Goal: Task Accomplishment & Management: Use online tool/utility

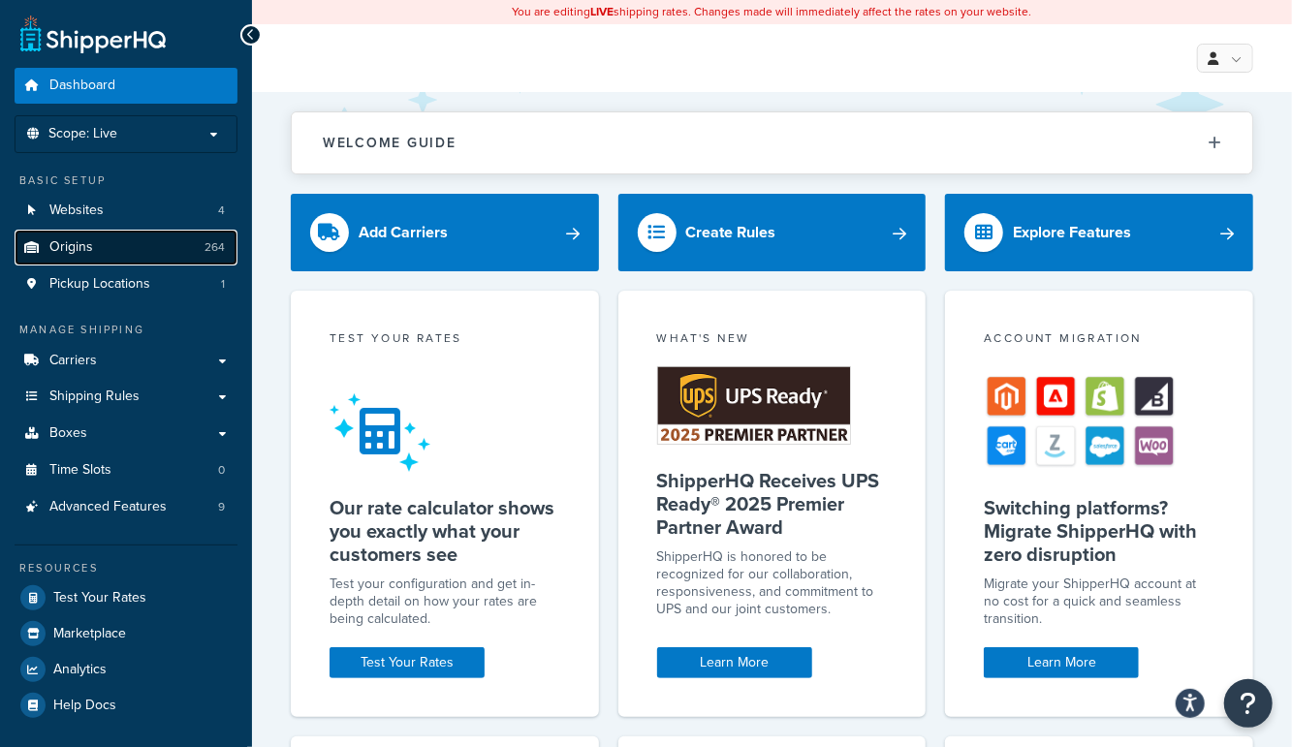
click at [127, 250] on link "Origins 264" at bounding box center [126, 248] width 223 height 36
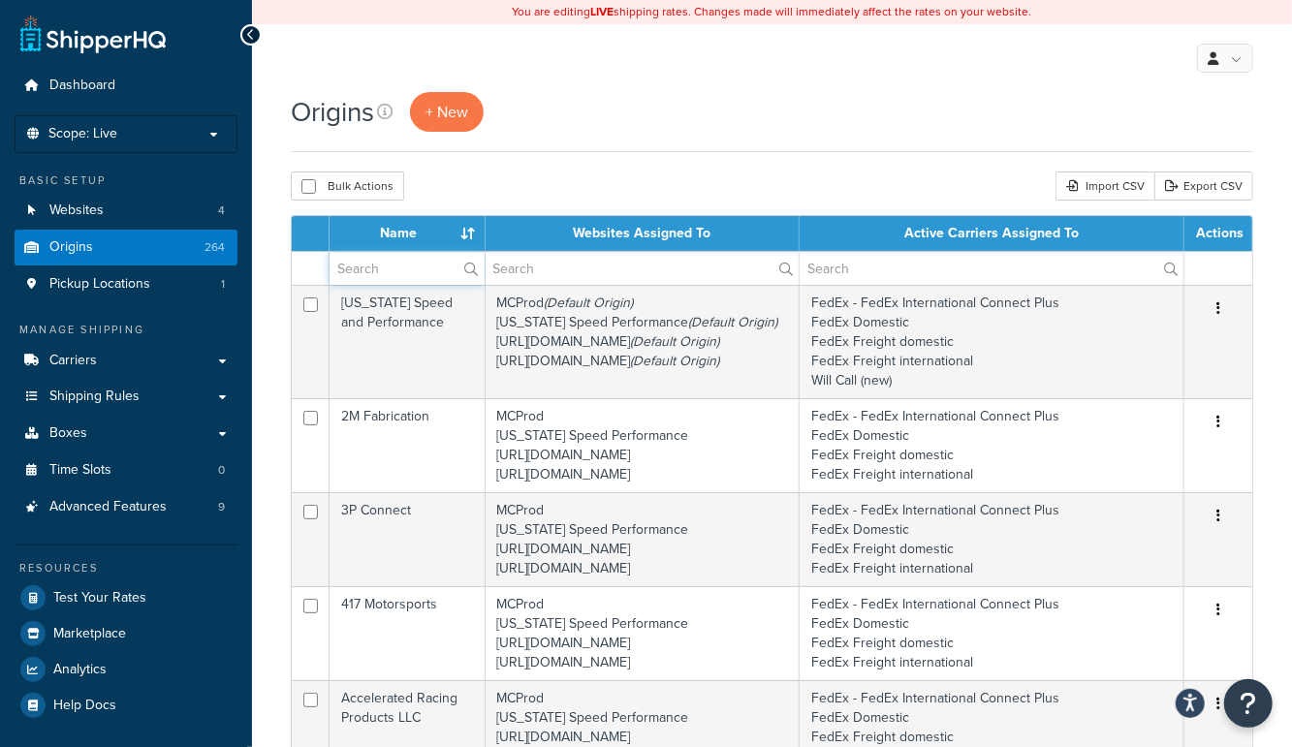
click at [376, 256] on input "text" at bounding box center [406, 268] width 155 height 33
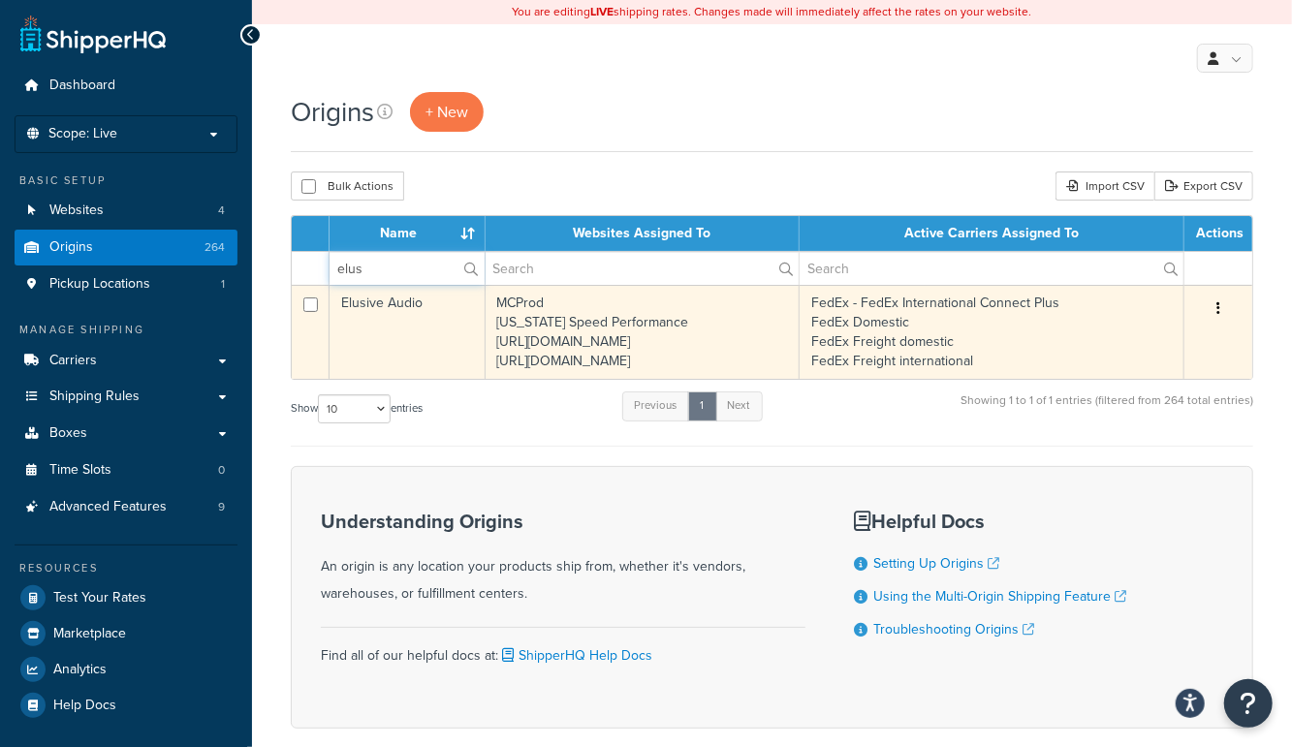
type input "elus"
click at [372, 321] on td "Elusive Audio" at bounding box center [407, 332] width 156 height 94
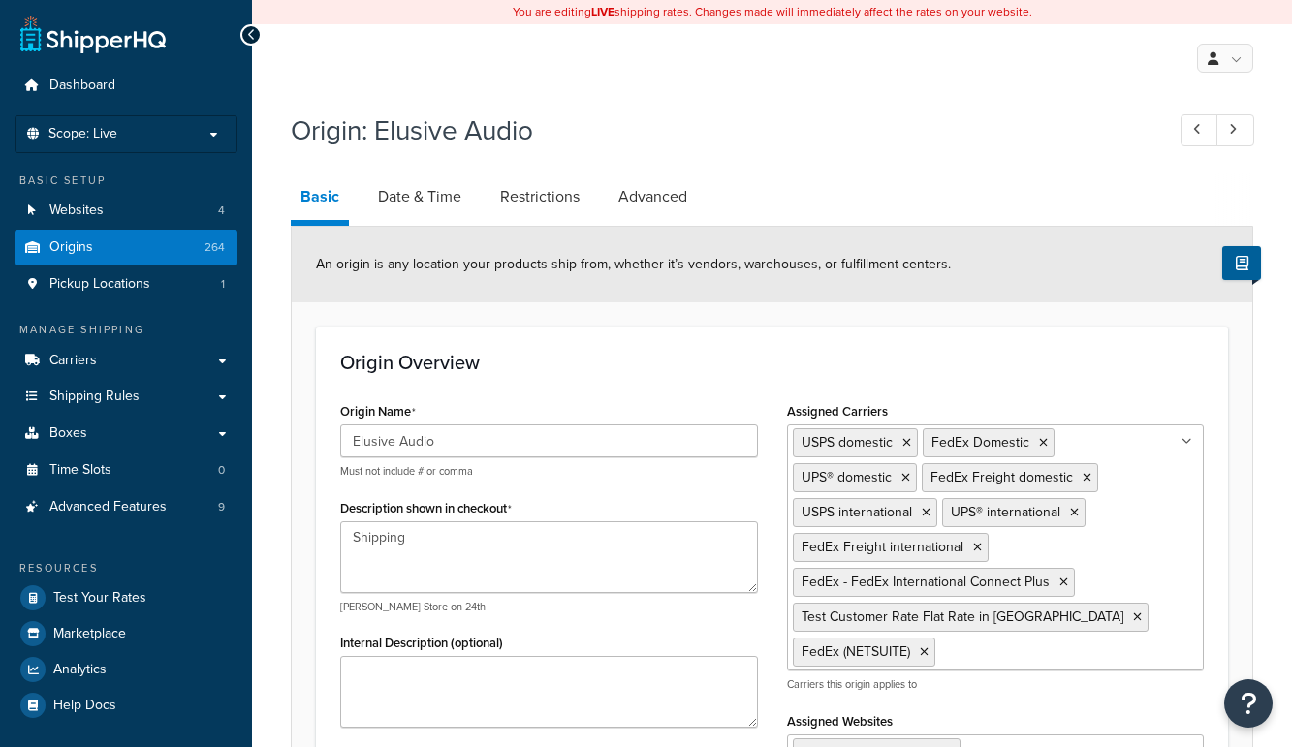
select select "43"
click at [133, 141] on li "Scope: Live" at bounding box center [126, 134] width 223 height 38
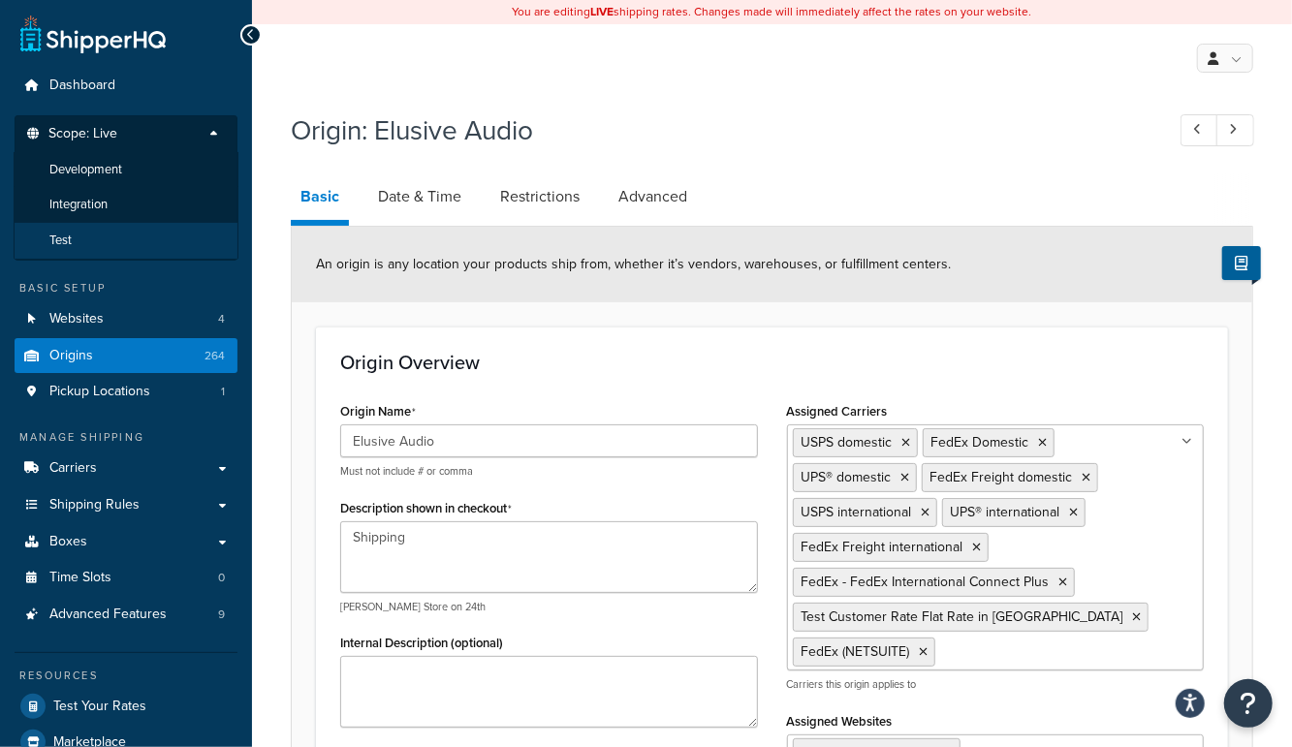
click at [96, 247] on li "Test" at bounding box center [126, 241] width 225 height 36
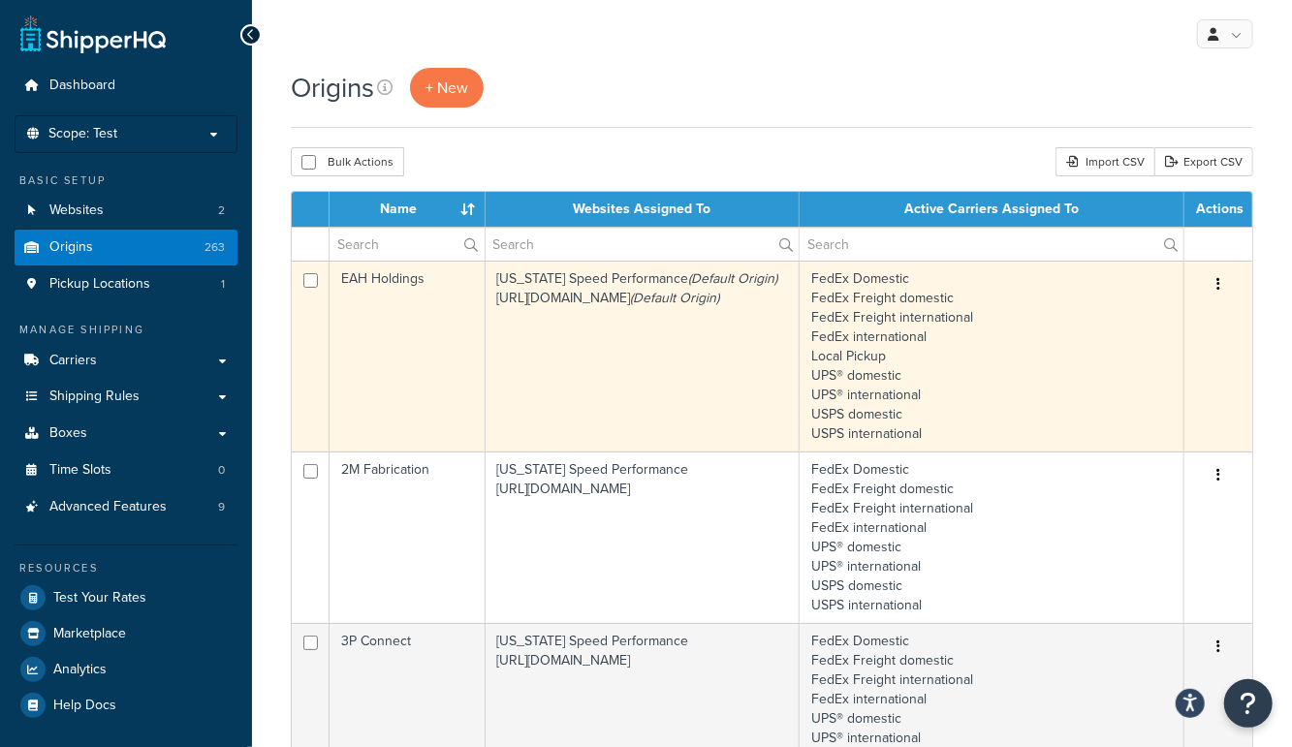
click at [546, 339] on td "[US_STATE] Speed Performance (Default Origin) [URL][DOMAIN_NAME] (Default Origi…" at bounding box center [642, 356] width 315 height 191
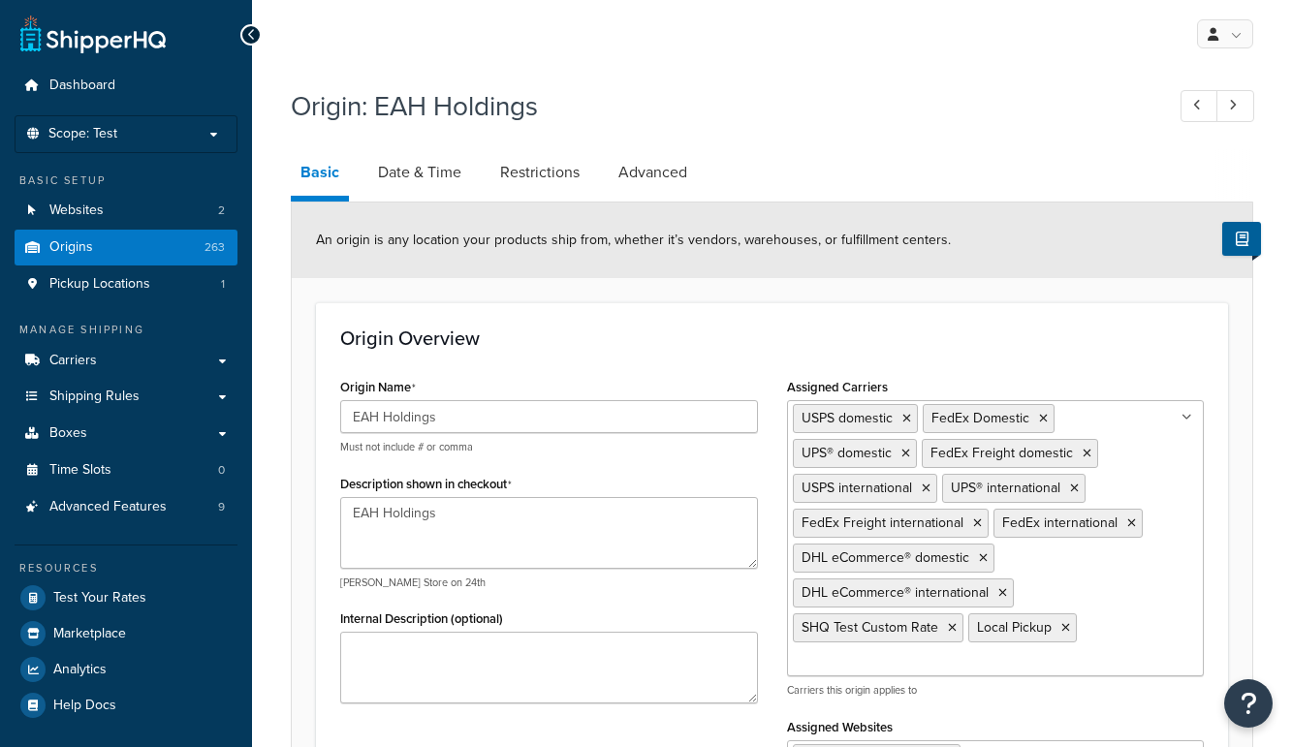
select select "35"
click at [153, 245] on link "Origins 263" at bounding box center [126, 248] width 223 height 36
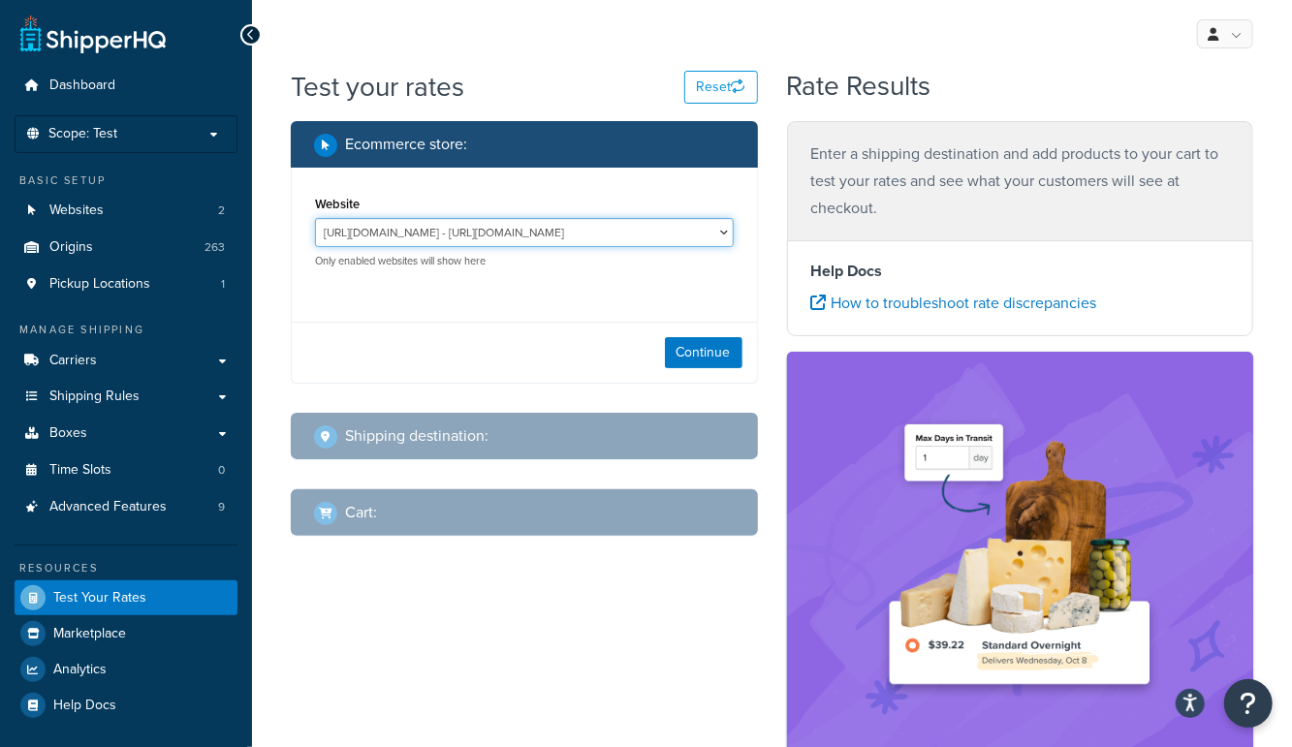
click at [450, 224] on select "https://www.enthusiastautoholdings.com/ - https://www.enthusiastautoholdings.co…" at bounding box center [524, 232] width 419 height 29
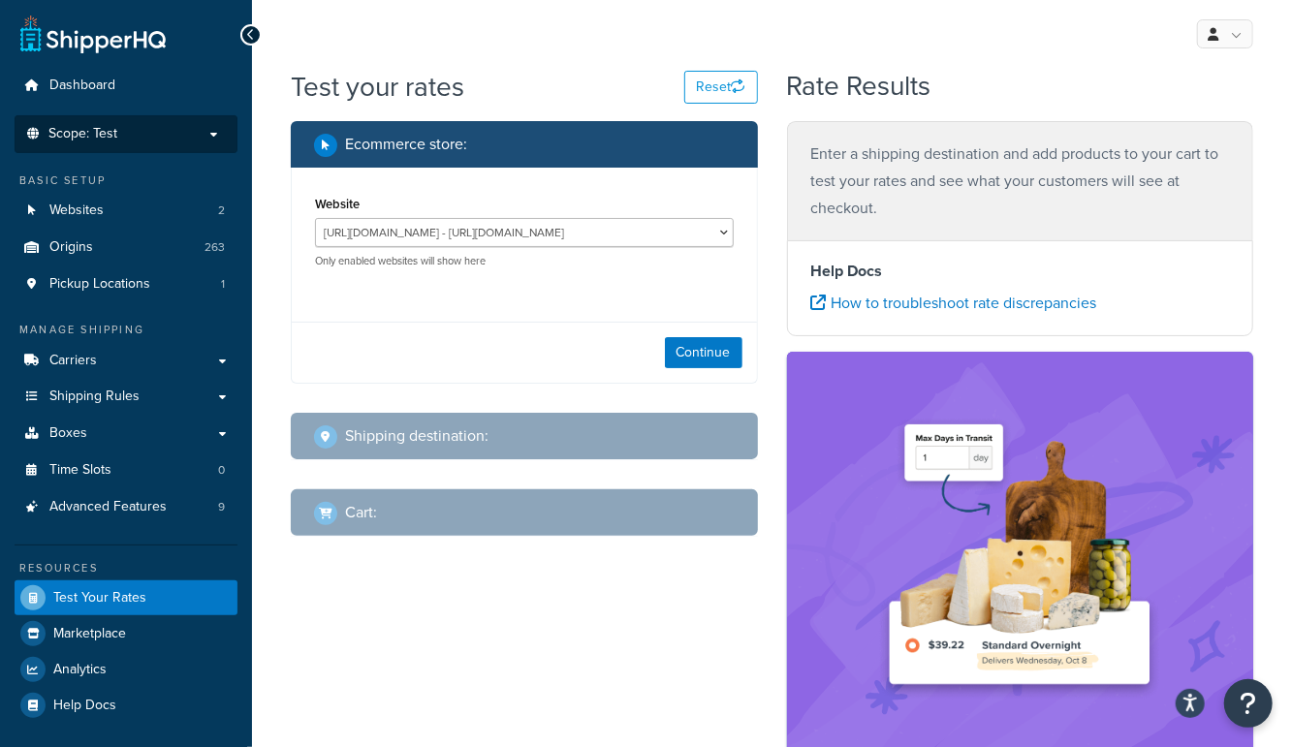
click at [140, 138] on p "Scope: Test" at bounding box center [125, 134] width 205 height 16
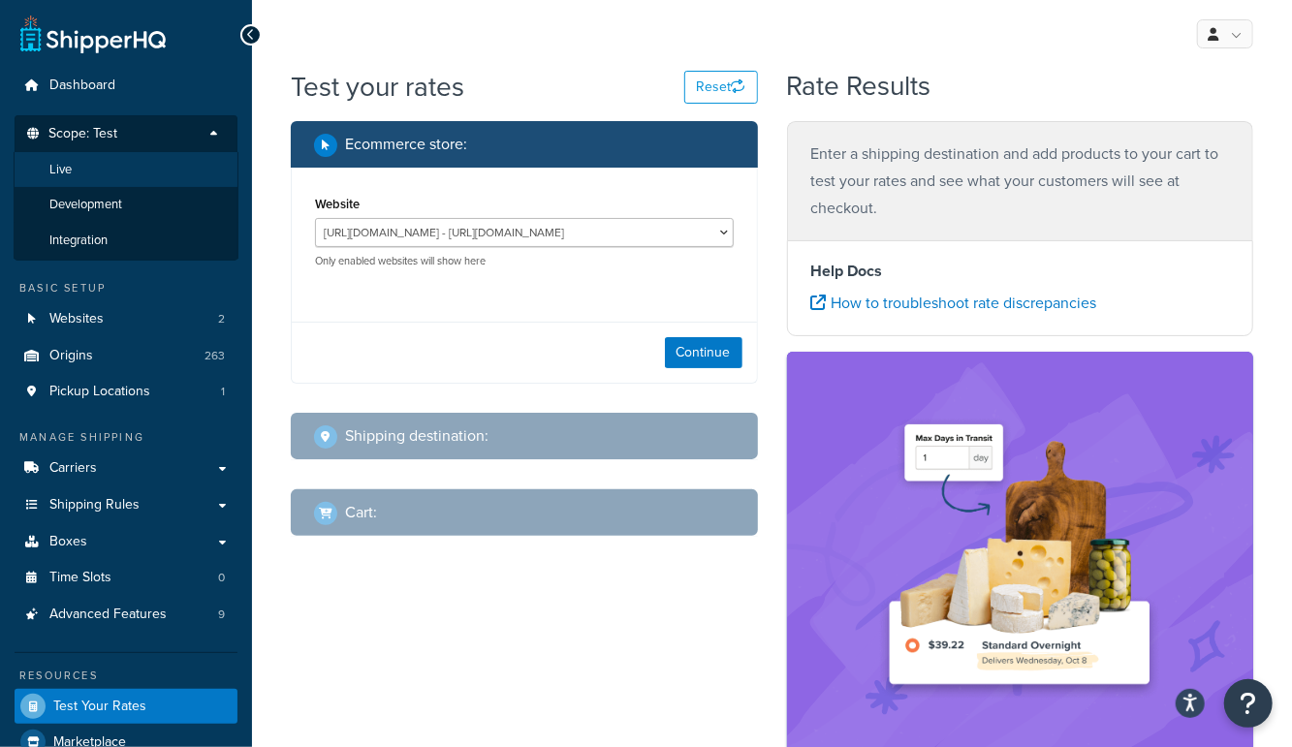
click at [119, 161] on li "Live" at bounding box center [126, 170] width 225 height 36
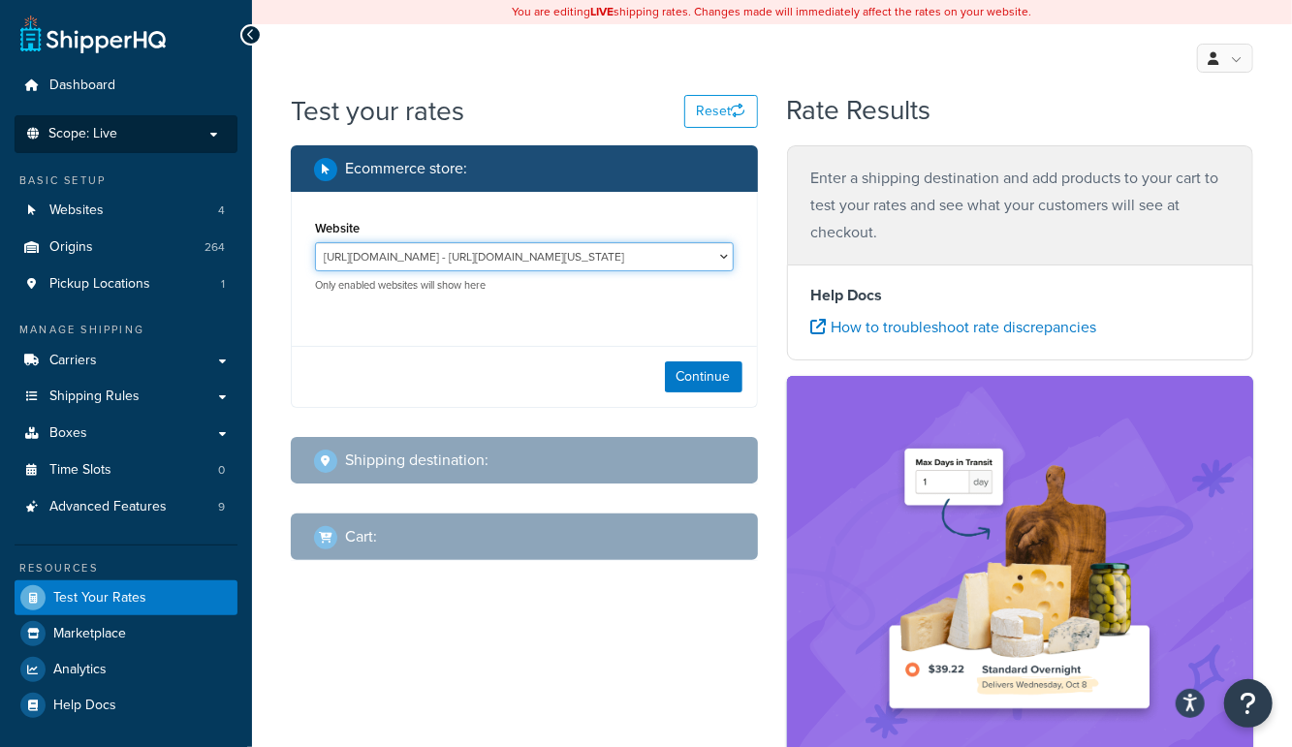
click at [648, 247] on select "http://mcstaging2.rcimetalworks.com/ - https://mcstaging2.texas-speed.com/check…" at bounding box center [524, 256] width 419 height 29
select select "bd4750d74578c5f06571c96295b2fae1"
click at [315, 242] on select "http://mcstaging2.rcimetalworks.com/ - https://mcstaging2.texas-speed.com/check…" at bounding box center [524, 256] width 419 height 29
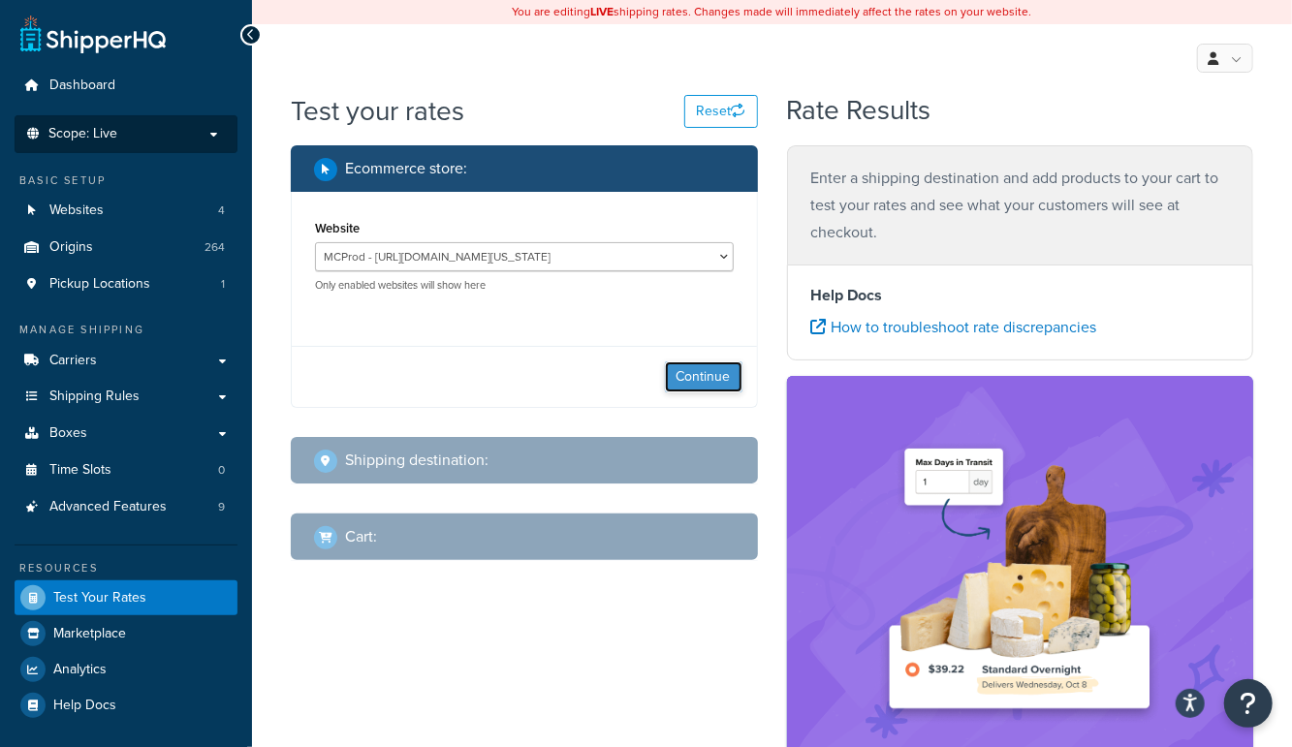
click at [697, 381] on button "Continue" at bounding box center [704, 376] width 78 height 31
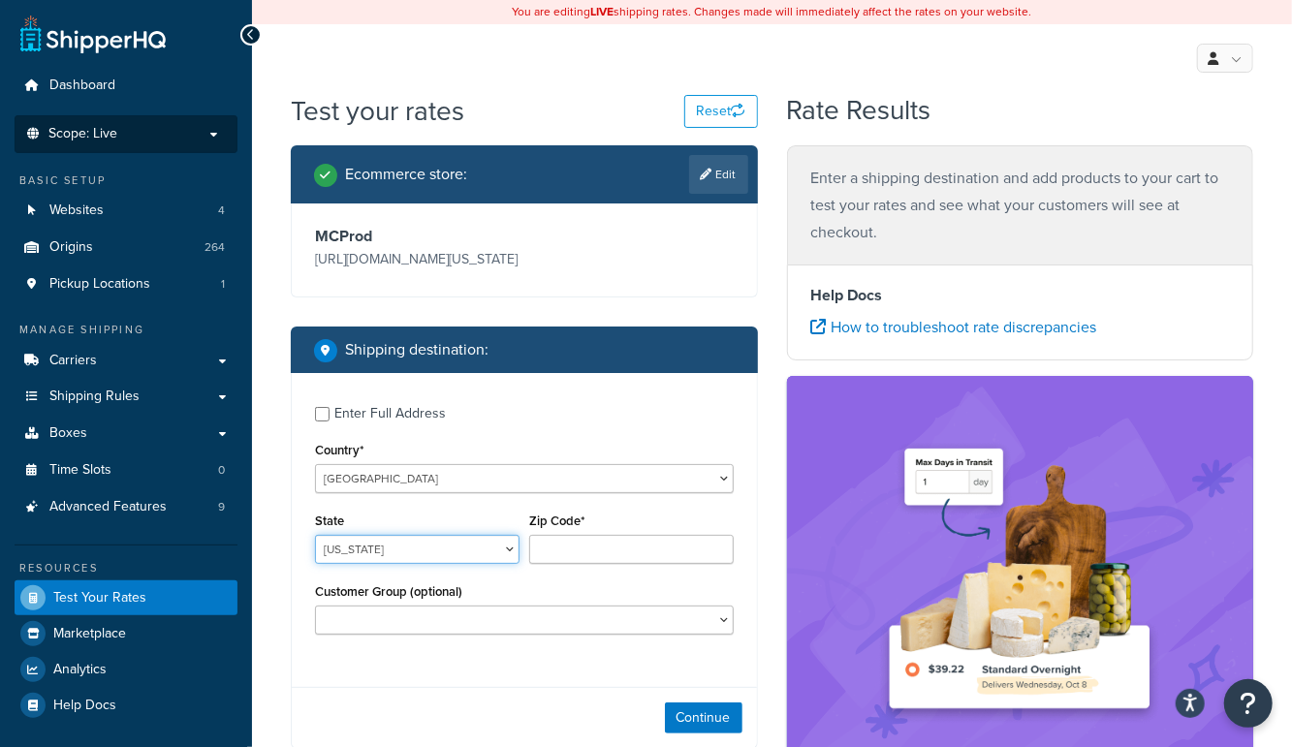
click at [389, 553] on select "Alabama Alaska American Samoa Arizona Arkansas Armed Forces Americas Armed Forc…" at bounding box center [417, 549] width 204 height 29
click at [389, 402] on div "Enter Full Address" at bounding box center [389, 413] width 111 height 27
click at [329, 407] on input "Enter Full Address" at bounding box center [322, 414] width 15 height 15
checkbox input "true"
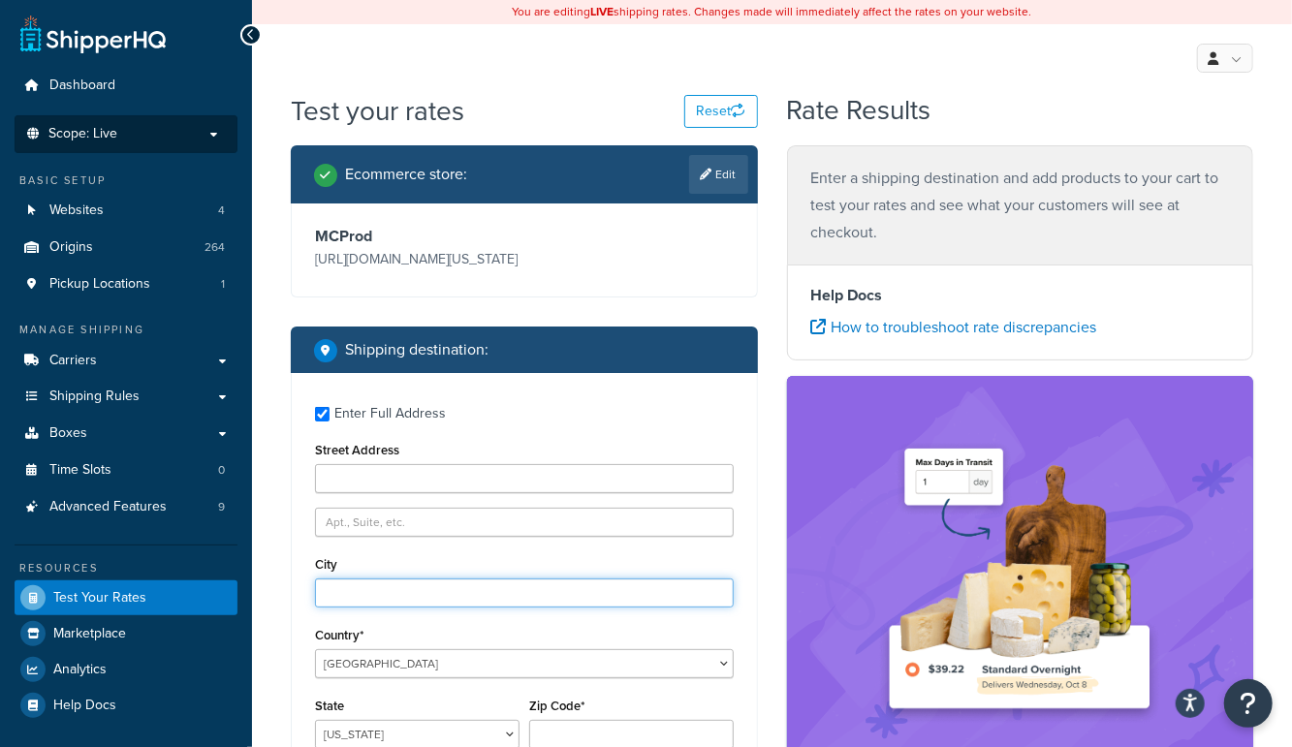
click at [379, 592] on input "City" at bounding box center [524, 592] width 419 height 29
type input "austin"
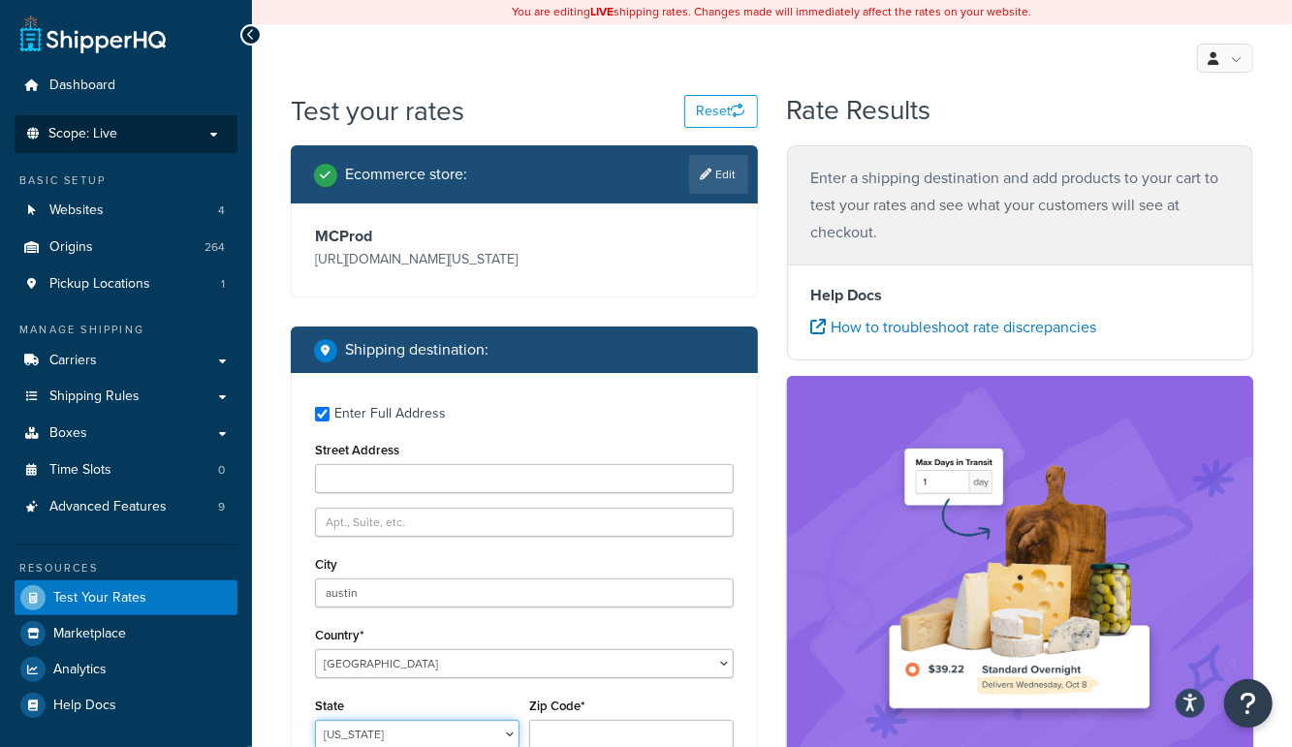
scroll to position [1, 0]
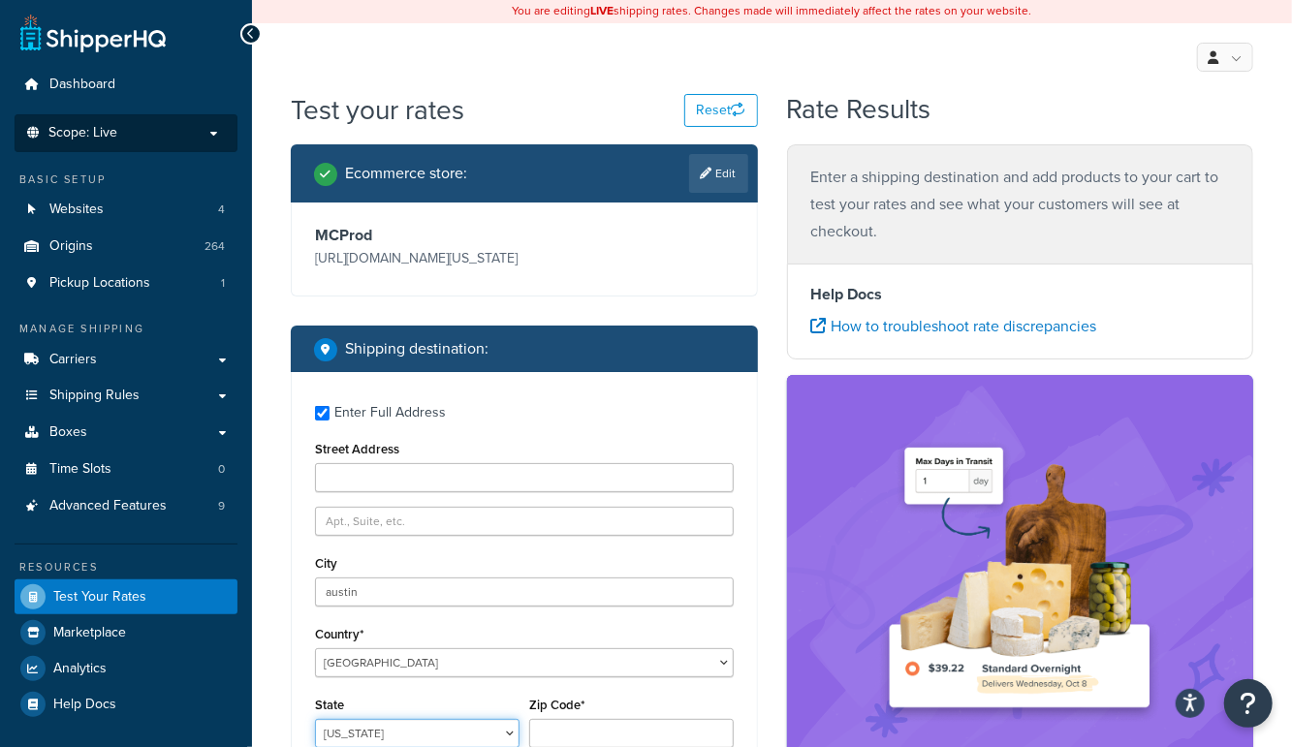
select select "TX"
type input "78704"
click at [764, 637] on div "Ecommerce store : Edit MCProd https://mcprod.texas-speed.com/ Shipping destinat…" at bounding box center [524, 591] width 496 height 894
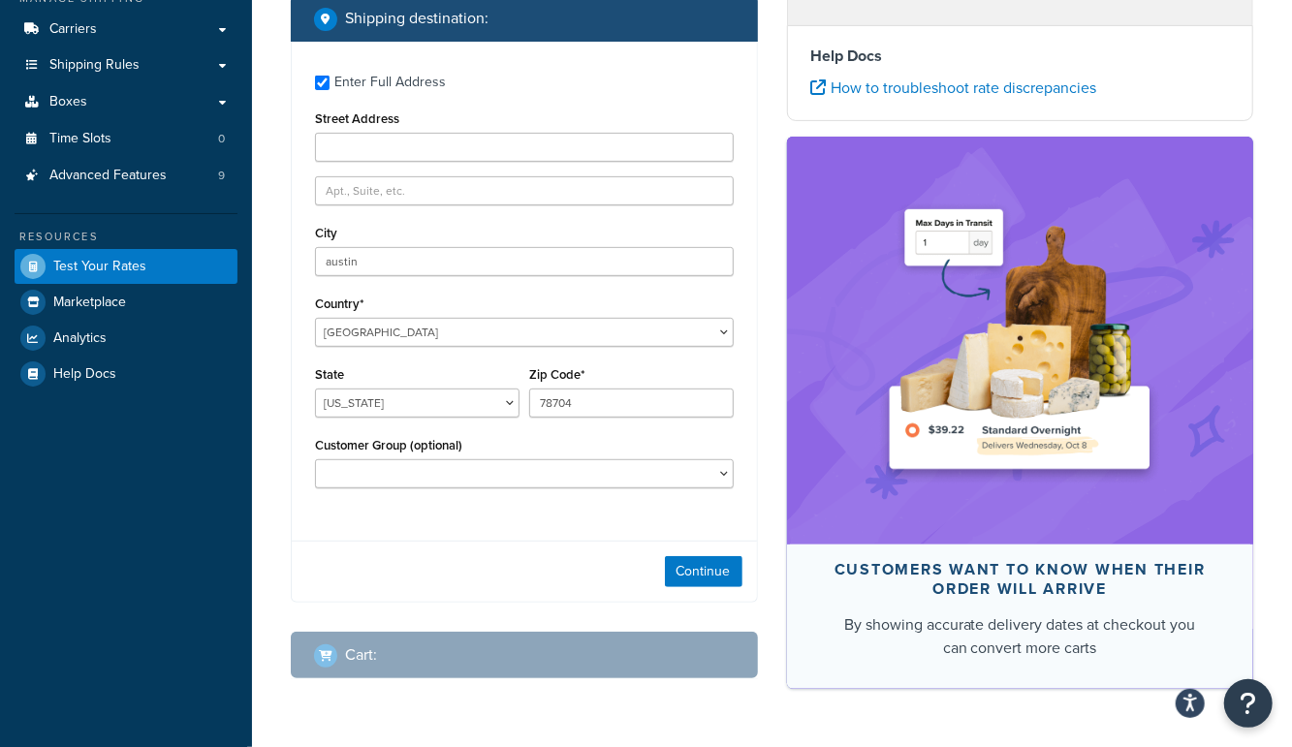
scroll to position [351, 0]
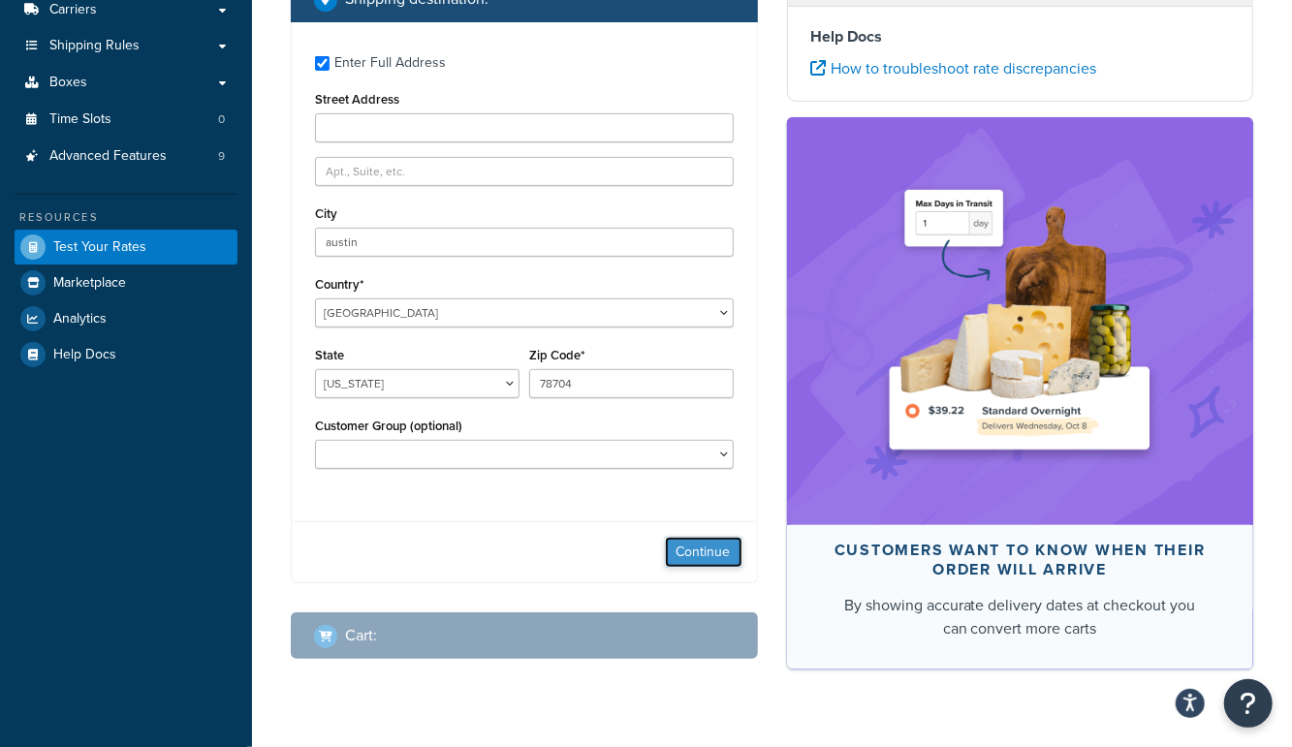
click at [716, 551] on button "Continue" at bounding box center [704, 552] width 78 height 31
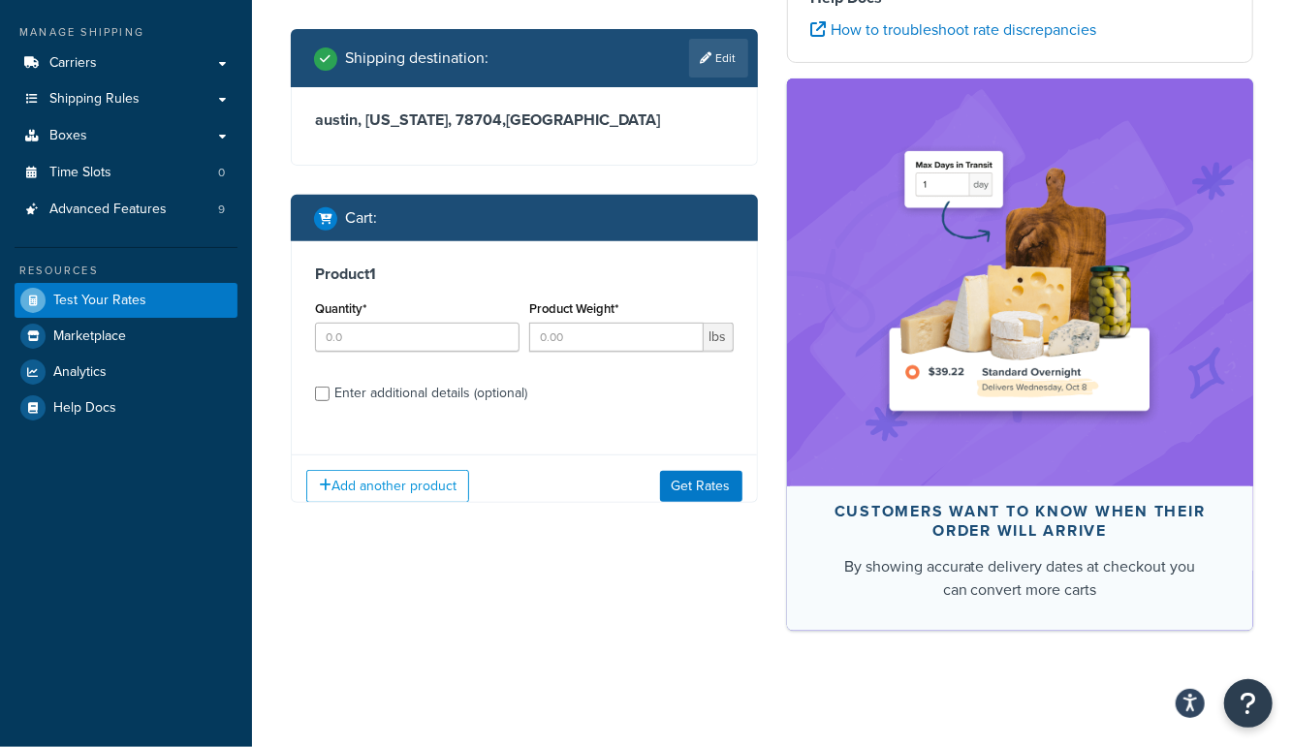
scroll to position [296, 0]
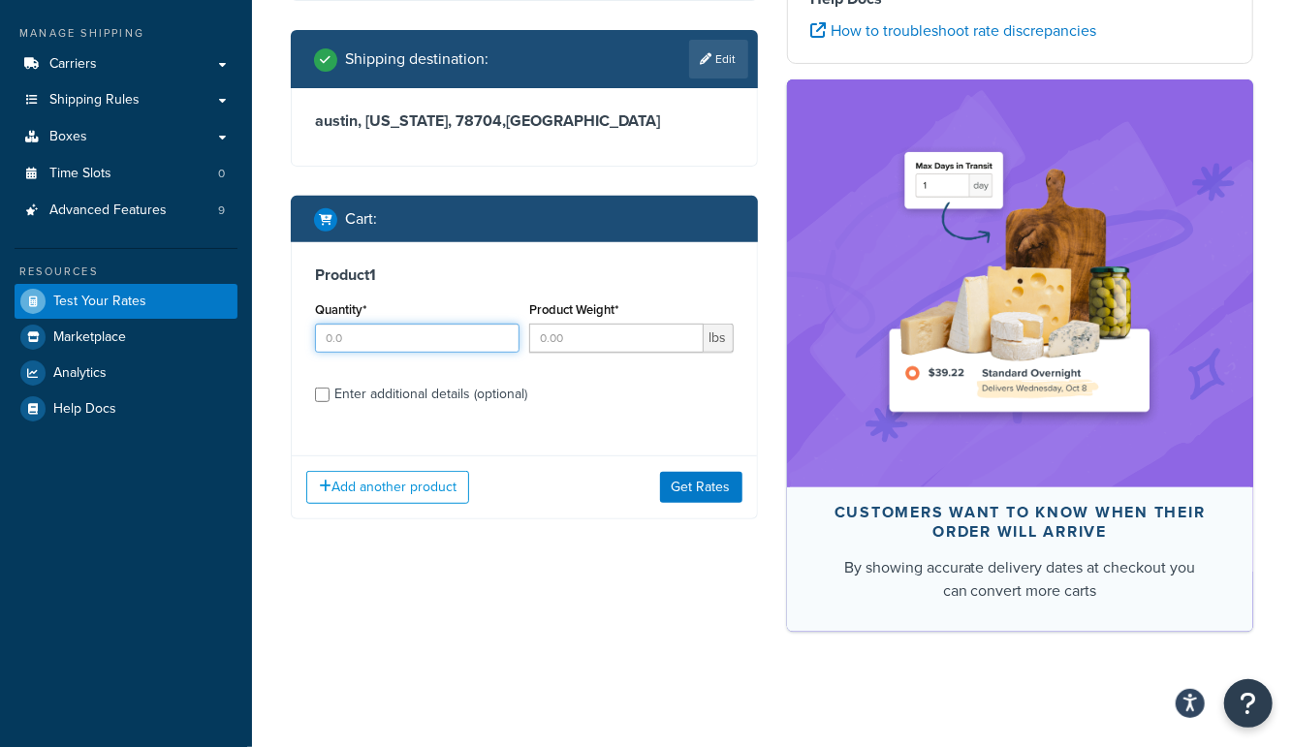
drag, startPoint x: 356, startPoint y: 342, endPoint x: 571, endPoint y: 354, distance: 215.4
click at [357, 342] on input "Quantity*" at bounding box center [417, 338] width 204 height 29
type input "1"
click at [592, 334] on input "Product Weight*" at bounding box center [616, 338] width 174 height 29
type input "900"
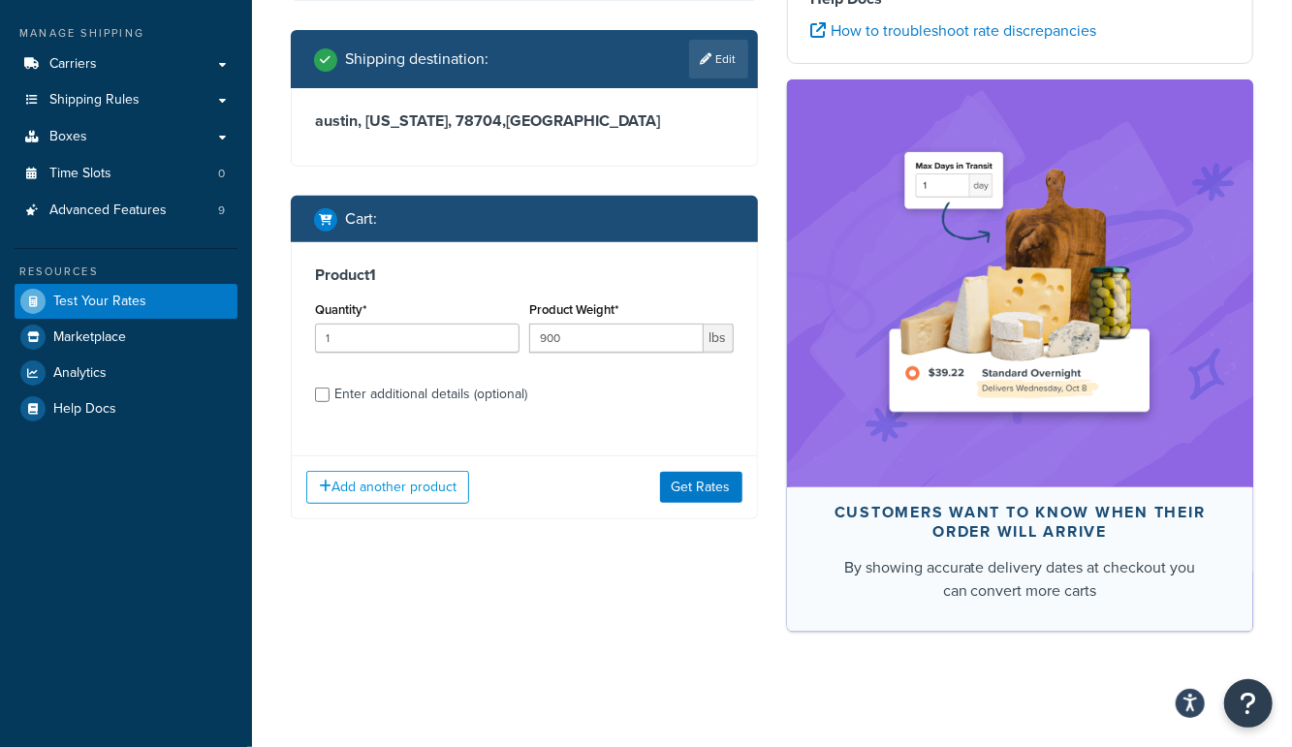
click at [474, 396] on div "Enter additional details (optional)" at bounding box center [430, 394] width 193 height 27
click at [329, 396] on input "Enter additional details (optional)" at bounding box center [322, 395] width 15 height 15
checkbox input "true"
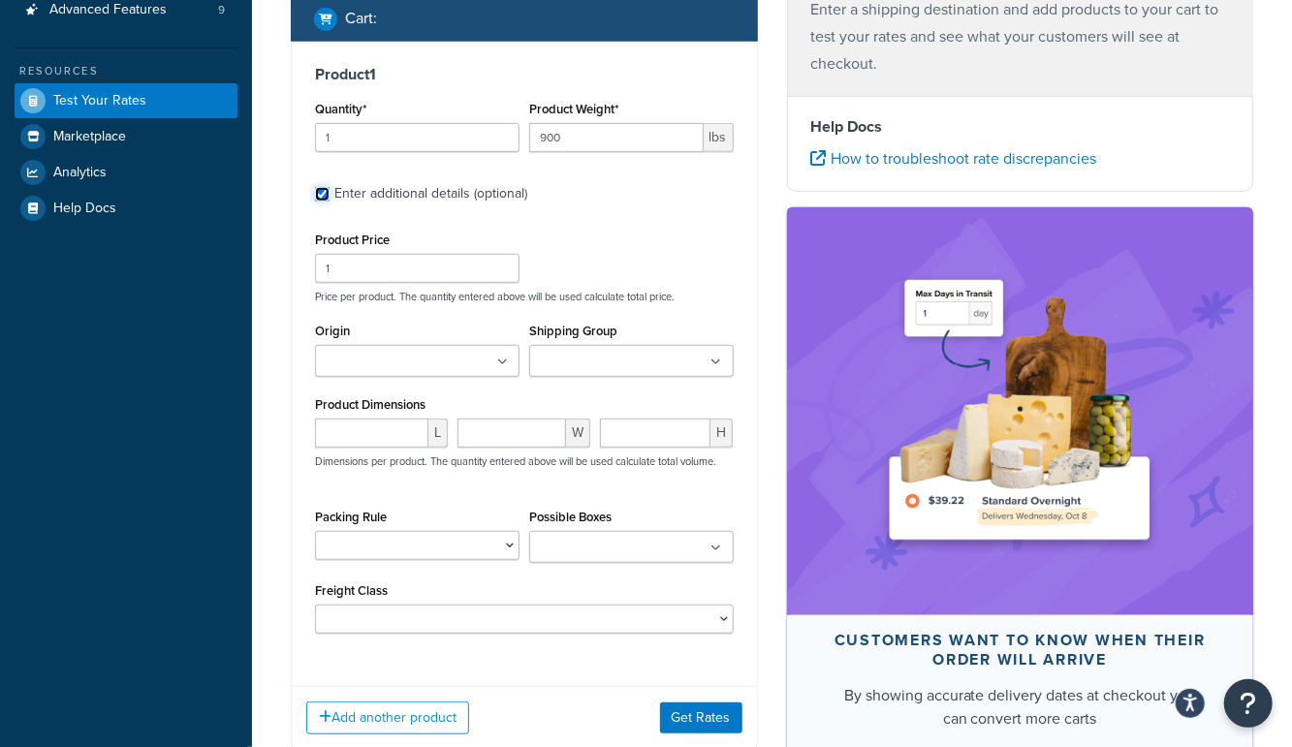
scroll to position [501, 0]
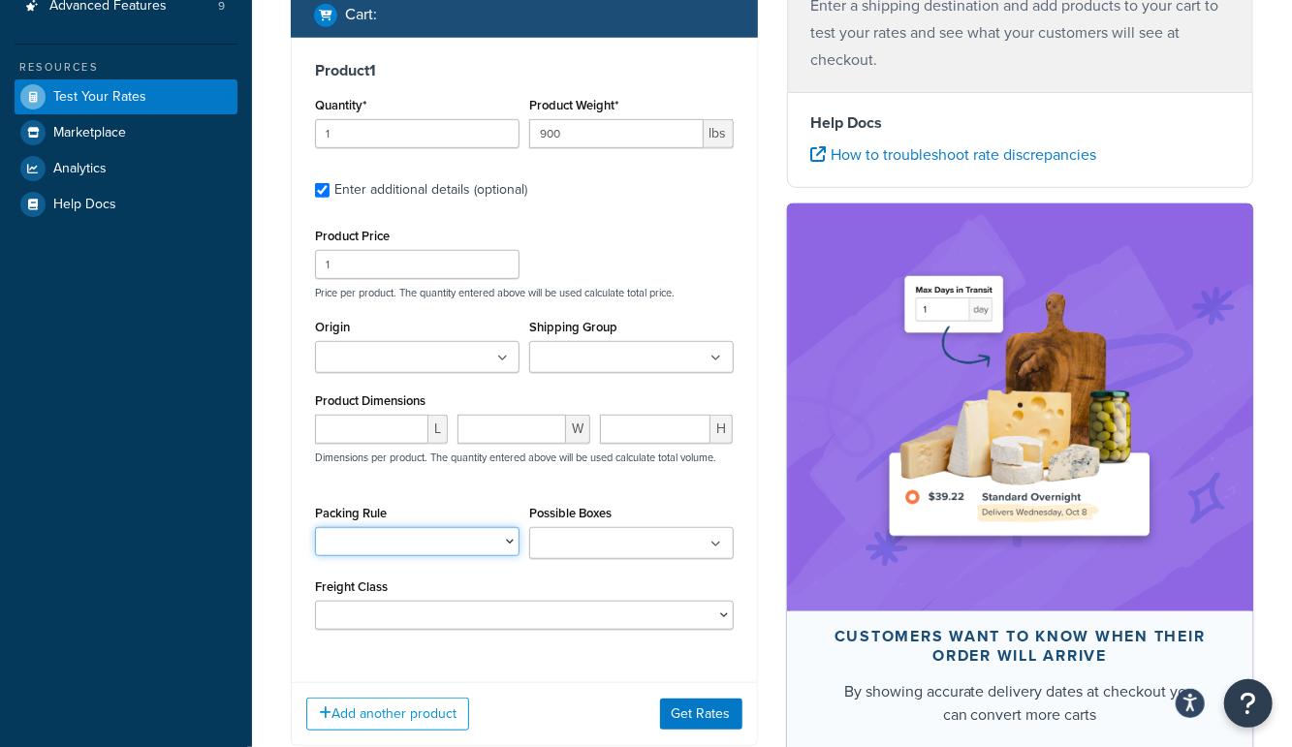
click at [389, 538] on select "BRA 2 Box Packing Rule Cylinder Head 2 box Packing Rule Ships Individually" at bounding box center [417, 541] width 204 height 29
click at [372, 364] on input "Origin" at bounding box center [406, 358] width 171 height 21
click at [397, 345] on ul "enthus" at bounding box center [417, 357] width 204 height 32
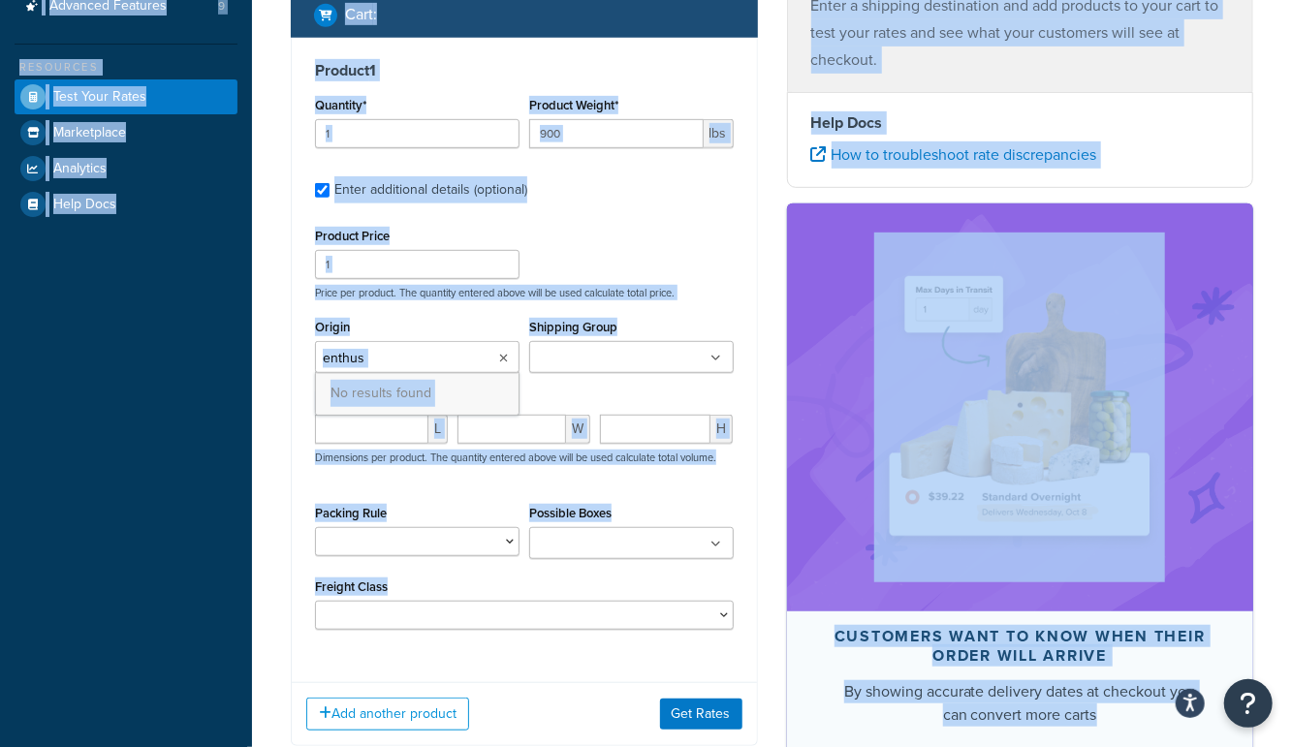
click at [397, 345] on ul "enthus" at bounding box center [417, 357] width 204 height 32
click at [394, 353] on input "enthus" at bounding box center [406, 358] width 171 height 21
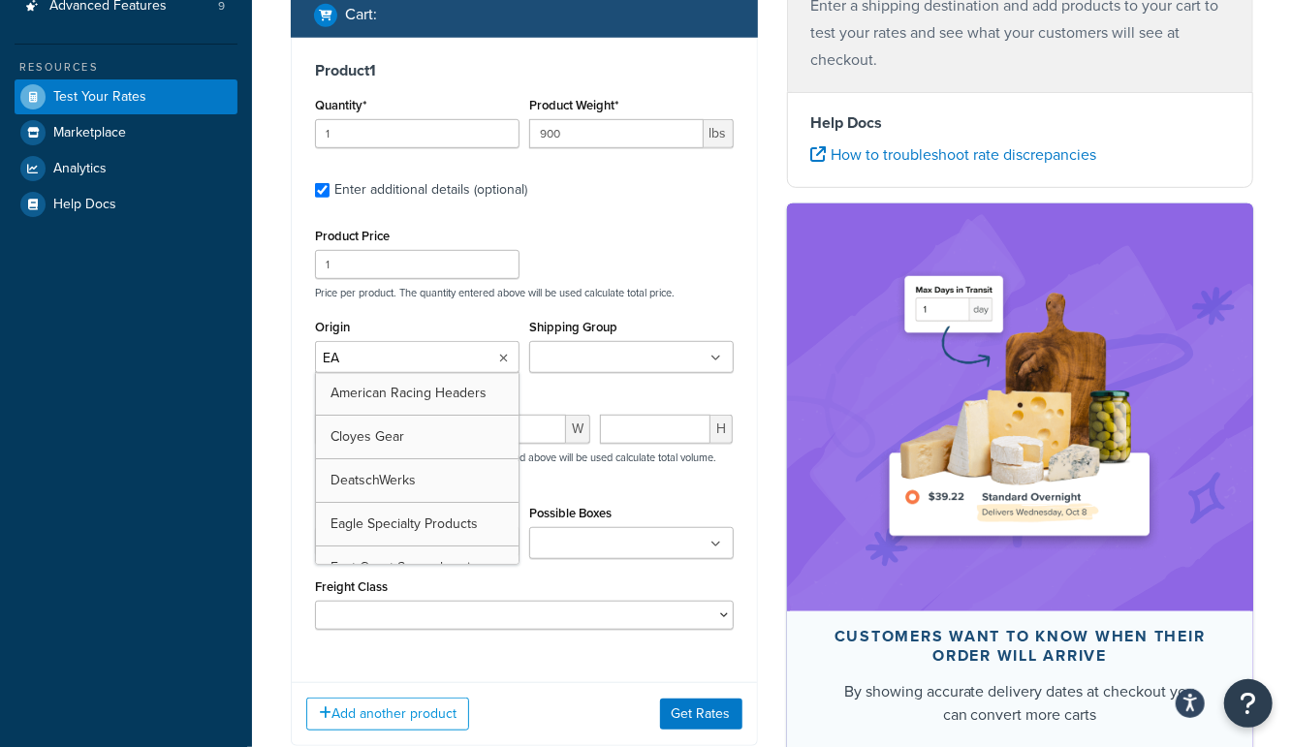
type input "E"
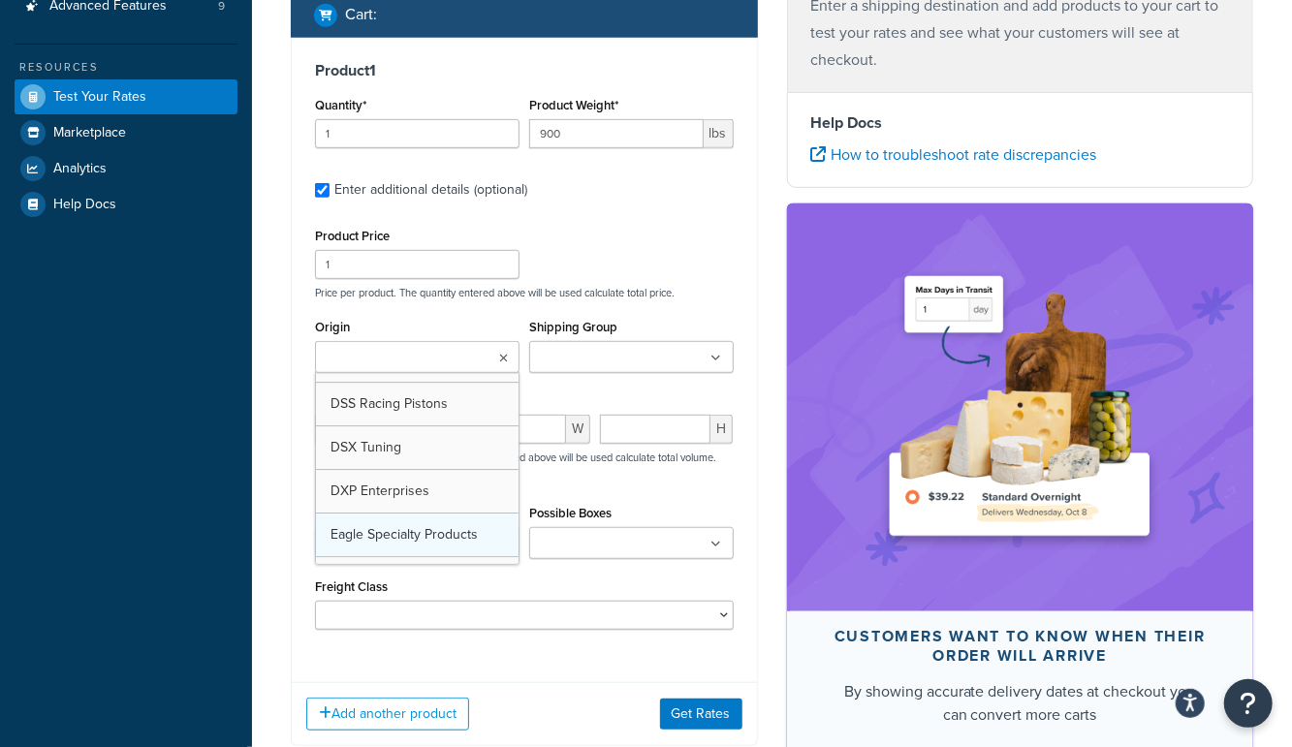
scroll to position [3394, 0]
drag, startPoint x: 232, startPoint y: 347, endPoint x: 227, endPoint y: 314, distance: 33.3
click at [232, 347] on div "Dashboard Scope: Live Basic Setup Websites 4 Origins 264 Pickup Locations 1 Man…" at bounding box center [126, 185] width 252 height 1373
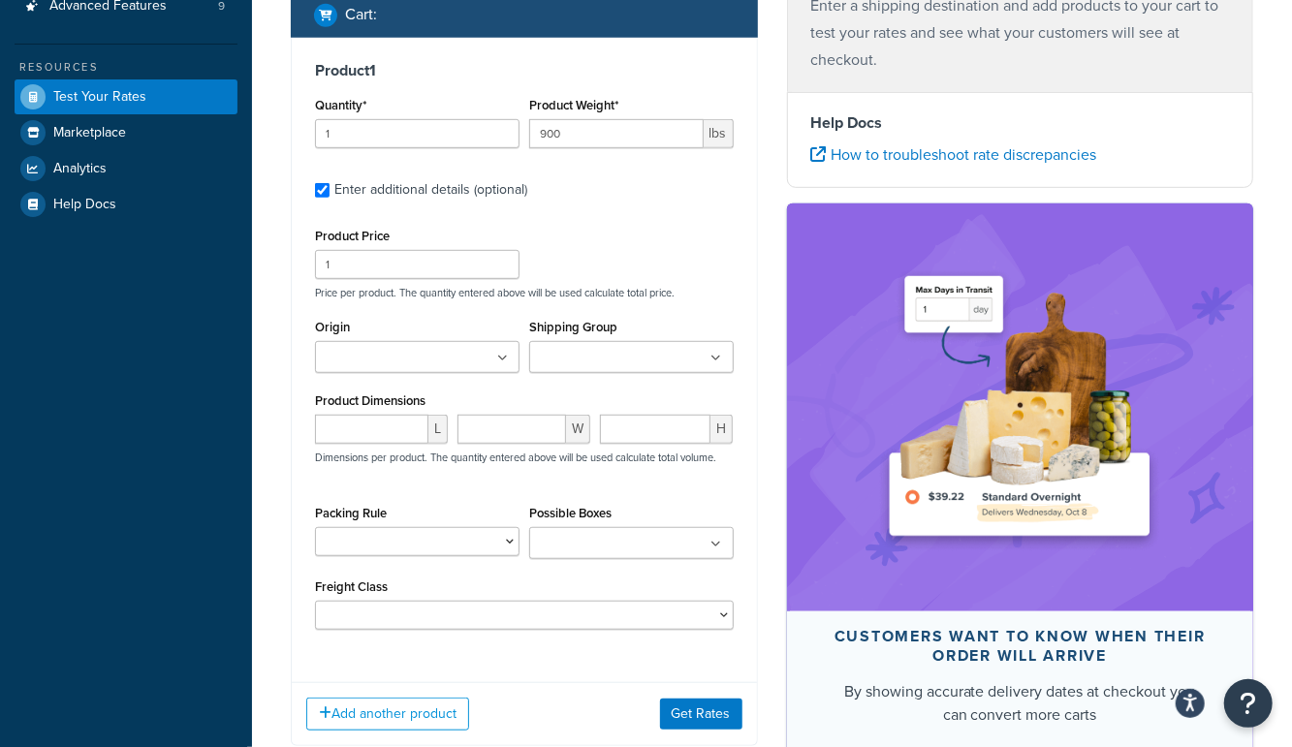
scroll to position [307, 0]
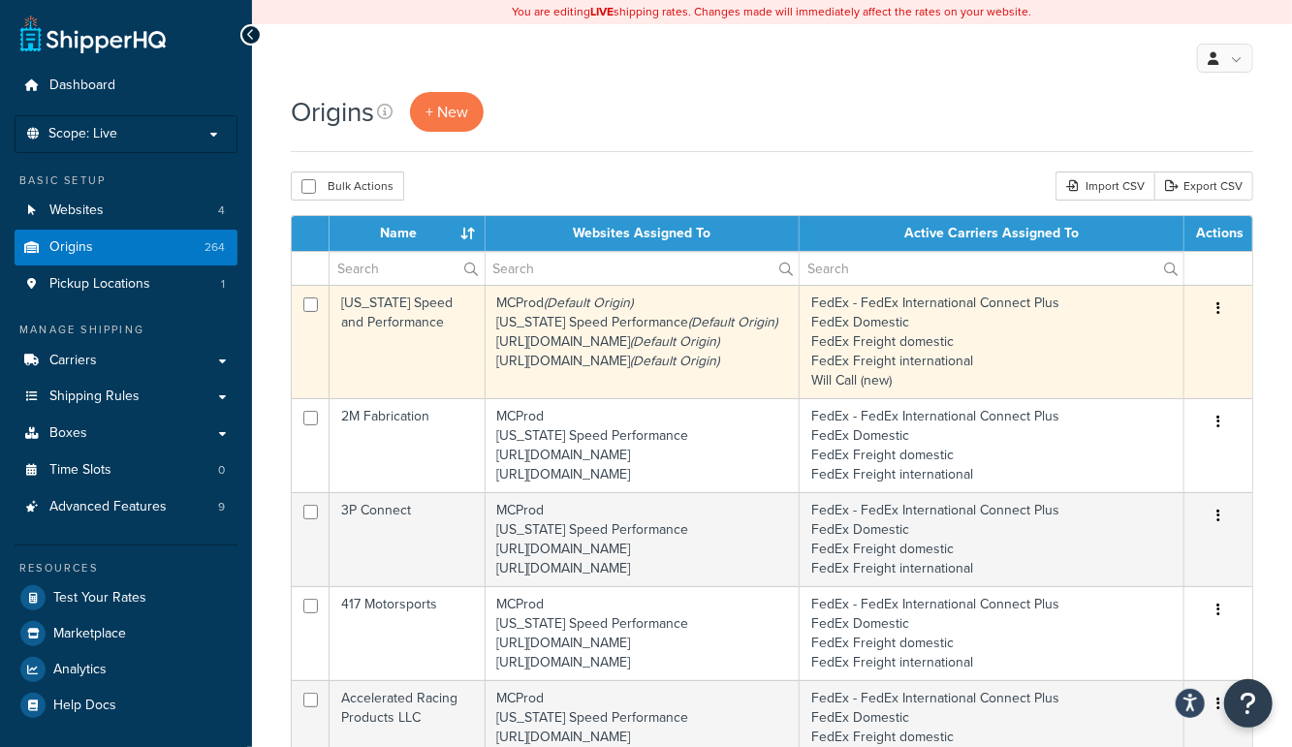
click at [350, 356] on td "[US_STATE] Speed and Performance" at bounding box center [407, 341] width 156 height 113
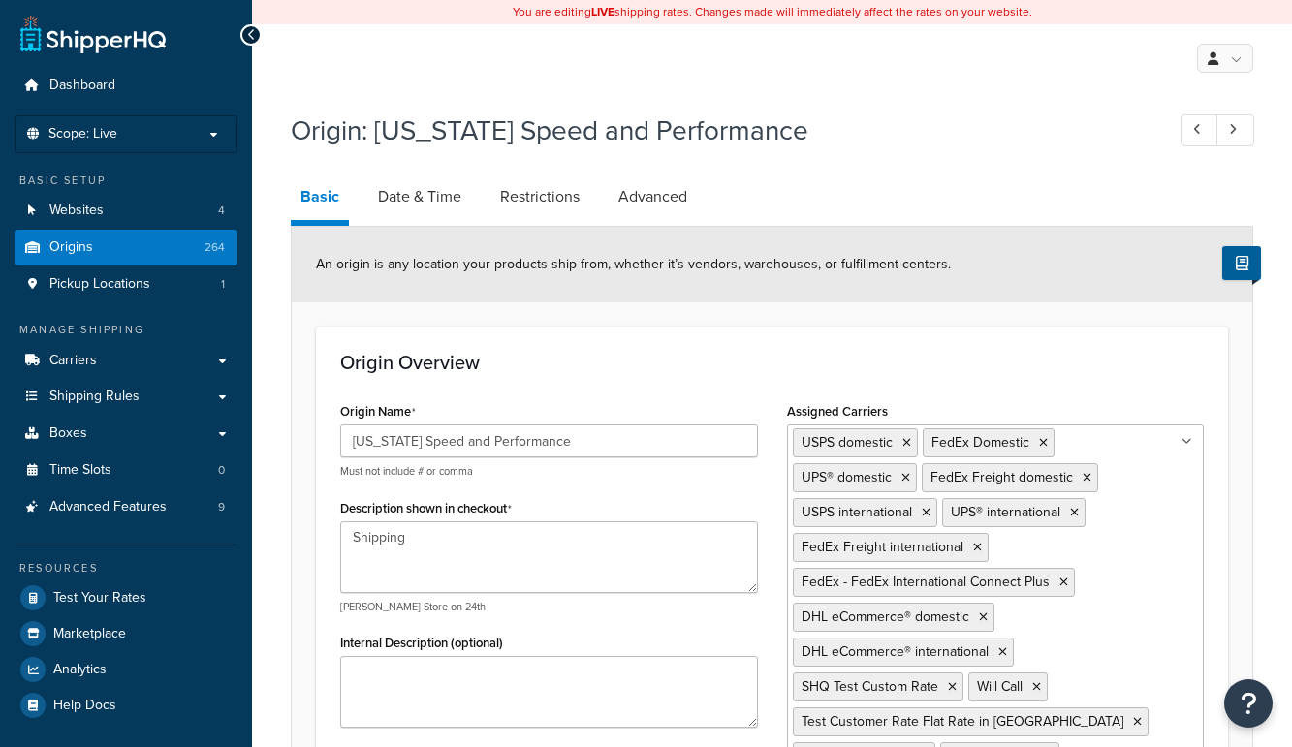
select select "43"
click at [491, 358] on h3 "Origin Overview" at bounding box center [771, 362] width 863 height 21
click at [318, 159] on div "Origin: Texas Speed and Performance" at bounding box center [772, 133] width 962 height 62
click at [84, 135] on span "Scope: Live" at bounding box center [82, 134] width 69 height 16
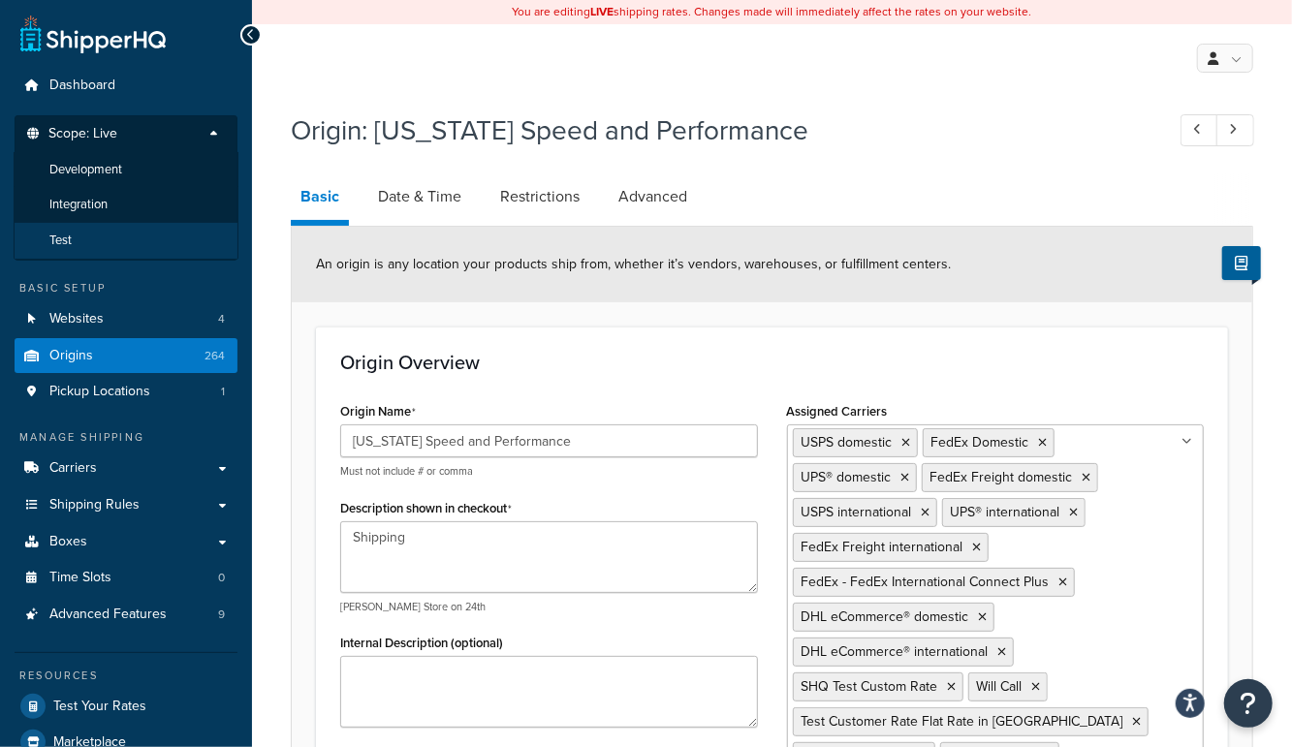
click at [79, 233] on li "Test" at bounding box center [126, 241] width 225 height 36
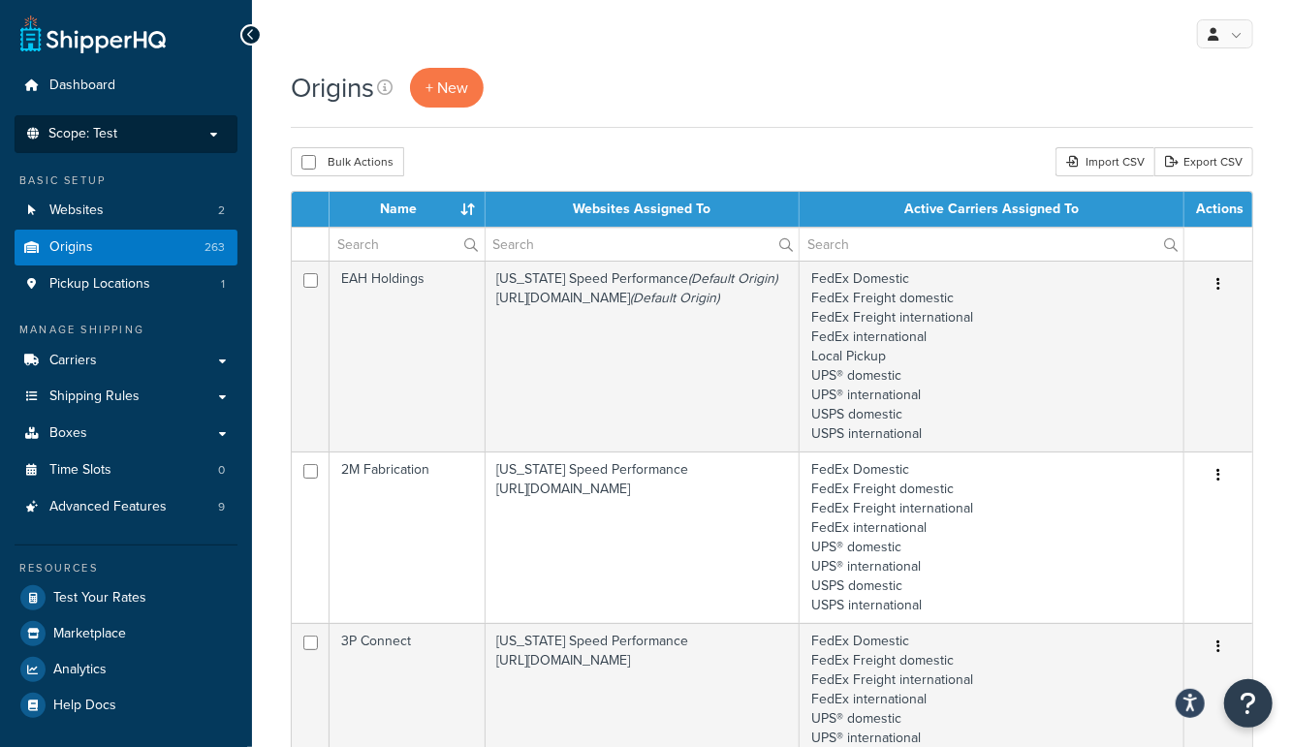
click at [141, 136] on p "Scope: Test" at bounding box center [125, 134] width 205 height 16
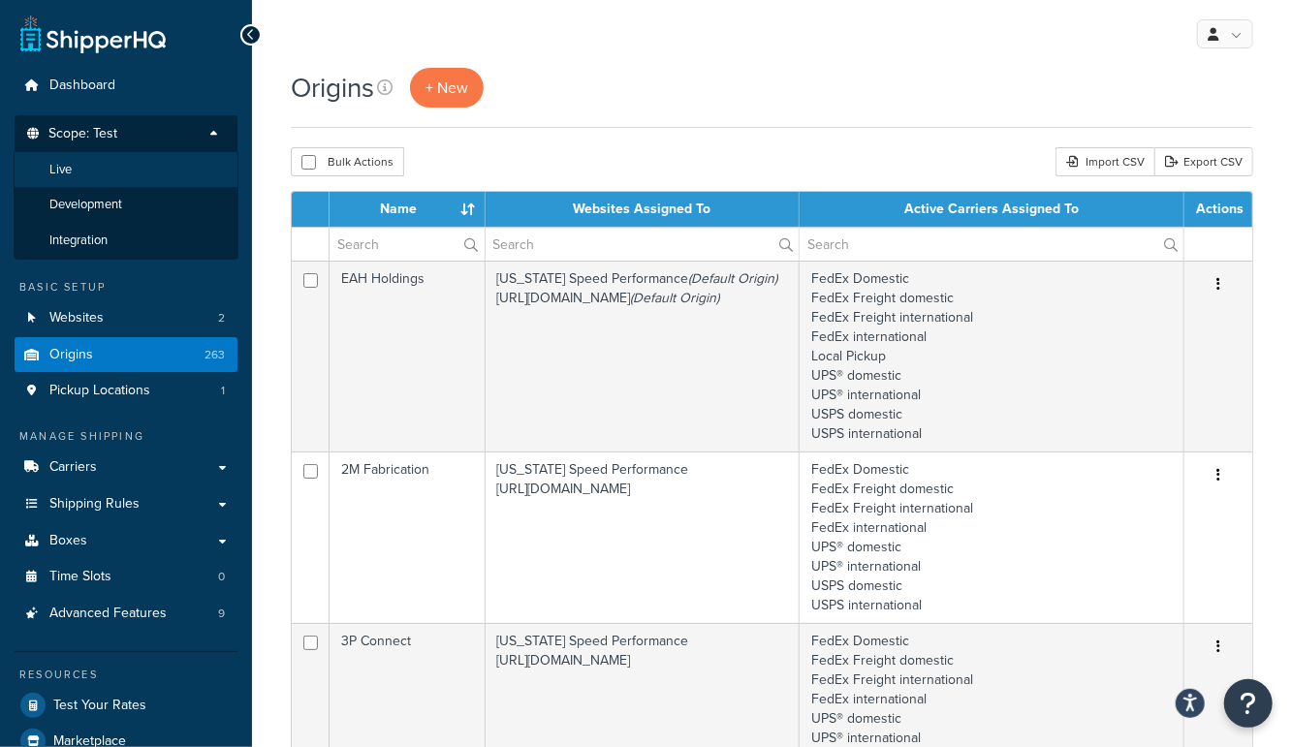
click at [136, 161] on li "Live" at bounding box center [126, 170] width 225 height 36
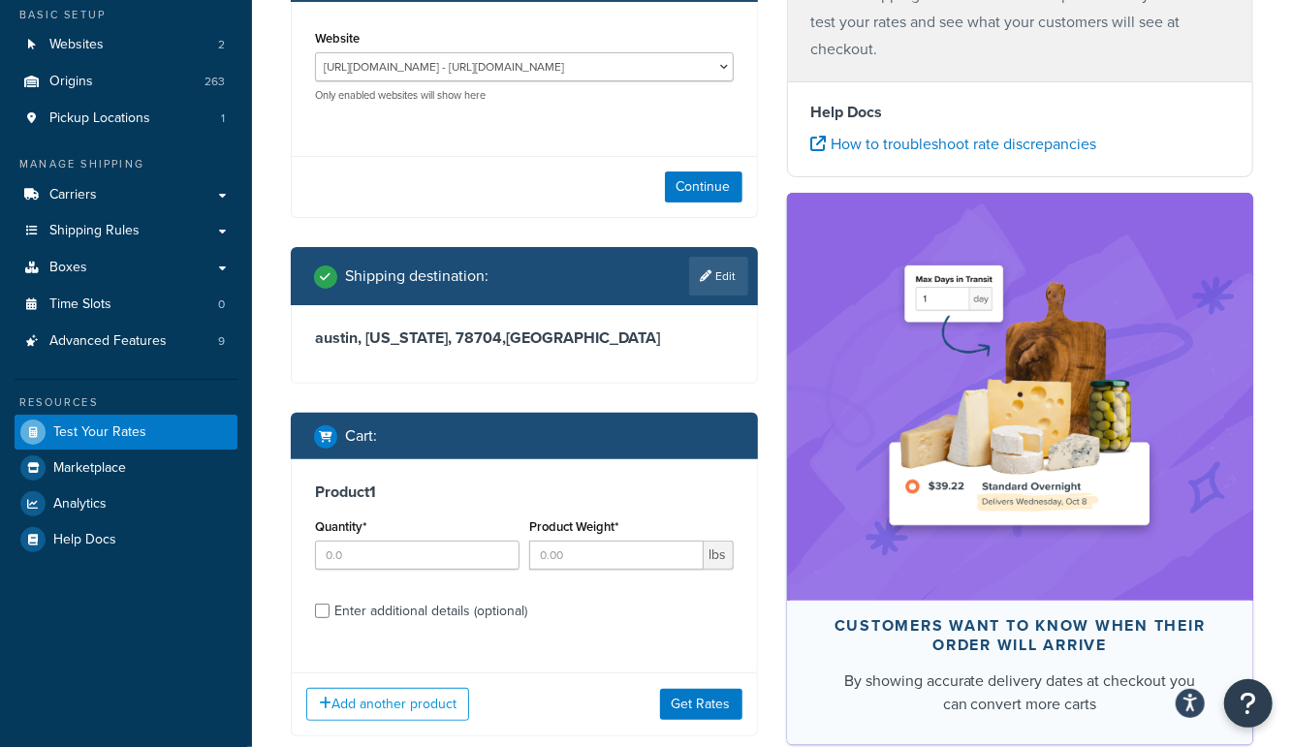
scroll to position [277, 0]
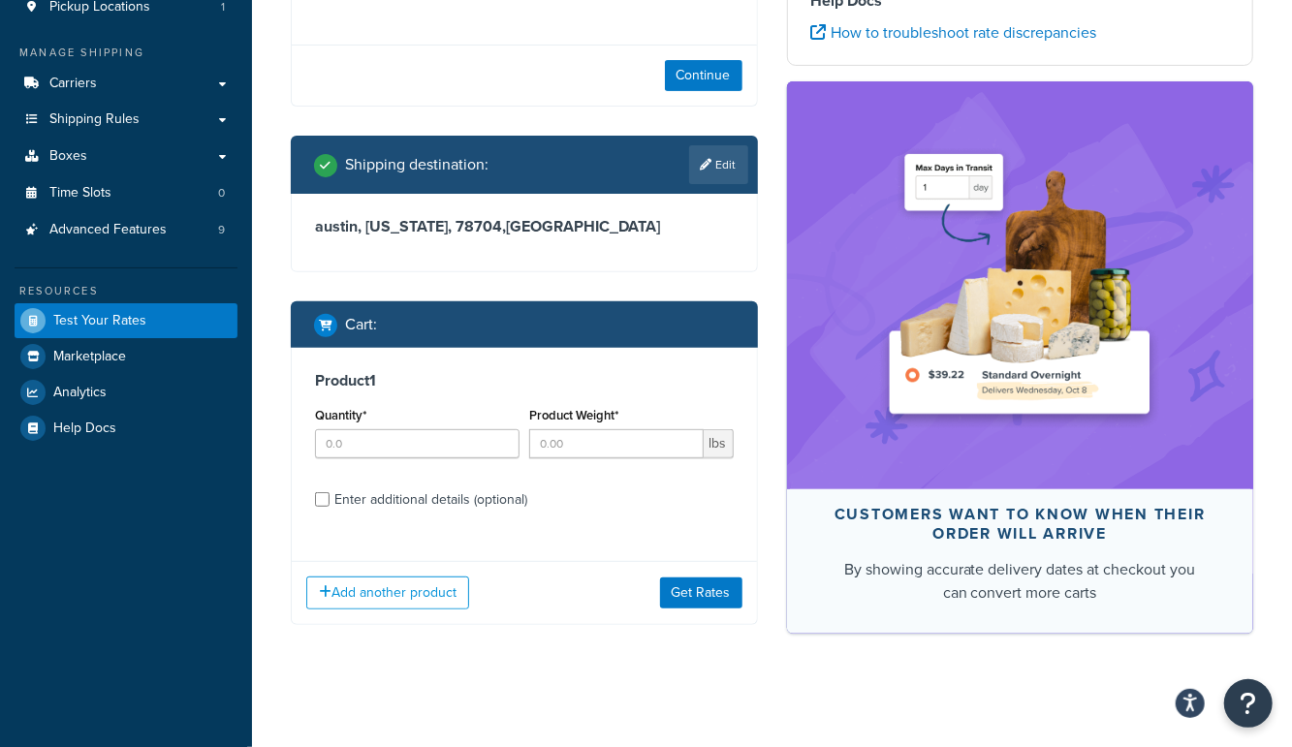
click at [403, 493] on div "Enter additional details (optional)" at bounding box center [430, 499] width 193 height 27
click at [329, 493] on input "Enter additional details (optional)" at bounding box center [322, 499] width 15 height 15
checkbox input "true"
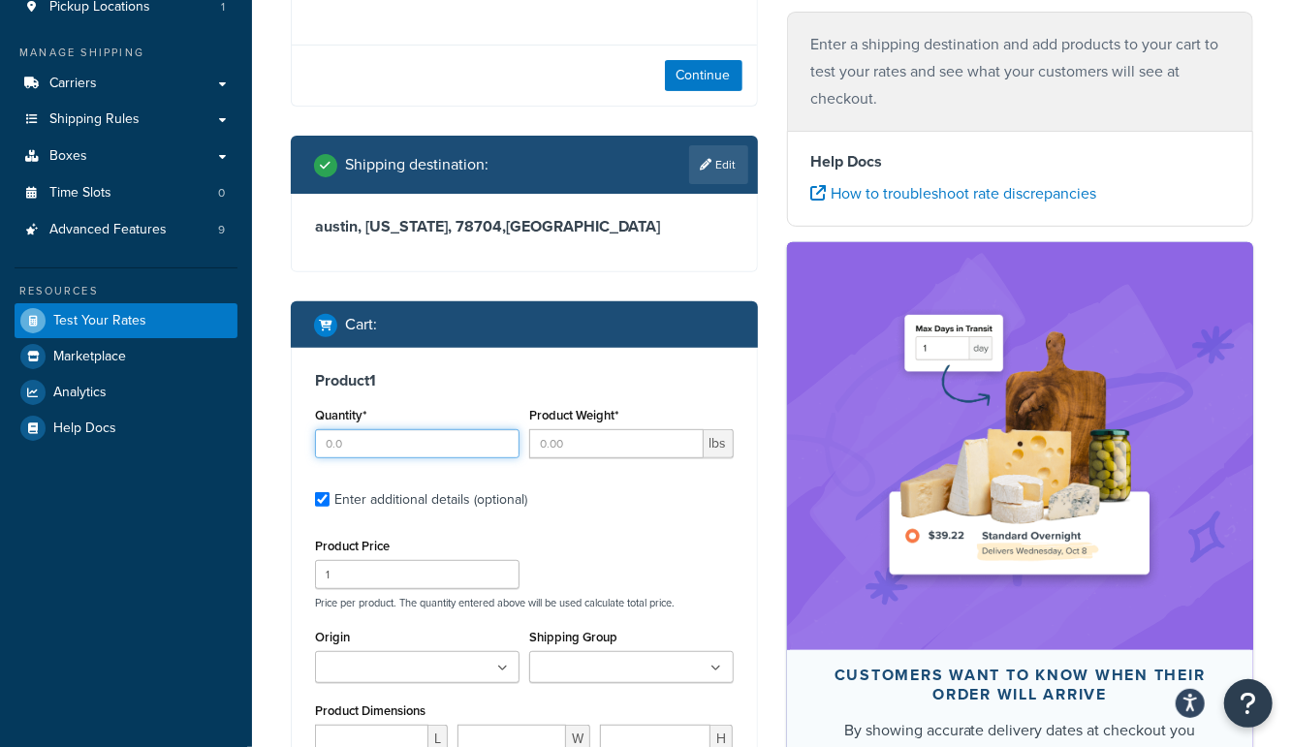
click at [404, 445] on input "Quantity*" at bounding box center [417, 443] width 204 height 29
type input "1"
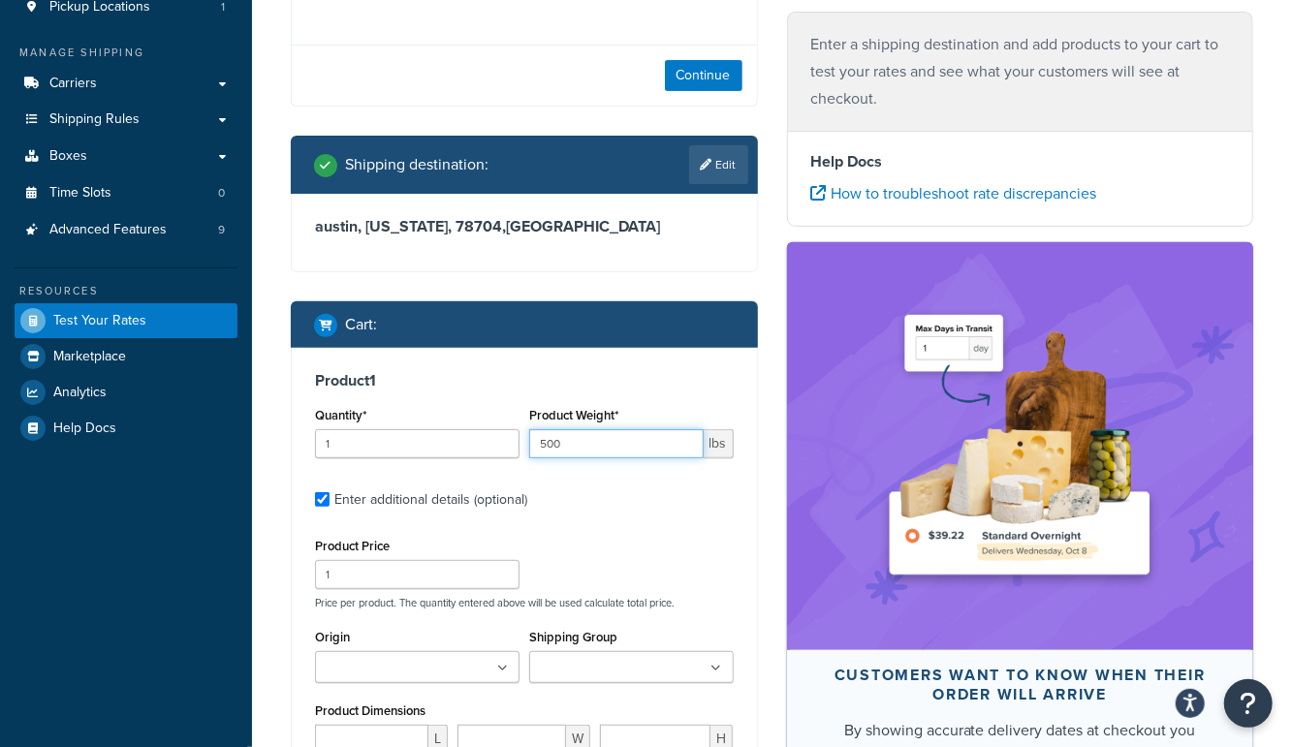
type input "500"
click at [244, 589] on div "Dashboard Scope: Test Basic Setup Websites 2 Origins 263 Pickup Locations 1 Man…" at bounding box center [126, 450] width 252 height 1455
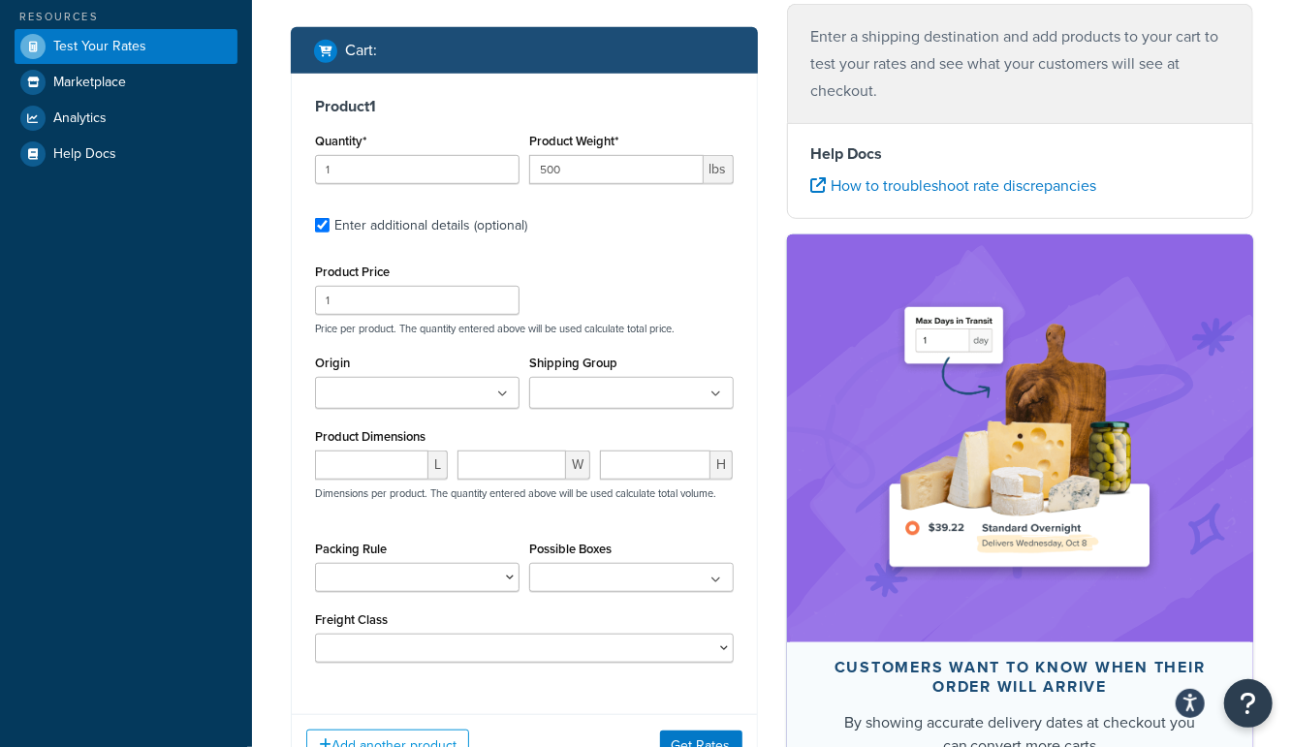
scroll to position [564, 0]
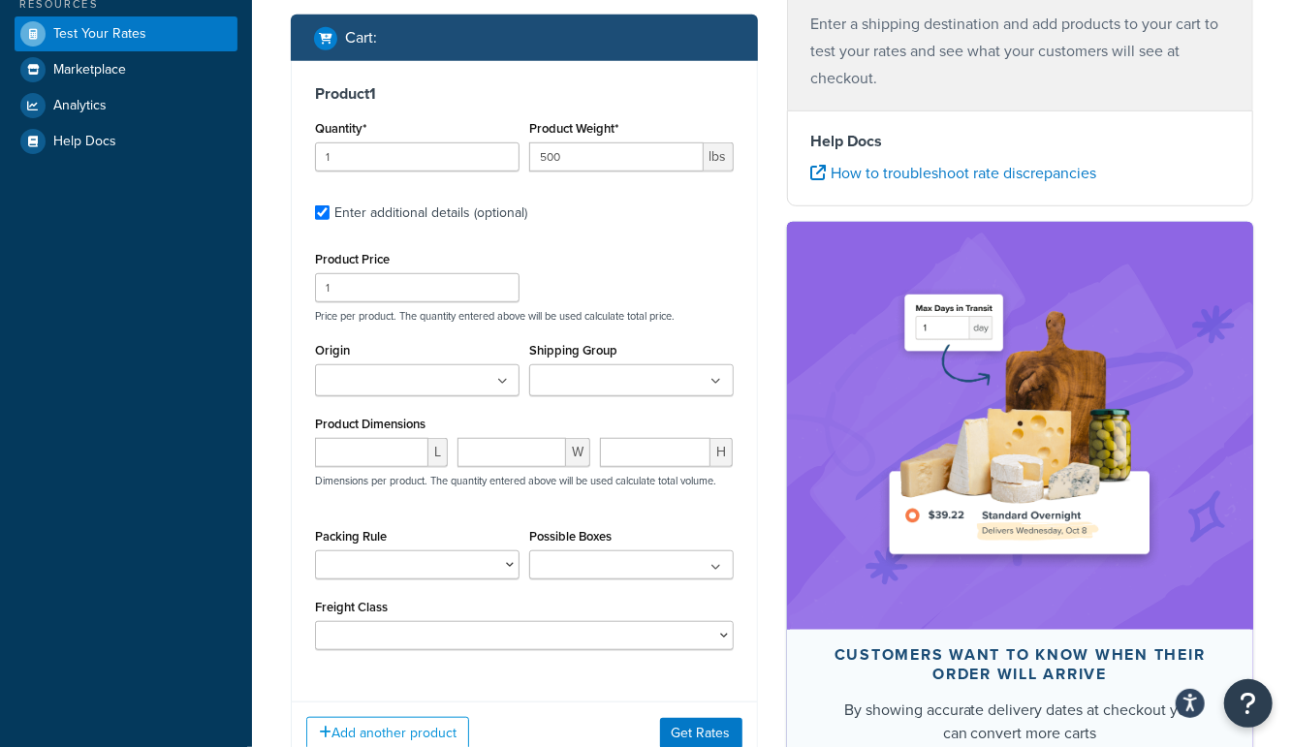
click at [437, 372] on input "Origin" at bounding box center [406, 381] width 171 height 21
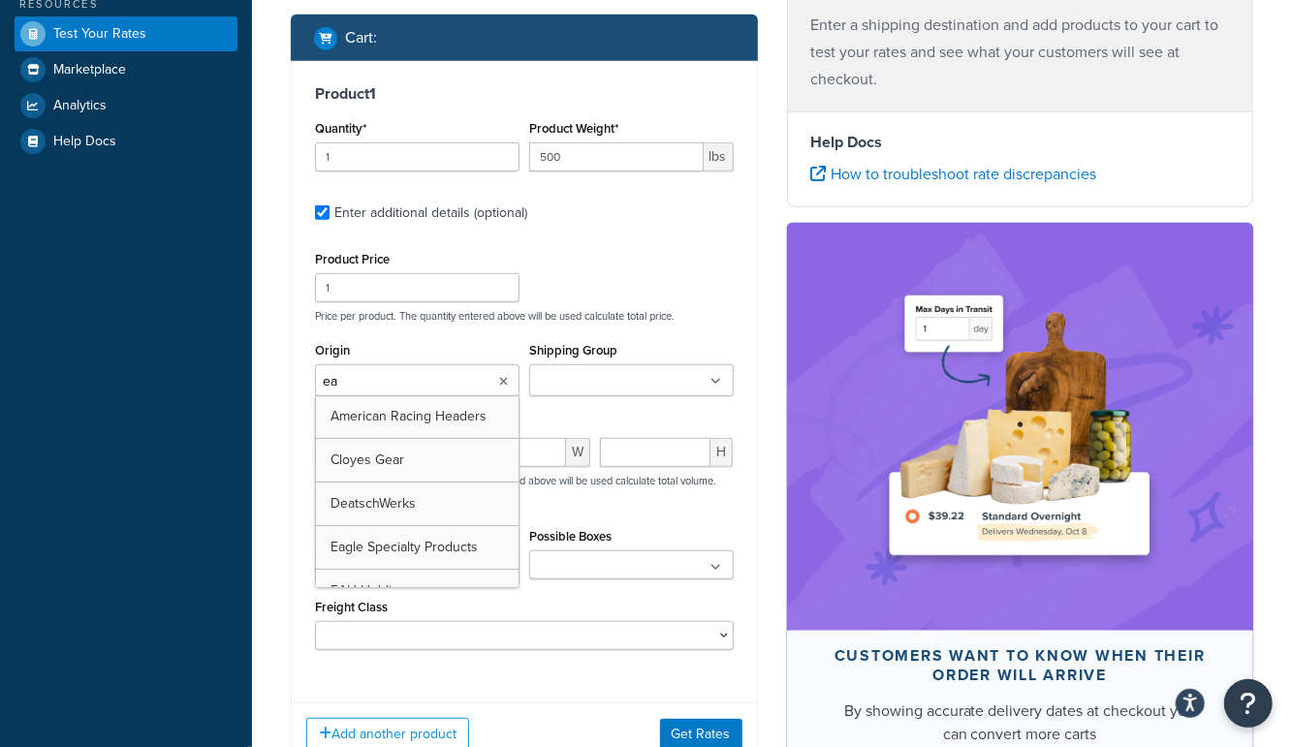
type input "eah"
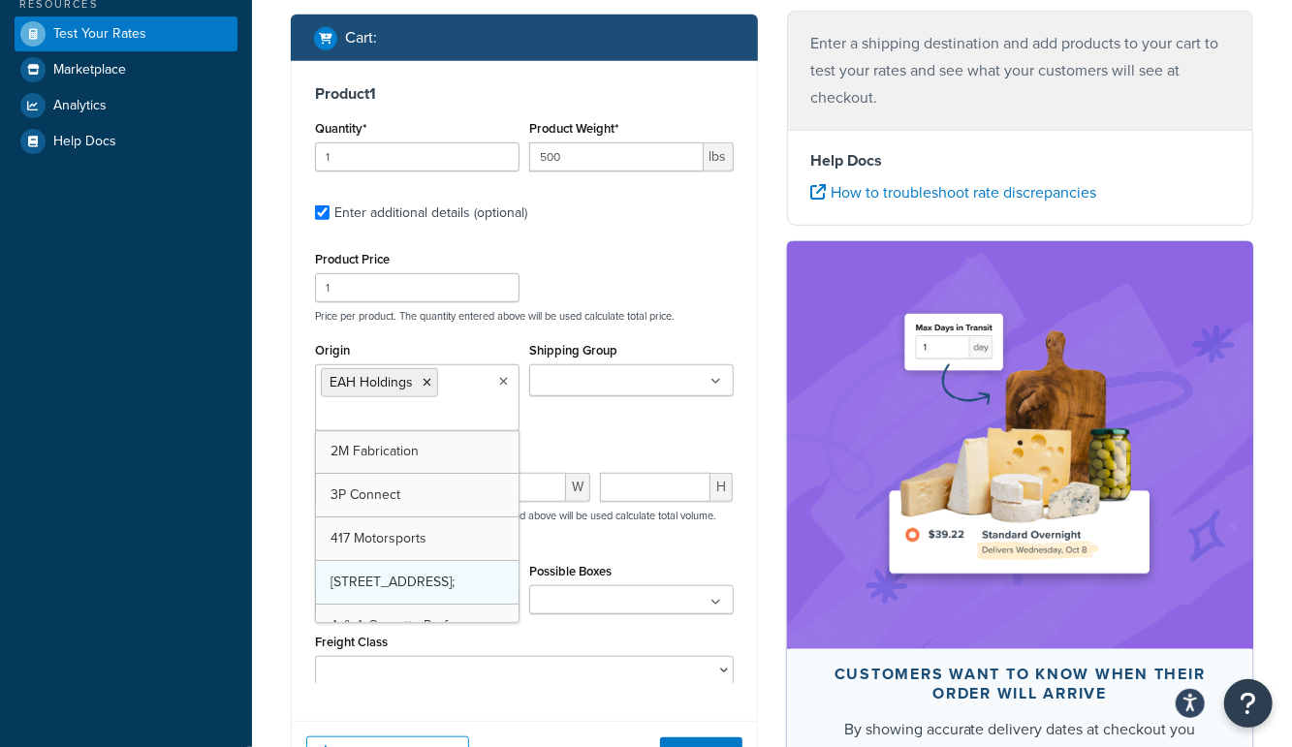
drag, startPoint x: 406, startPoint y: 421, endPoint x: 500, endPoint y: 592, distance: 194.7
click at [704, 736] on div "Add another product Get Rates" at bounding box center [524, 752] width 465 height 63
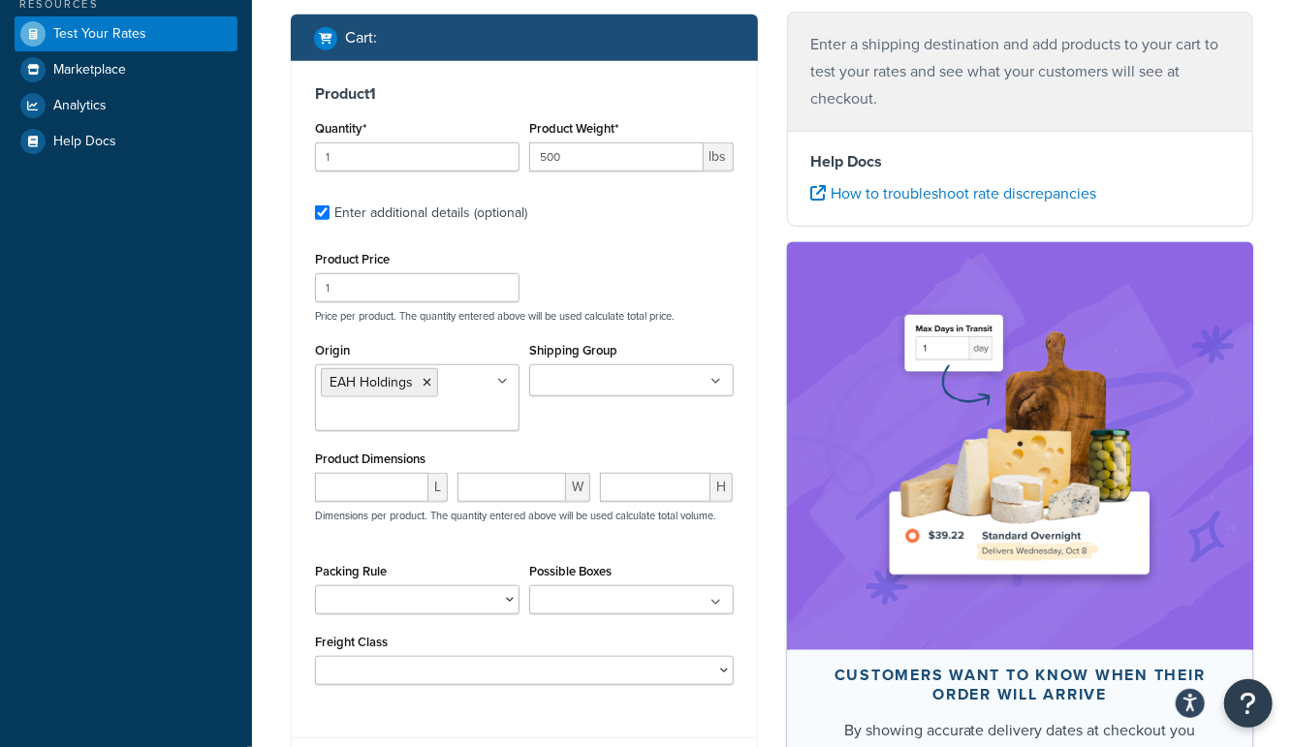
click at [755, 535] on div "Product 1 Quantity* 1 Product Weight* 500 lbs Enter additional details (optiona…" at bounding box center [524, 392] width 465 height 662
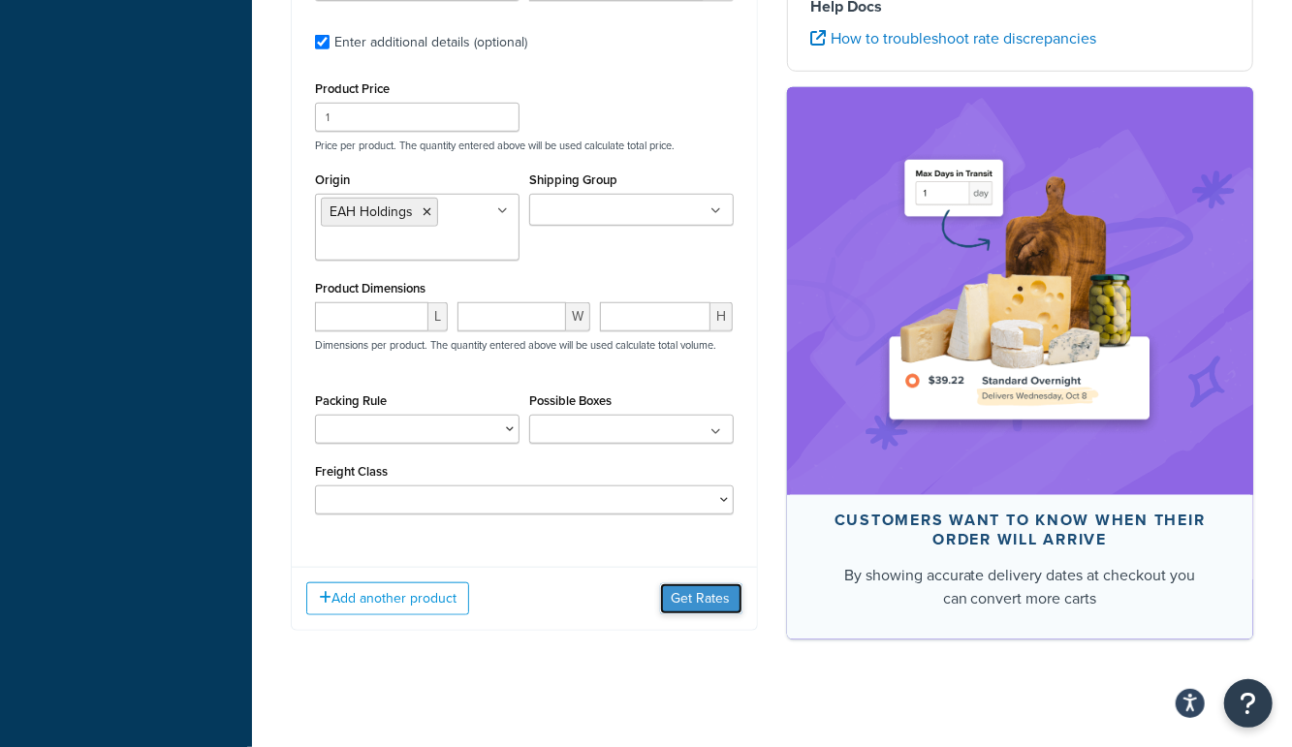
click at [715, 593] on button "Get Rates" at bounding box center [701, 598] width 82 height 31
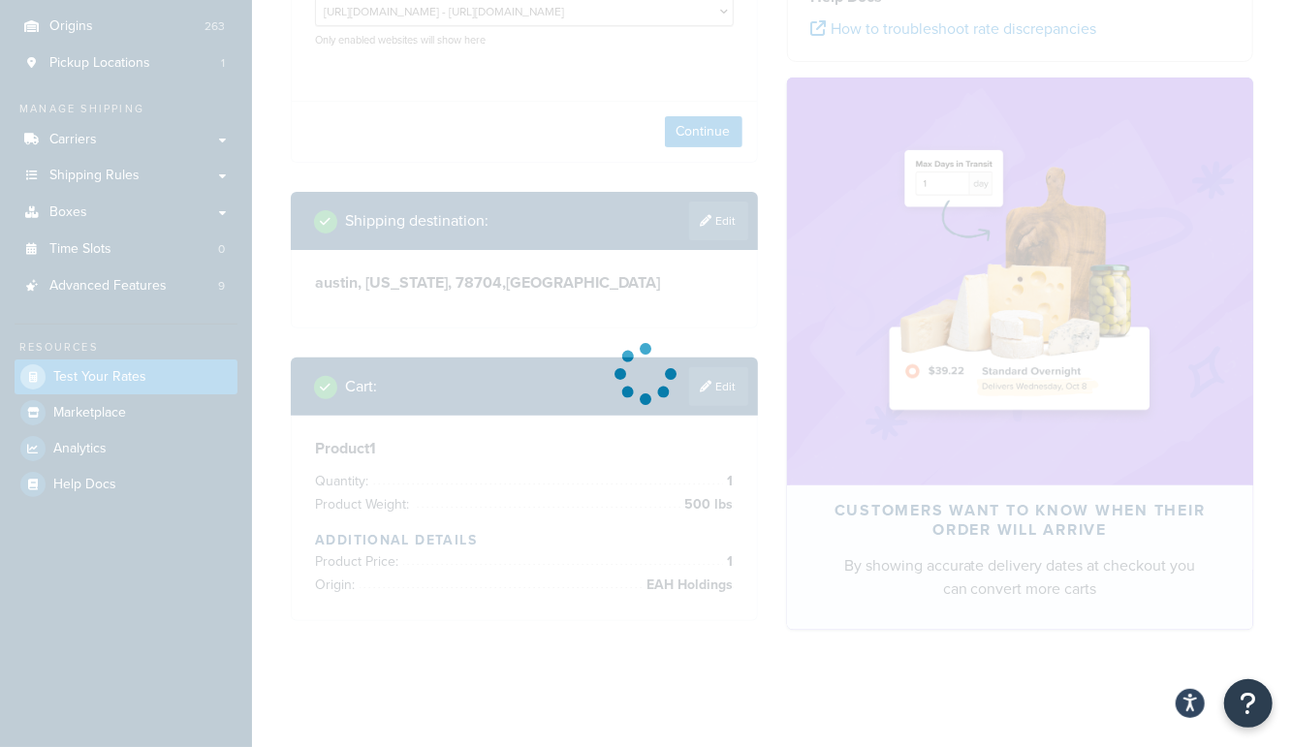
scroll to position [0, 0]
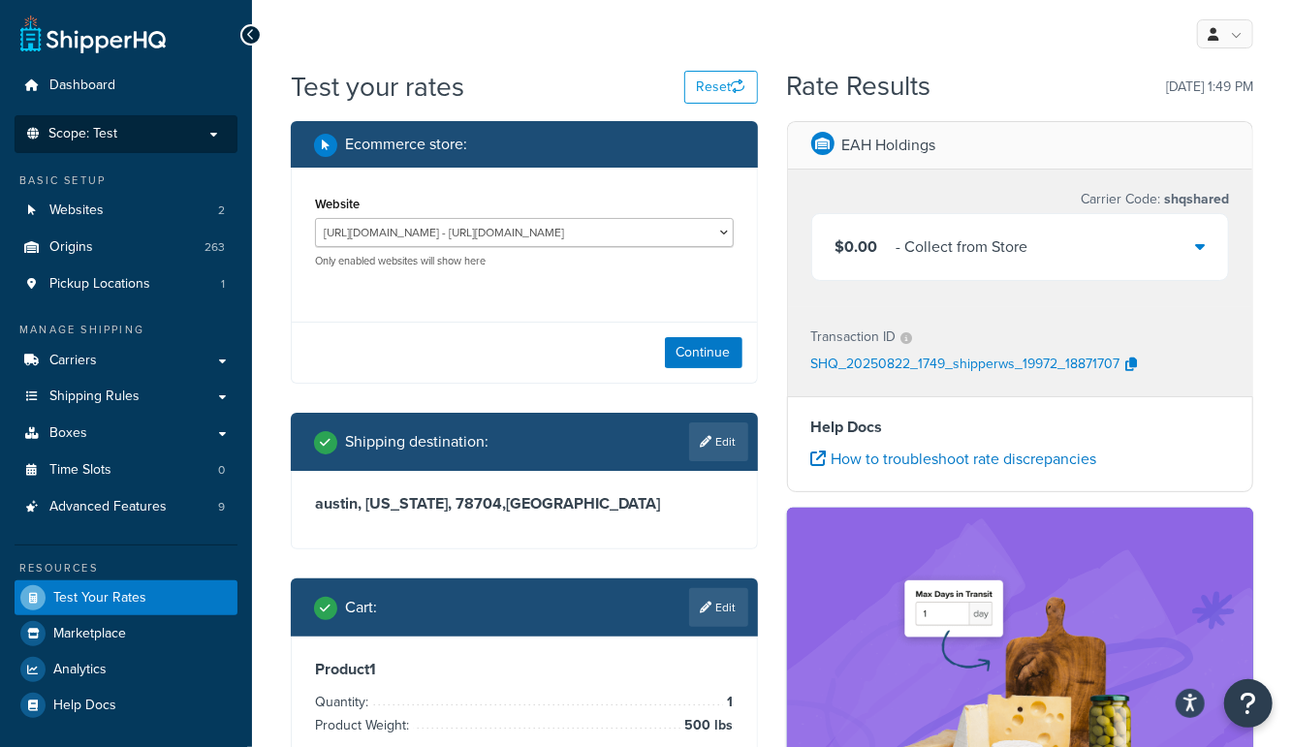
click at [83, 140] on span "Scope: Test" at bounding box center [82, 134] width 69 height 16
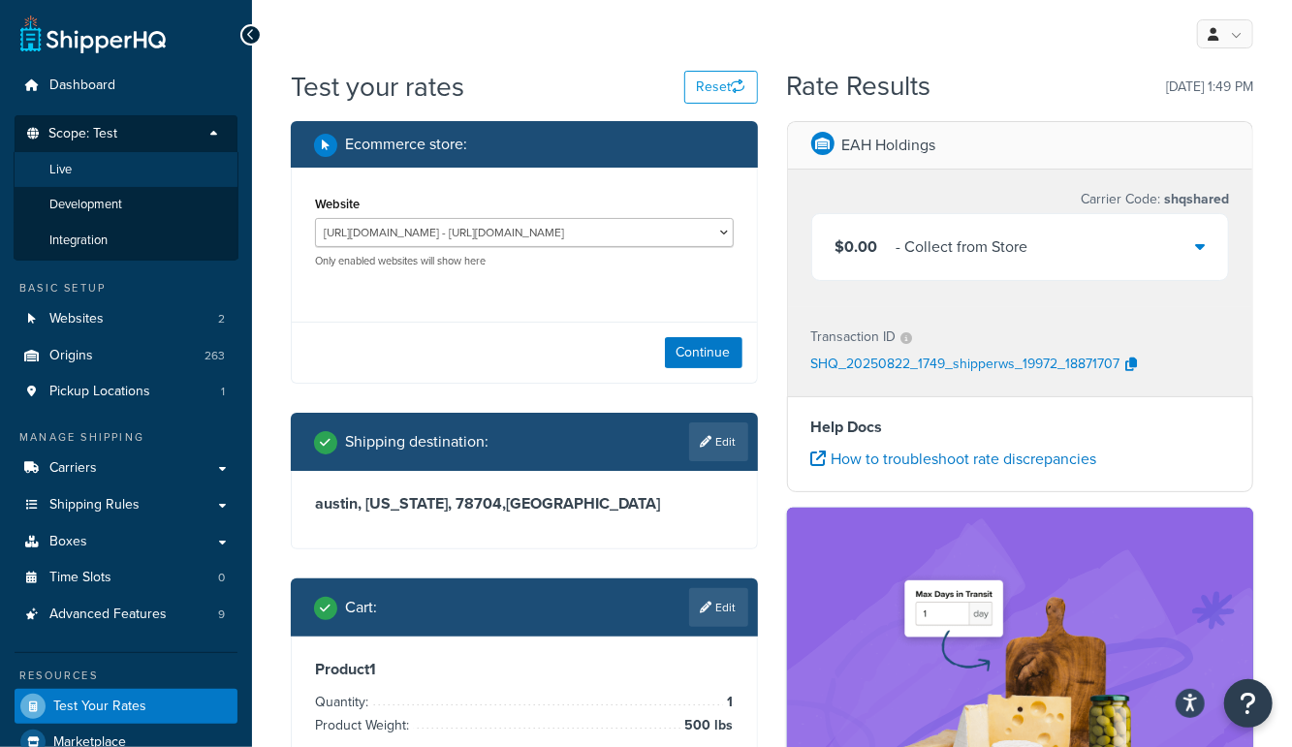
click at [80, 174] on li "Live" at bounding box center [126, 170] width 225 height 36
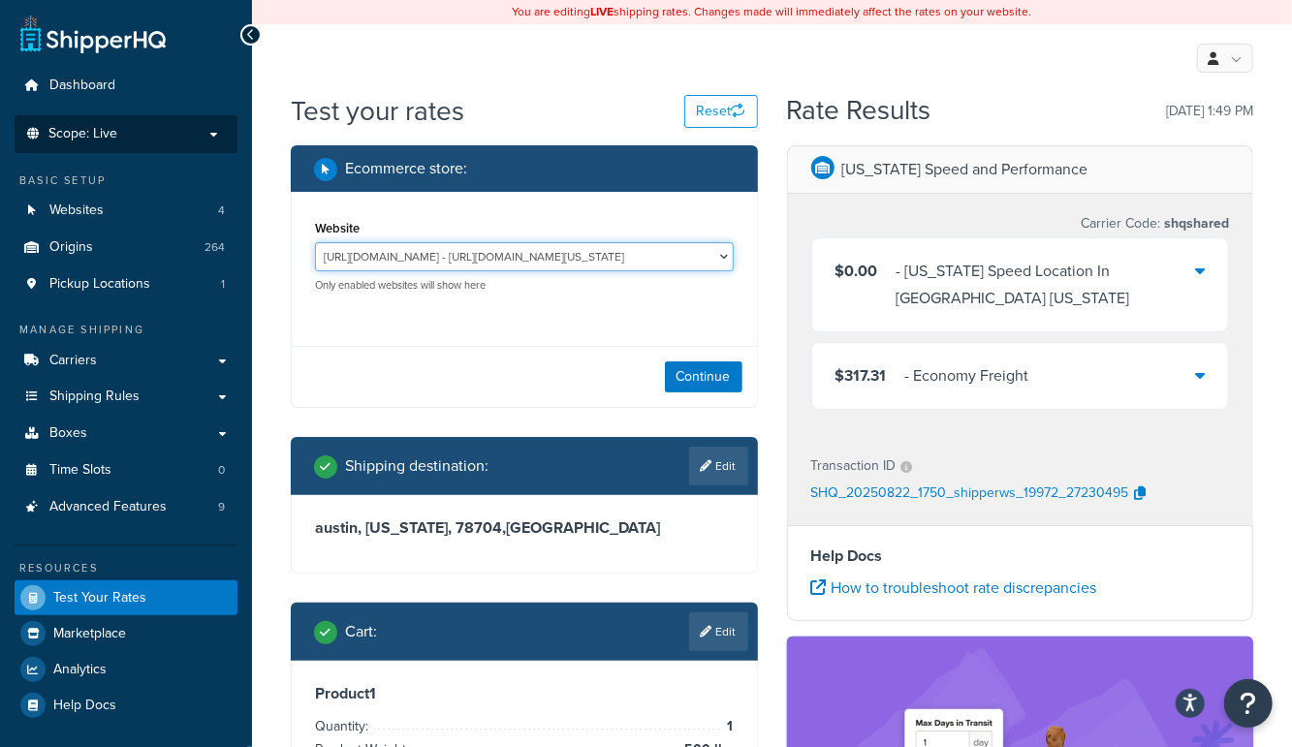
click at [496, 257] on select "http://mcstaging2.rcimetalworks.com/ - https://mcstaging2.texas-speed.com/check…" at bounding box center [524, 256] width 419 height 29
select select "bd4750d74578c5f06571c96295b2fae1"
click at [315, 242] on select "http://mcstaging2.rcimetalworks.com/ - https://mcstaging2.texas-speed.com/check…" at bounding box center [524, 256] width 419 height 29
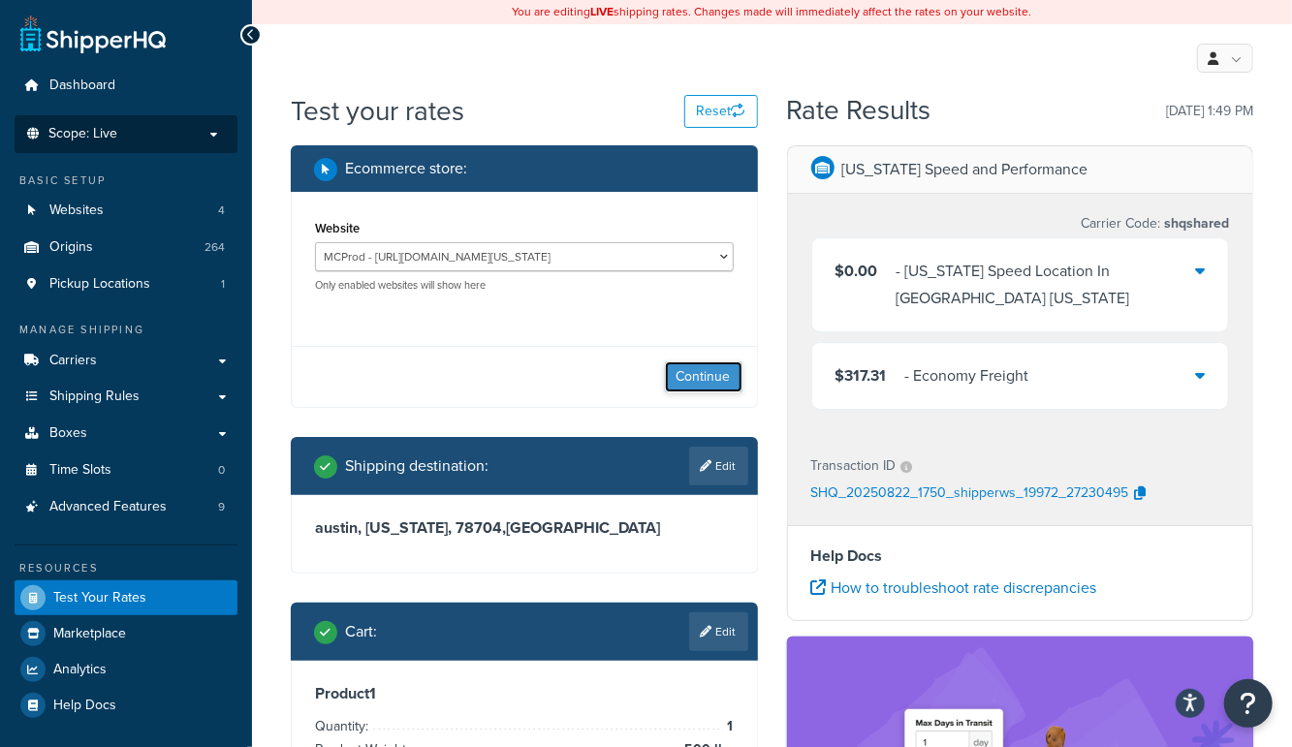
click at [719, 370] on button "Continue" at bounding box center [704, 376] width 78 height 31
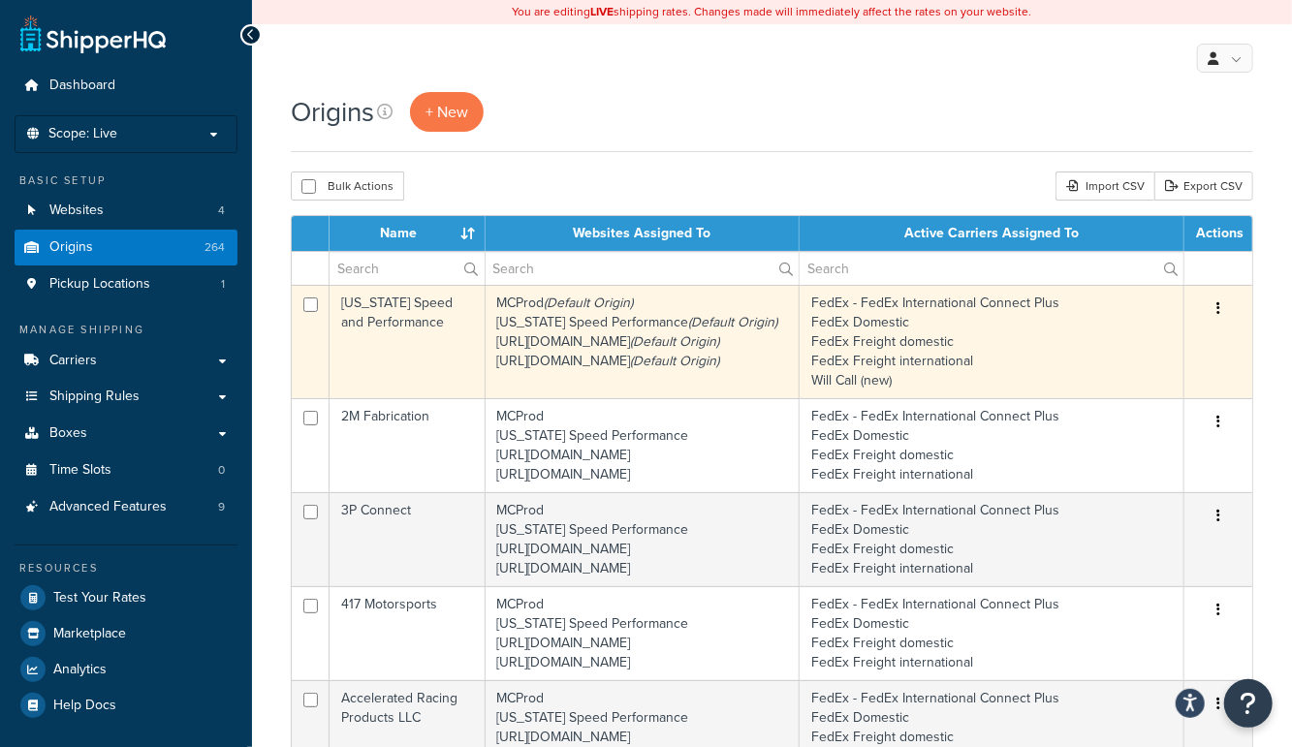
click at [390, 340] on td "[US_STATE] Speed and Performance" at bounding box center [407, 341] width 156 height 113
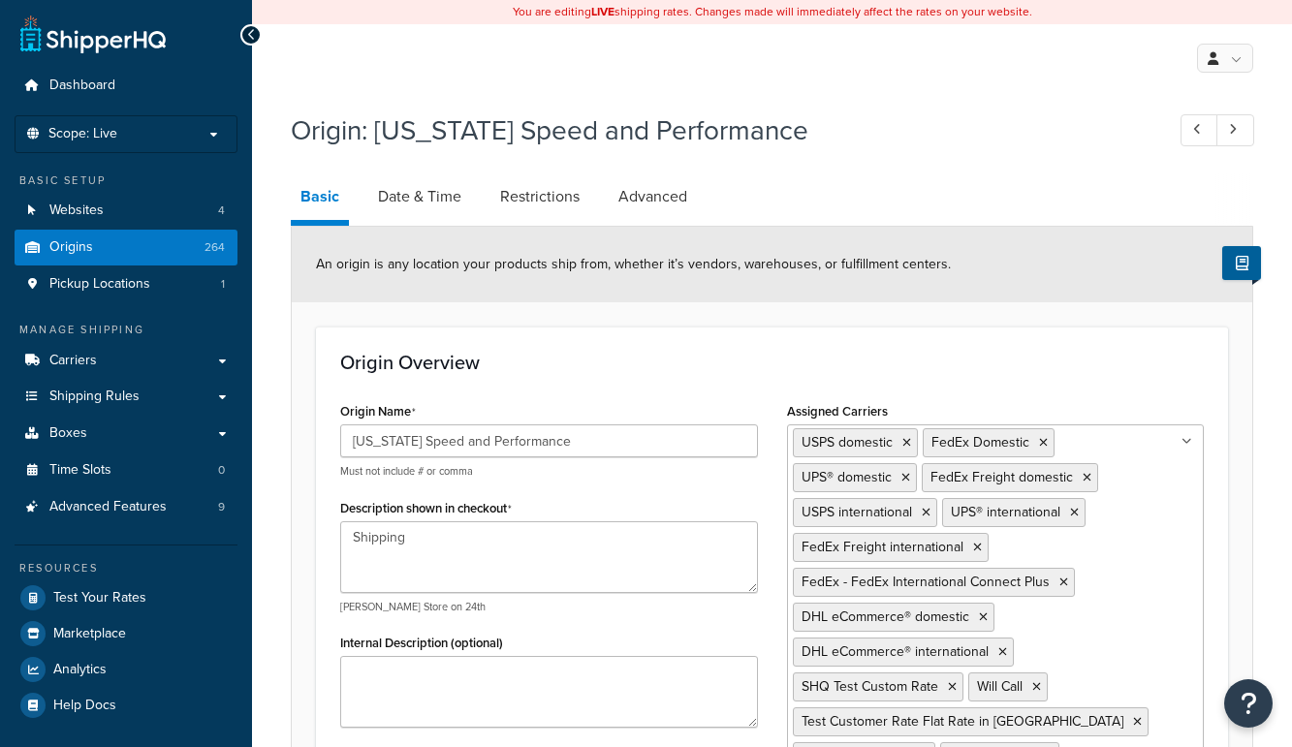
select select "43"
click at [173, 247] on link "Origins 264" at bounding box center [126, 248] width 223 height 36
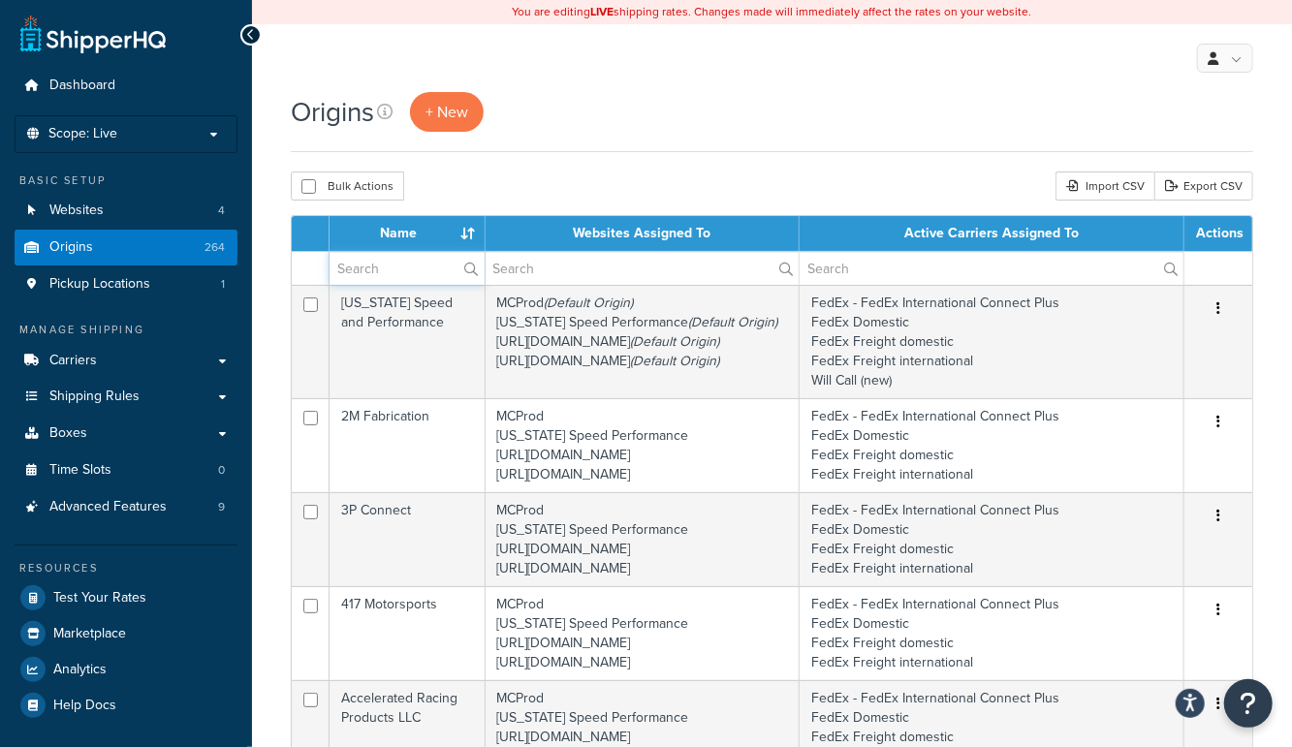
click at [405, 275] on input "text" at bounding box center [406, 268] width 155 height 33
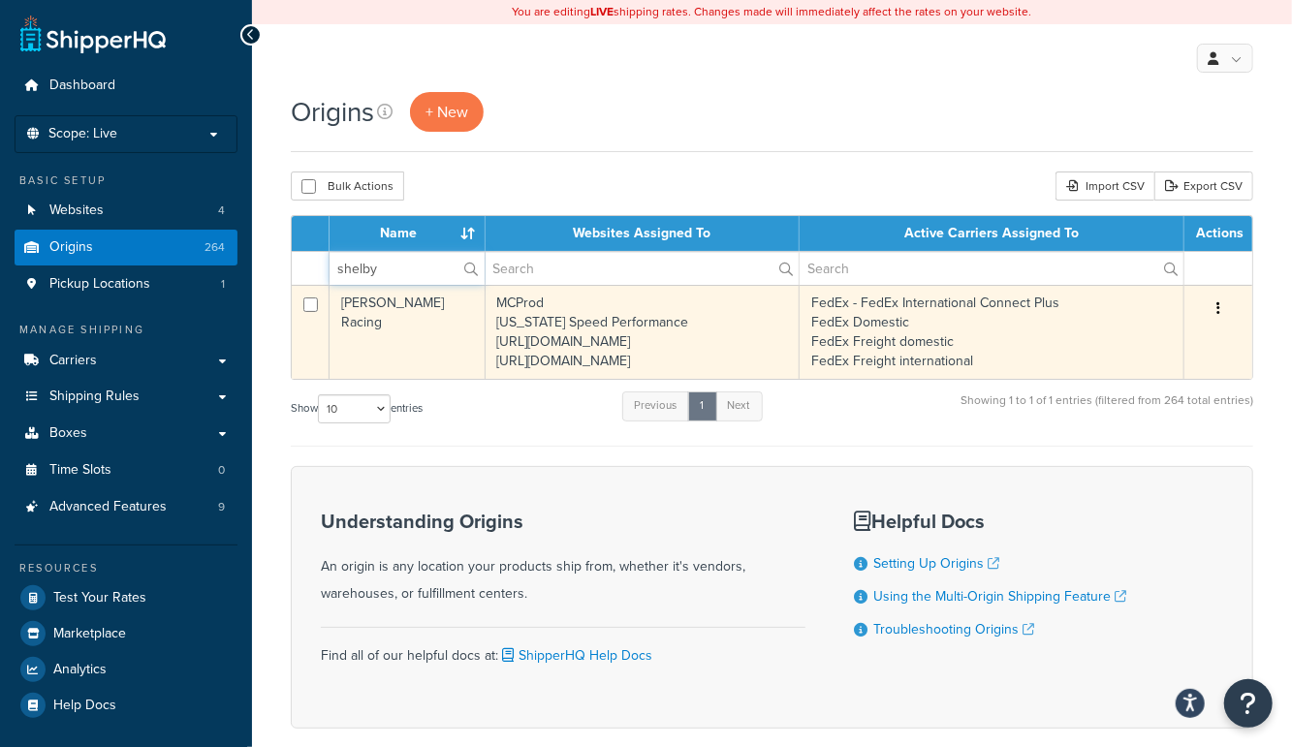
type input "shelby"
click at [414, 324] on td "Shelby Mike Racing" at bounding box center [407, 332] width 156 height 94
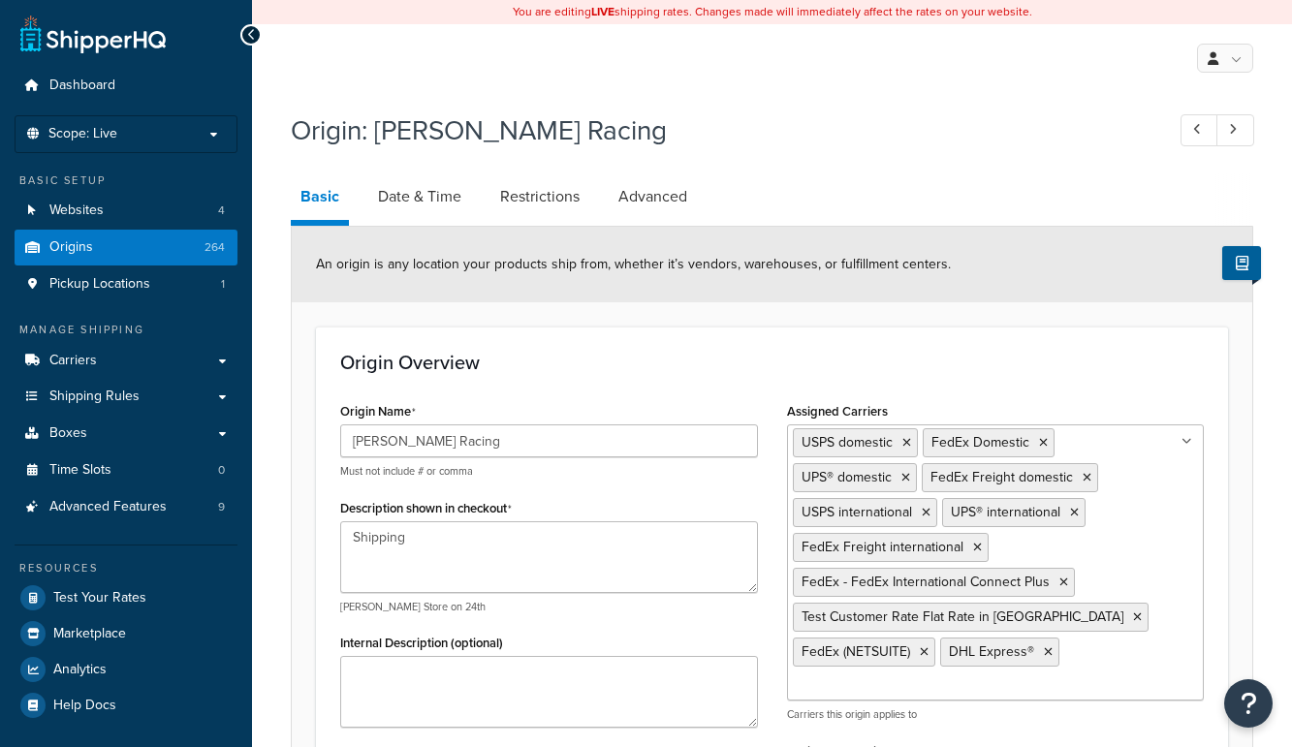
select select "43"
click at [98, 246] on link "Origins 264" at bounding box center [126, 248] width 223 height 36
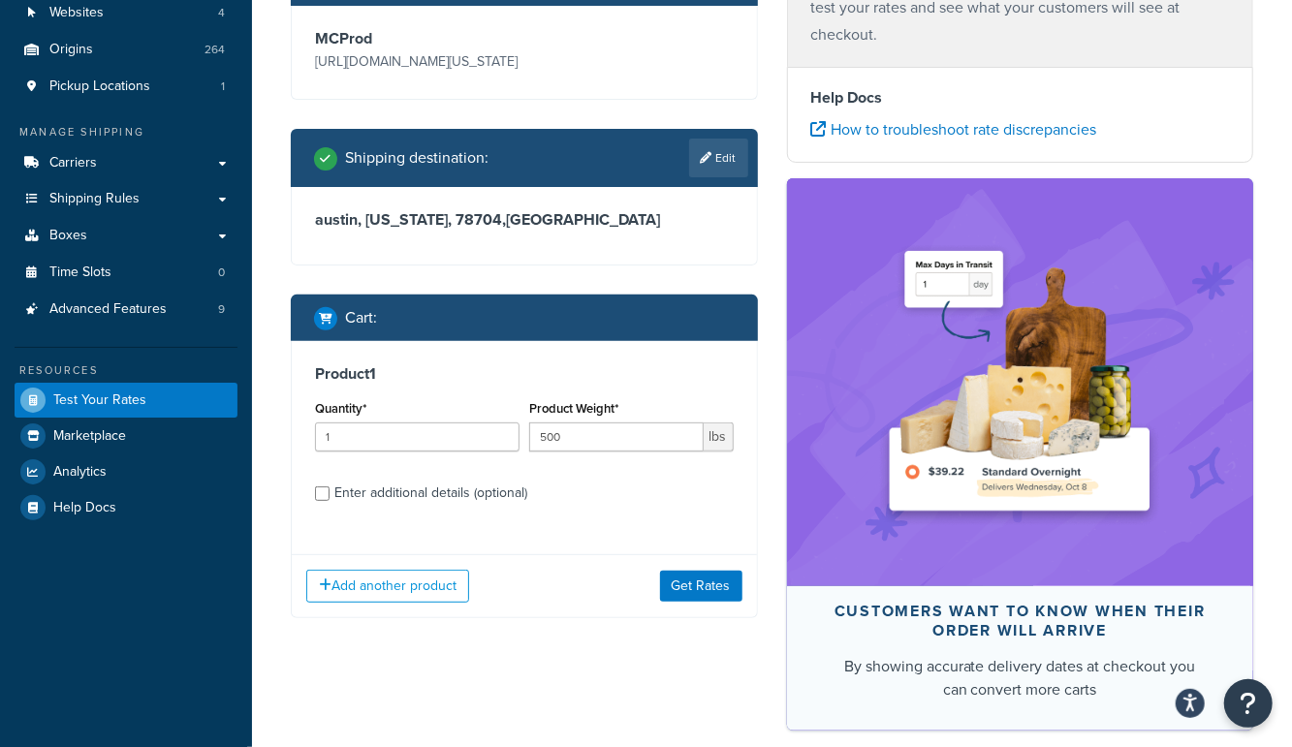
scroll to position [199, 0]
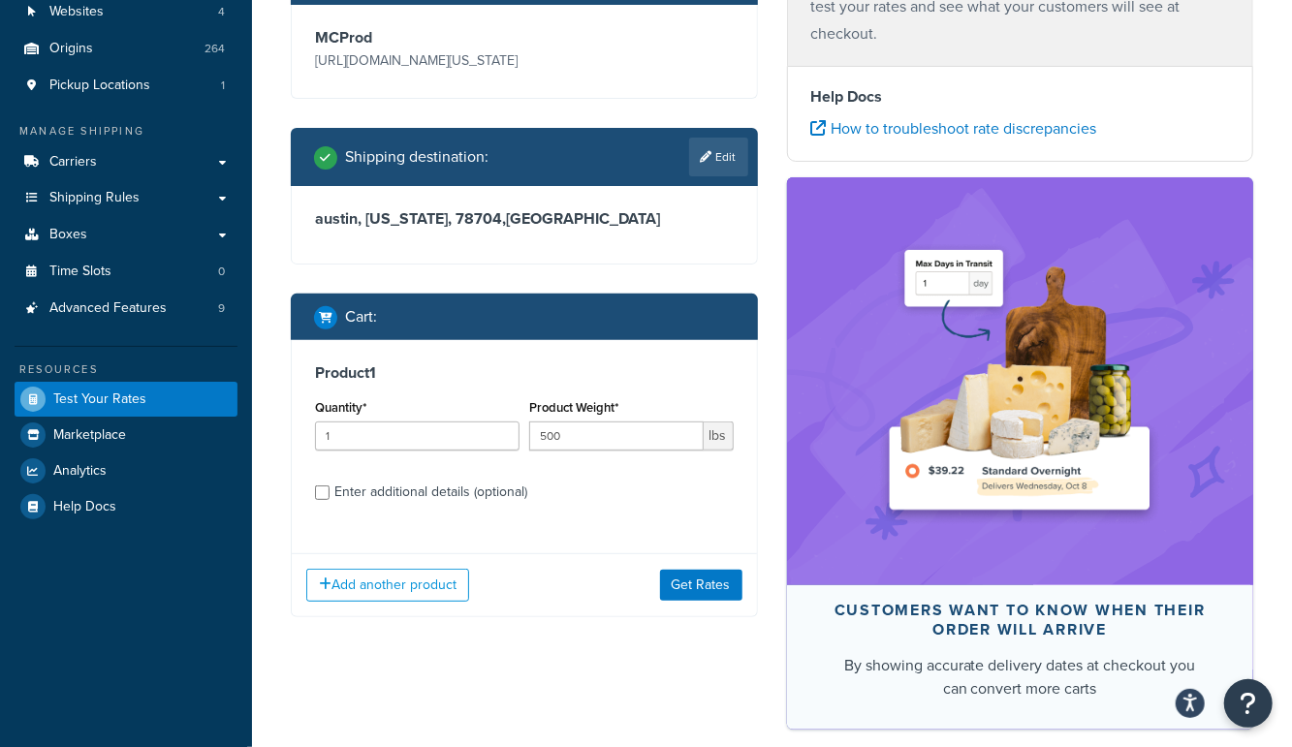
click at [460, 487] on div "Enter additional details (optional)" at bounding box center [430, 492] width 193 height 27
click at [329, 487] on input "Enter additional details (optional)" at bounding box center [322, 492] width 15 height 15
checkbox input "true"
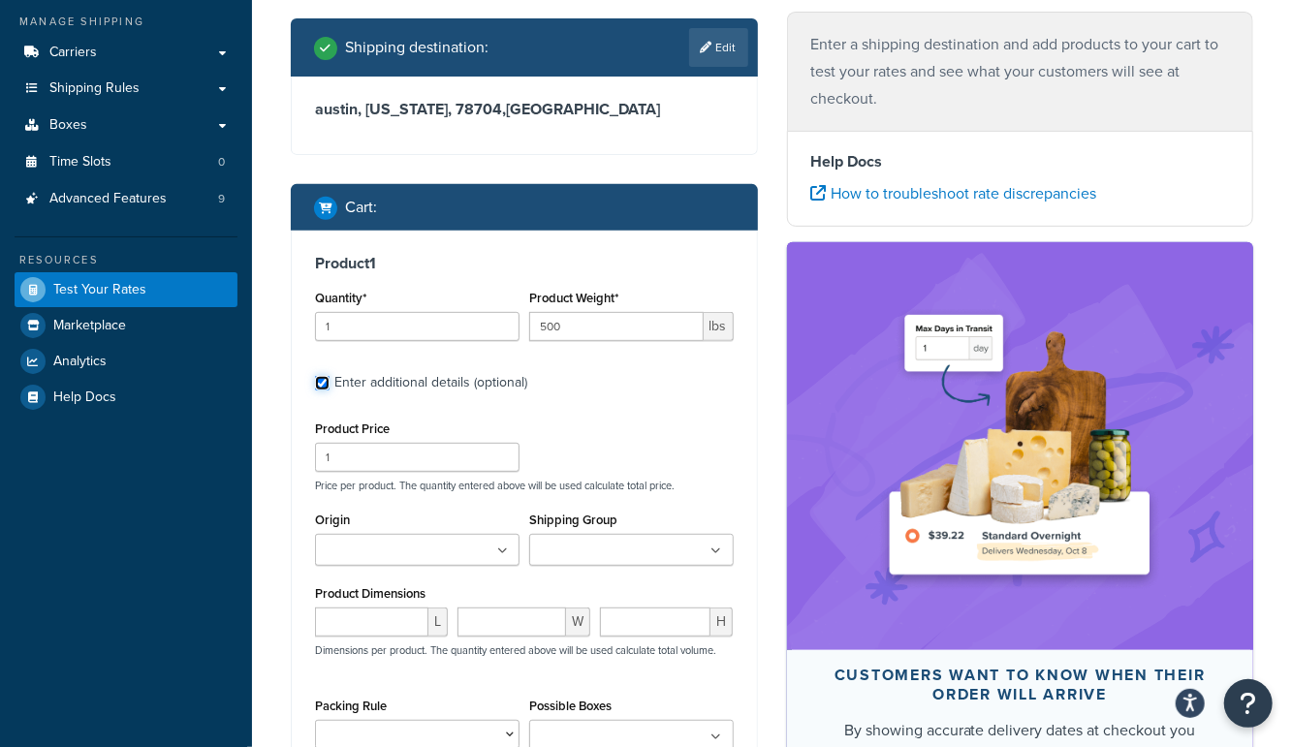
scroll to position [312, 0]
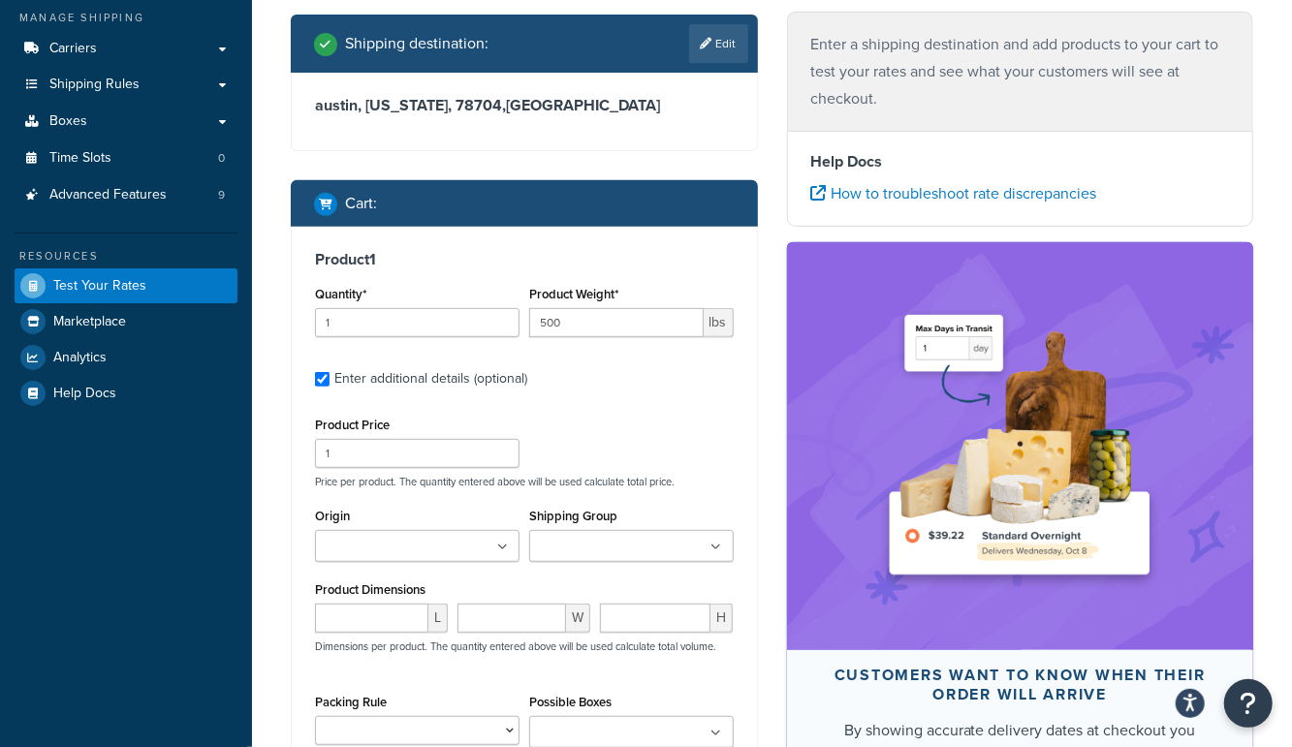
click at [375, 543] on input "Origin" at bounding box center [406, 547] width 171 height 21
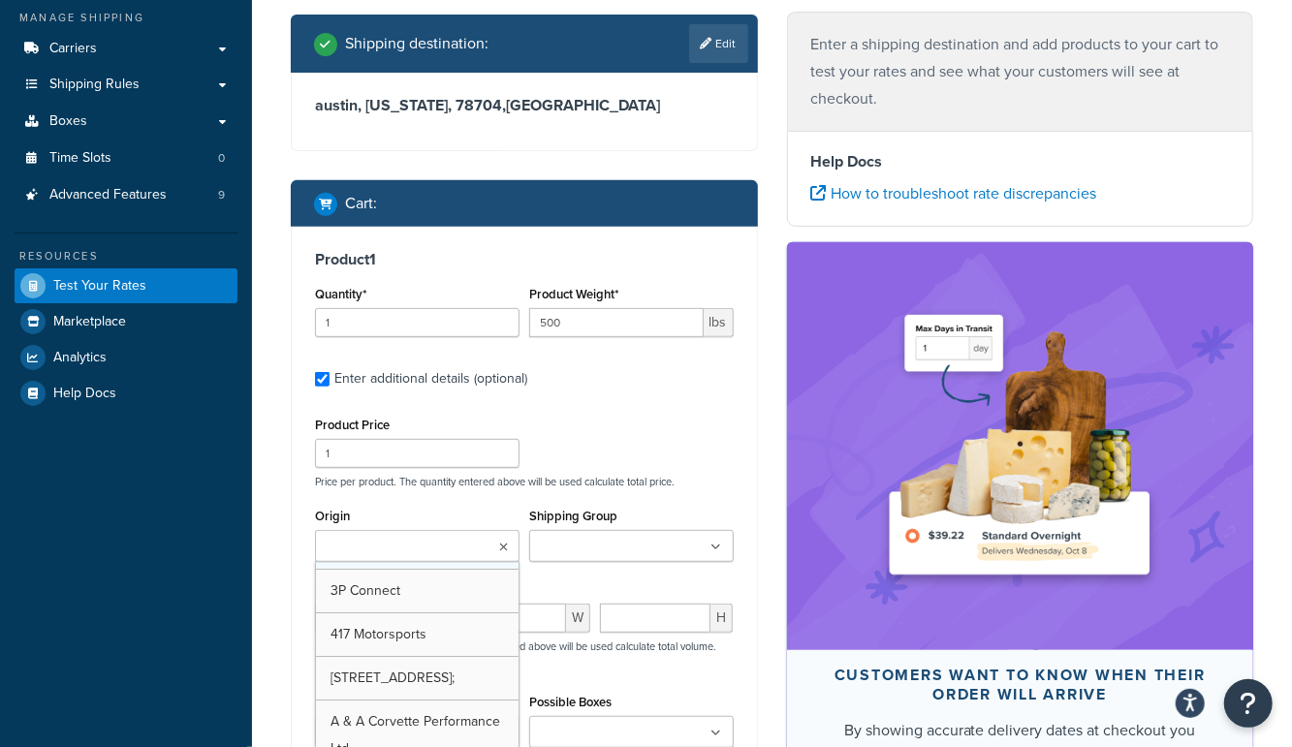
scroll to position [0, 0]
click at [264, 570] on div "Test your rates Reset Rate Results Ecommerce store : Edit MCProd [URL][DOMAIN_N…" at bounding box center [772, 396] width 1040 height 1232
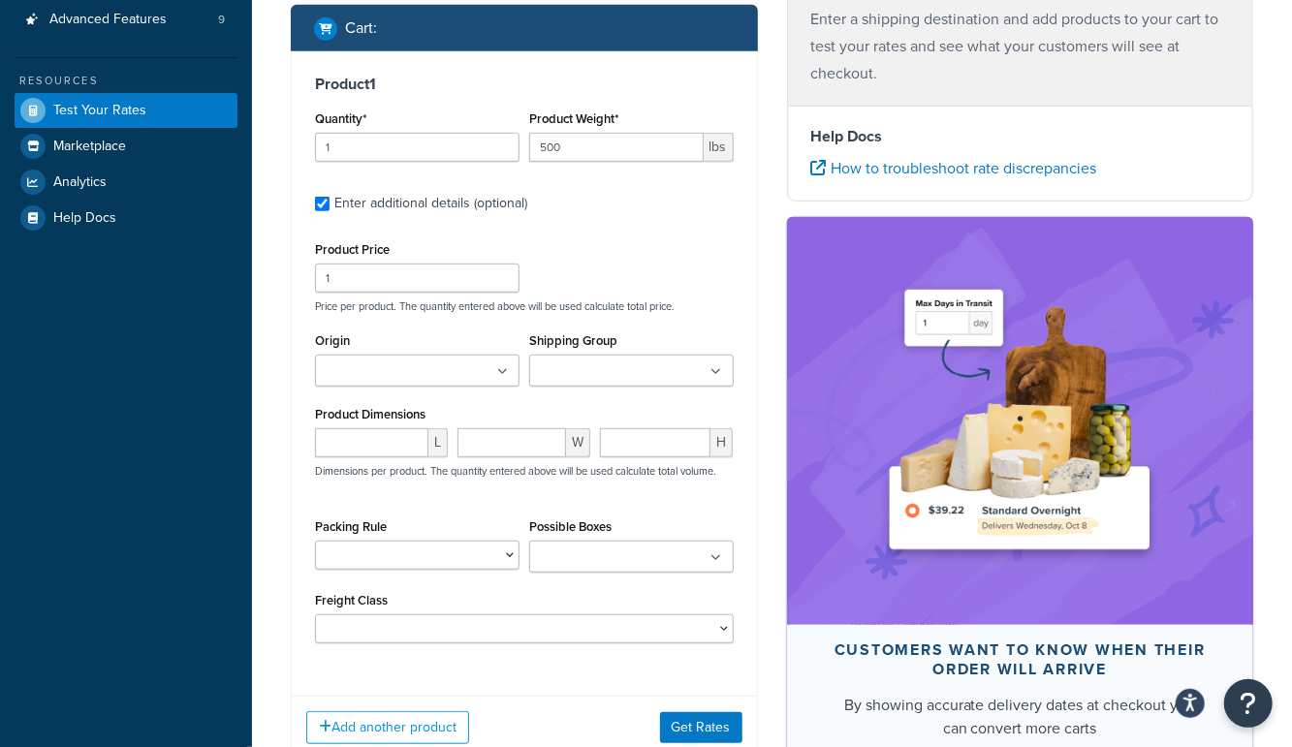
scroll to position [484, 0]
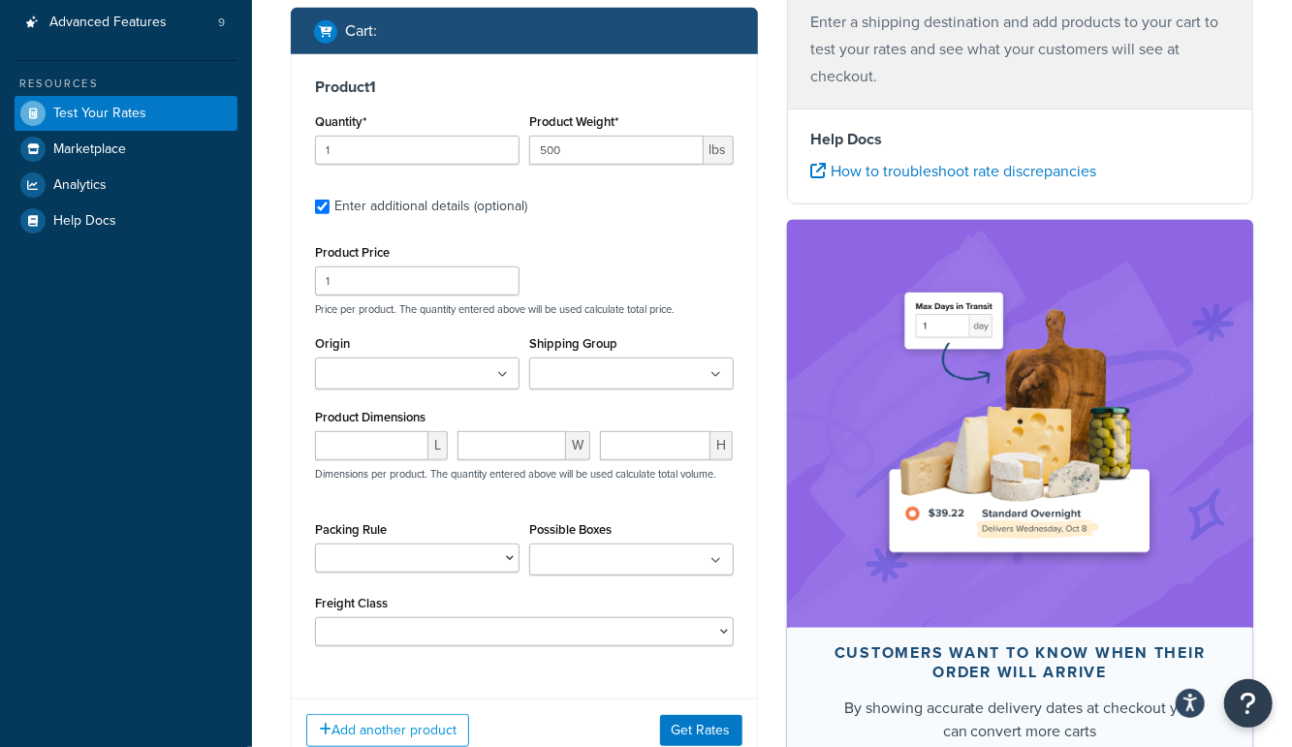
click at [328, 375] on input "Origin" at bounding box center [406, 374] width 171 height 21
type input "[US_STATE]"
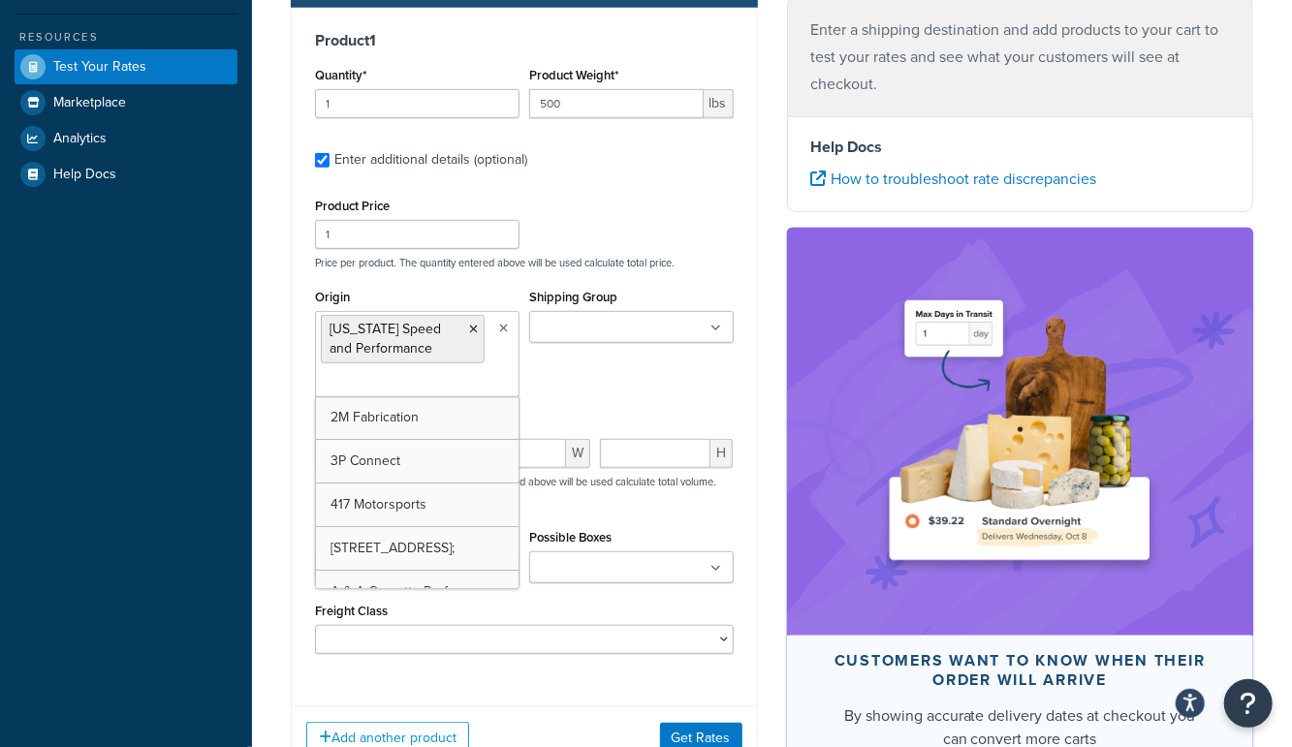
scroll to position [556, 0]
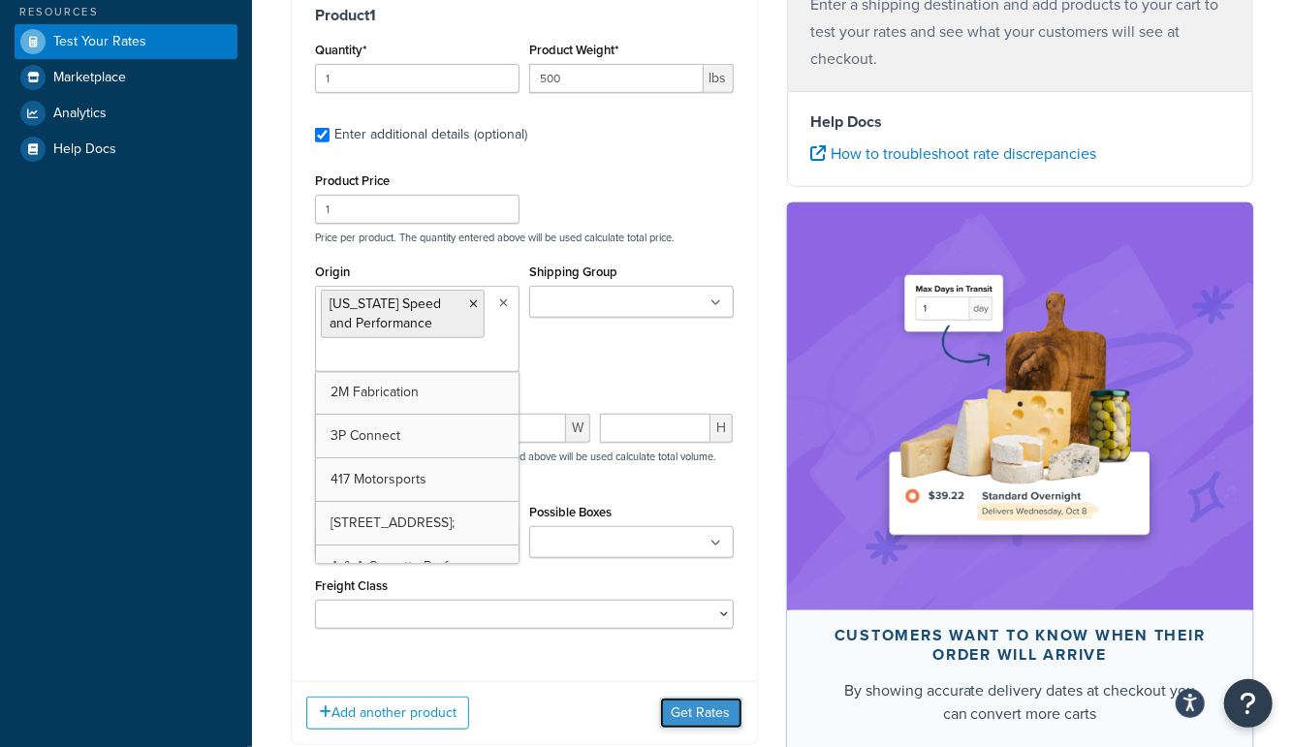
click at [716, 705] on button "Get Rates" at bounding box center [701, 713] width 82 height 31
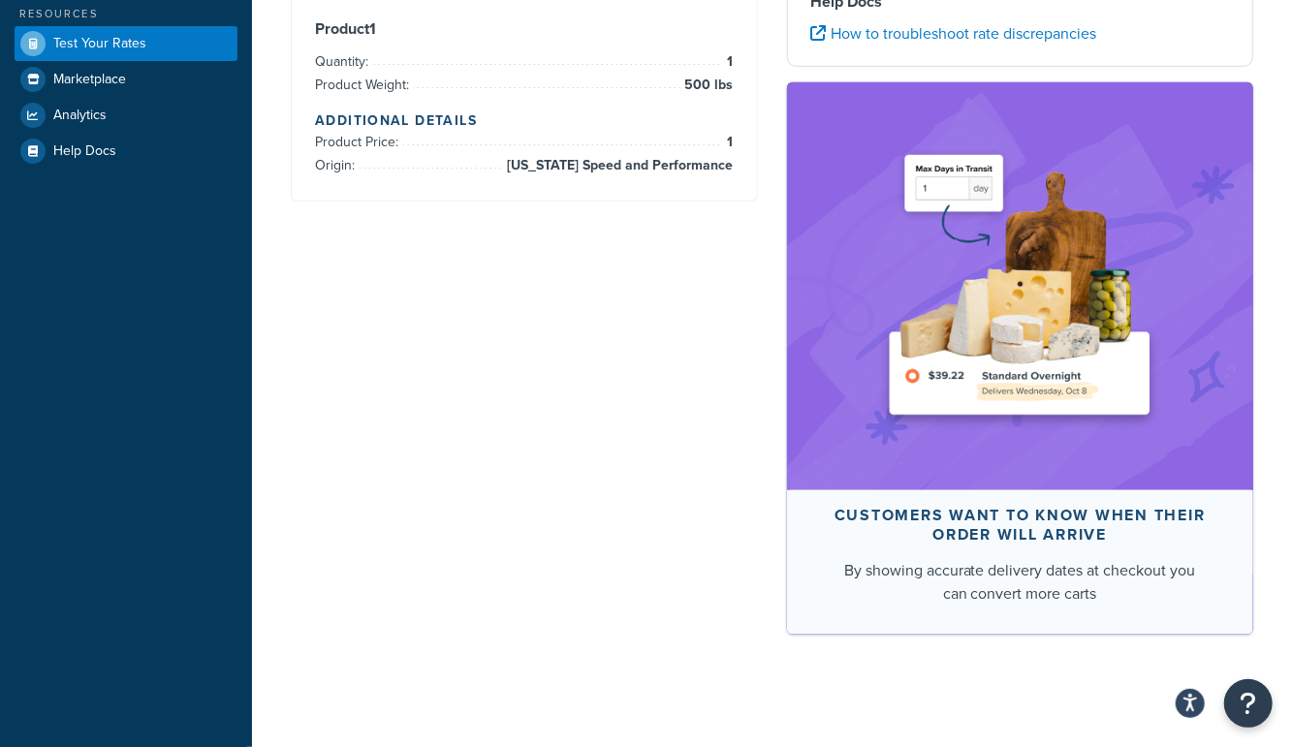
scroll to position [0, 0]
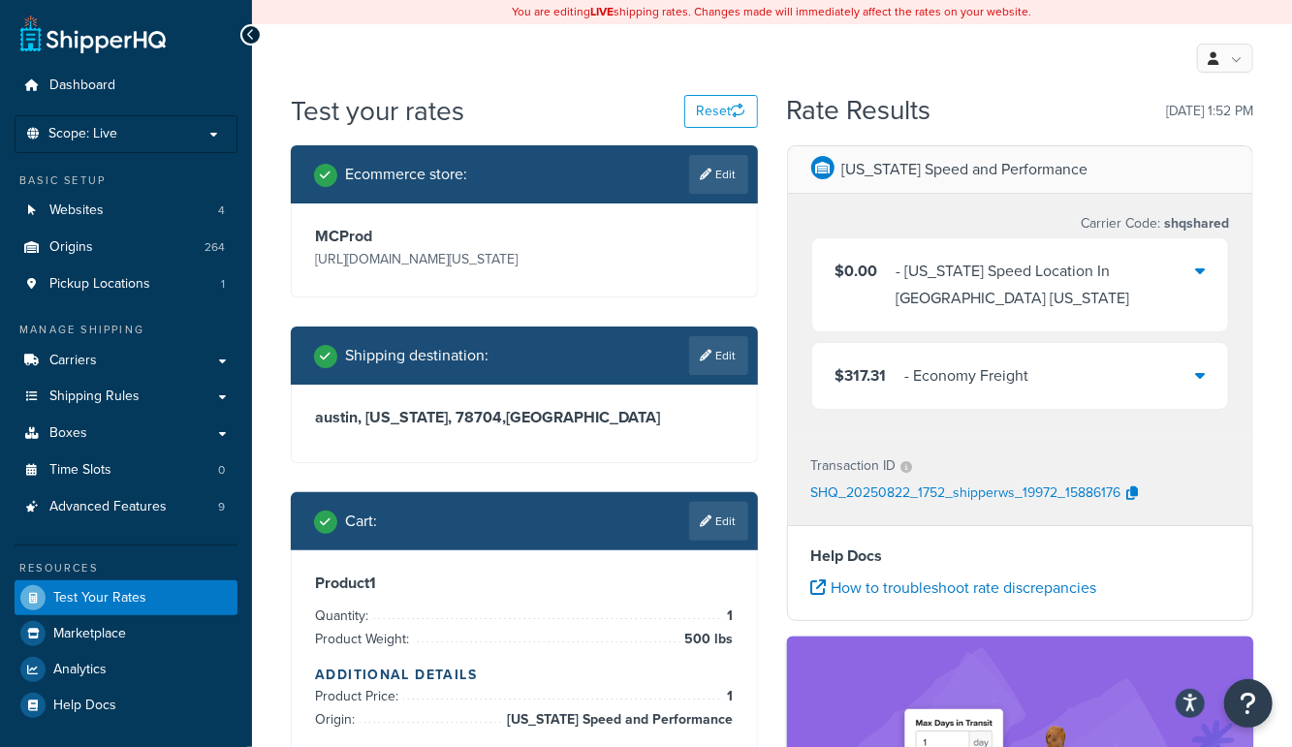
click at [586, 104] on div "Test your rates Reset" at bounding box center [524, 111] width 467 height 38
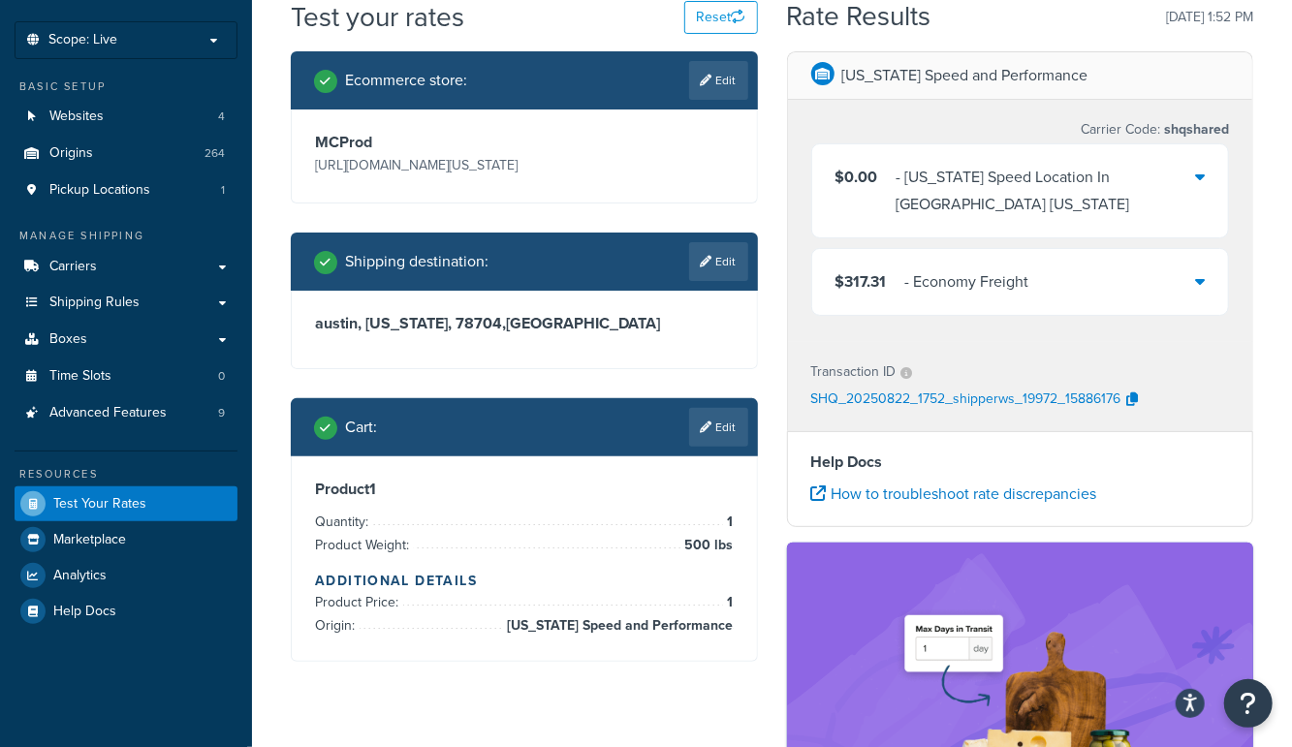
scroll to position [148, 0]
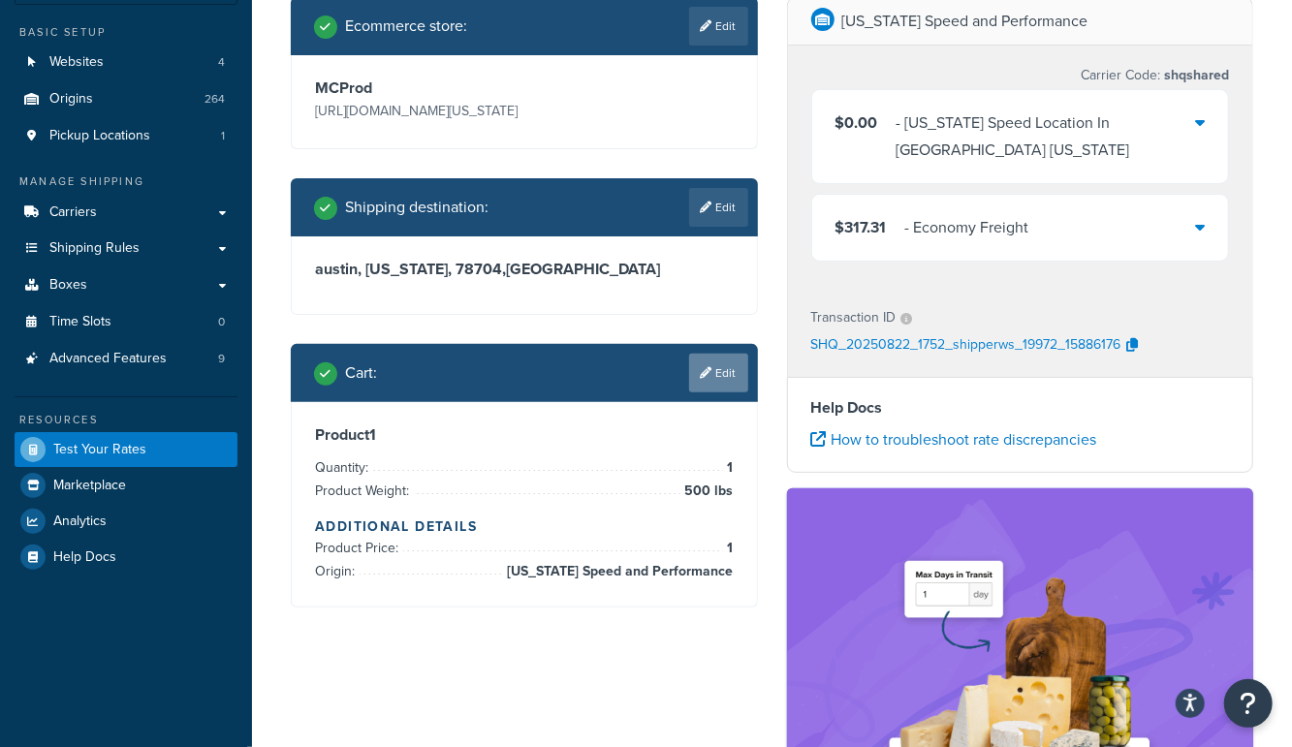
click at [696, 372] on link "Edit" at bounding box center [718, 373] width 59 height 39
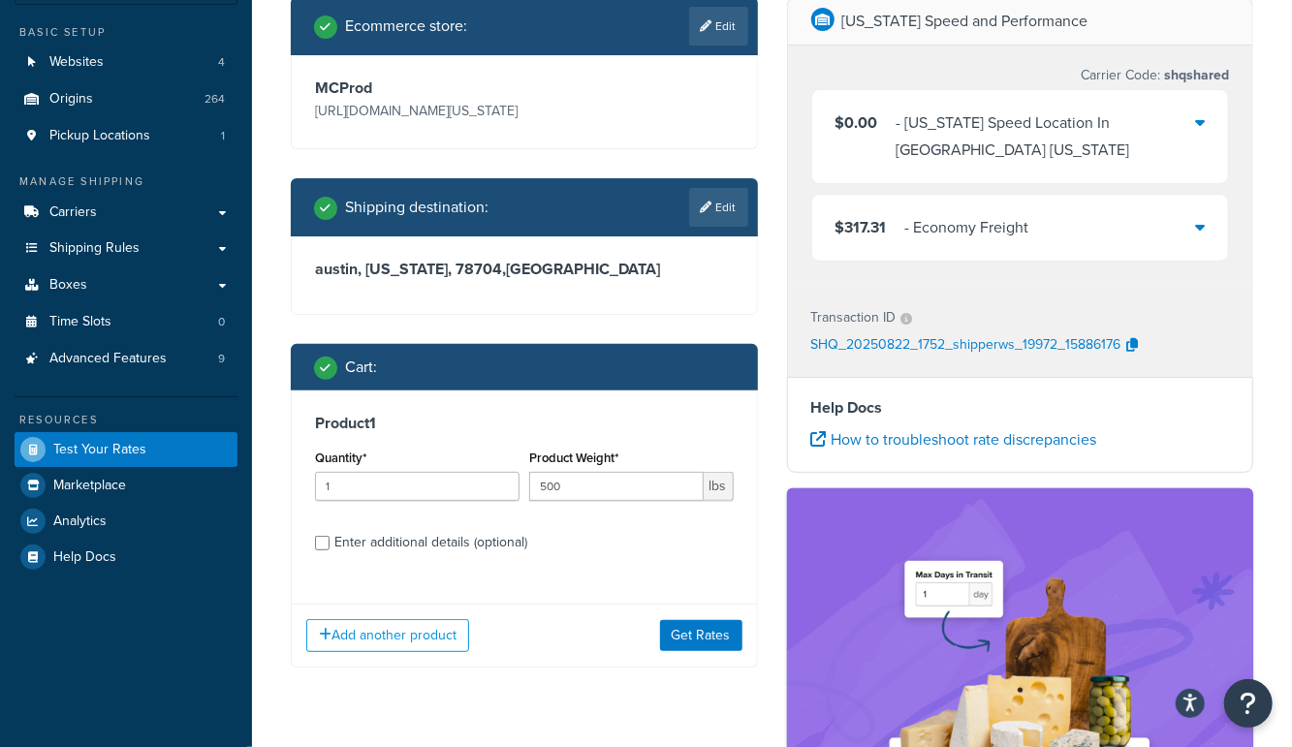
click at [356, 537] on div "Enter additional details (optional)" at bounding box center [430, 542] width 193 height 27
click at [329, 537] on input "Enter additional details (optional)" at bounding box center [322, 543] width 15 height 15
checkbox input "true"
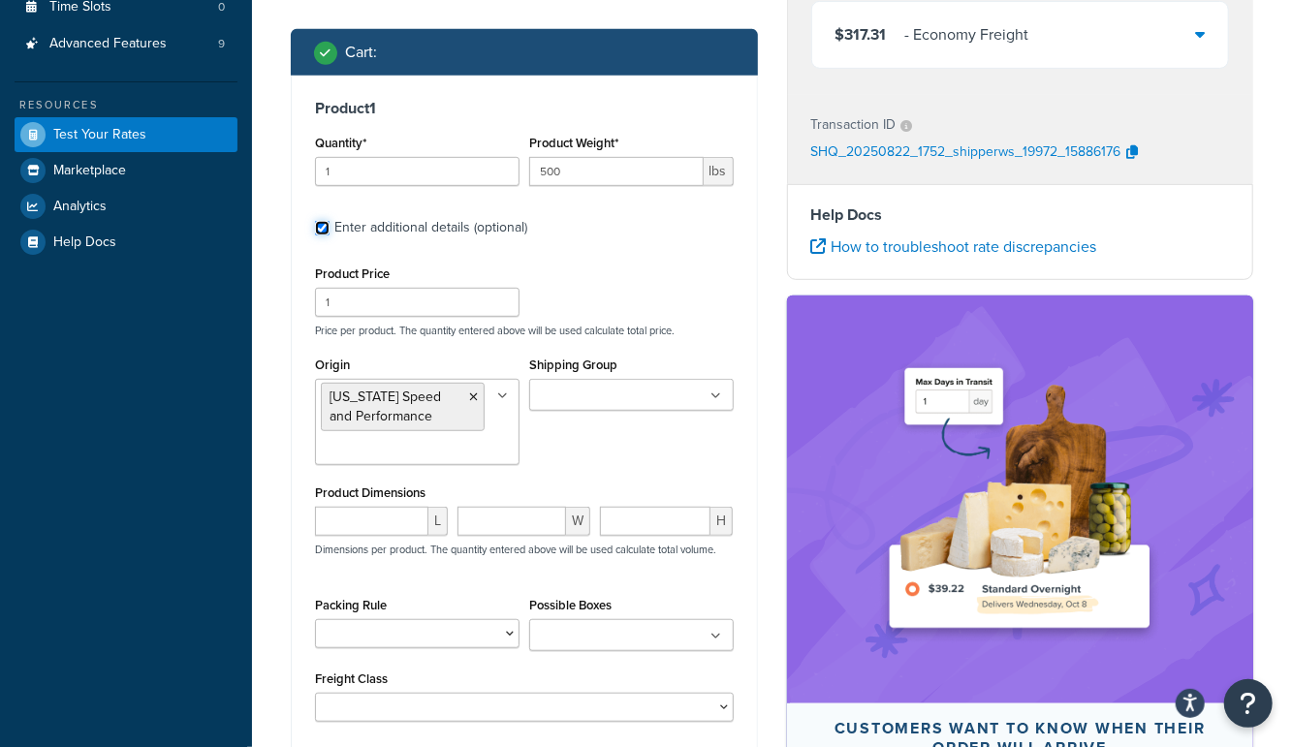
scroll to position [465, 0]
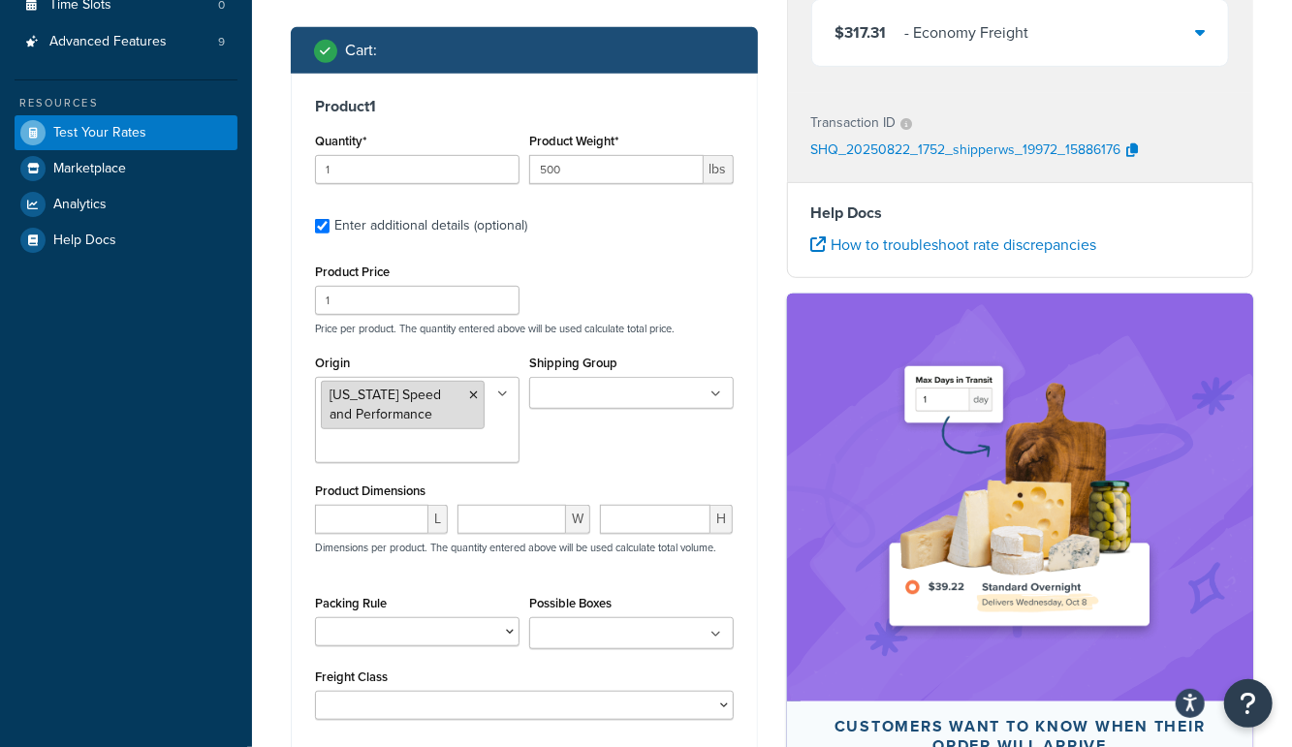
click at [475, 392] on icon at bounding box center [473, 395] width 9 height 12
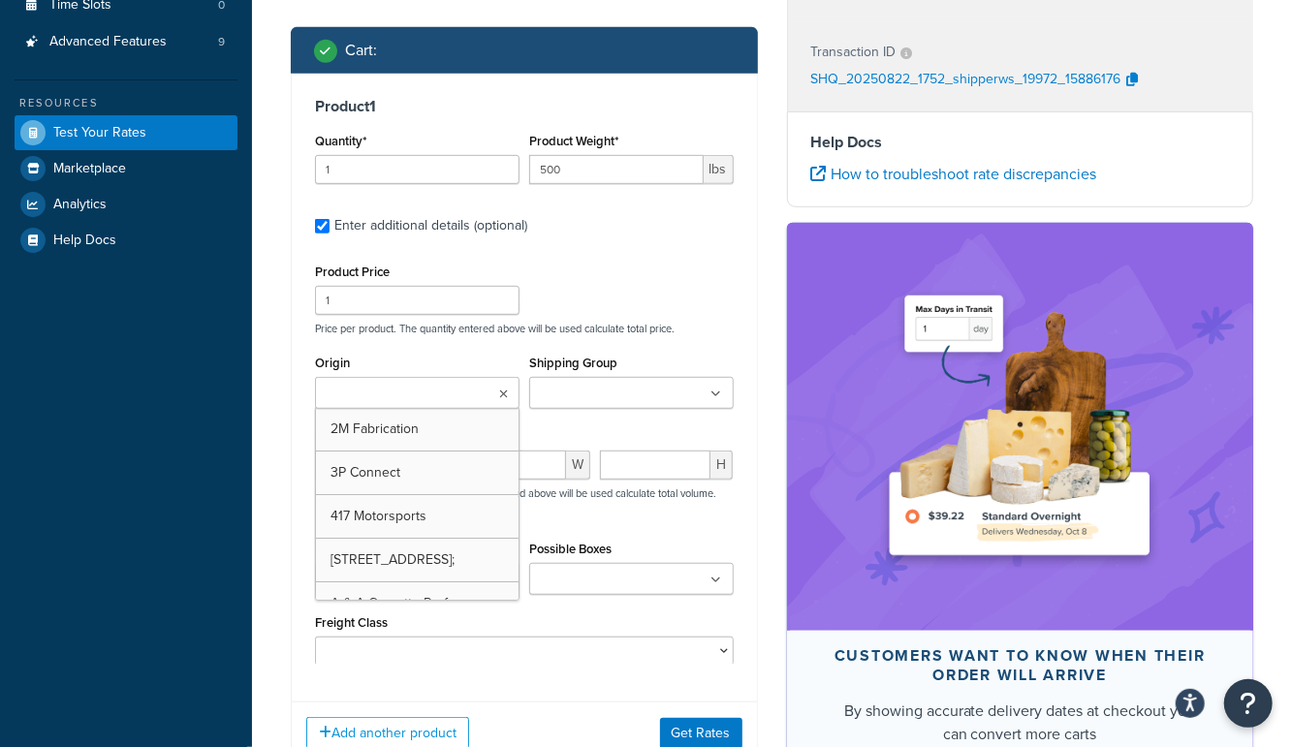
click at [458, 390] on input "Origin" at bounding box center [406, 394] width 171 height 21
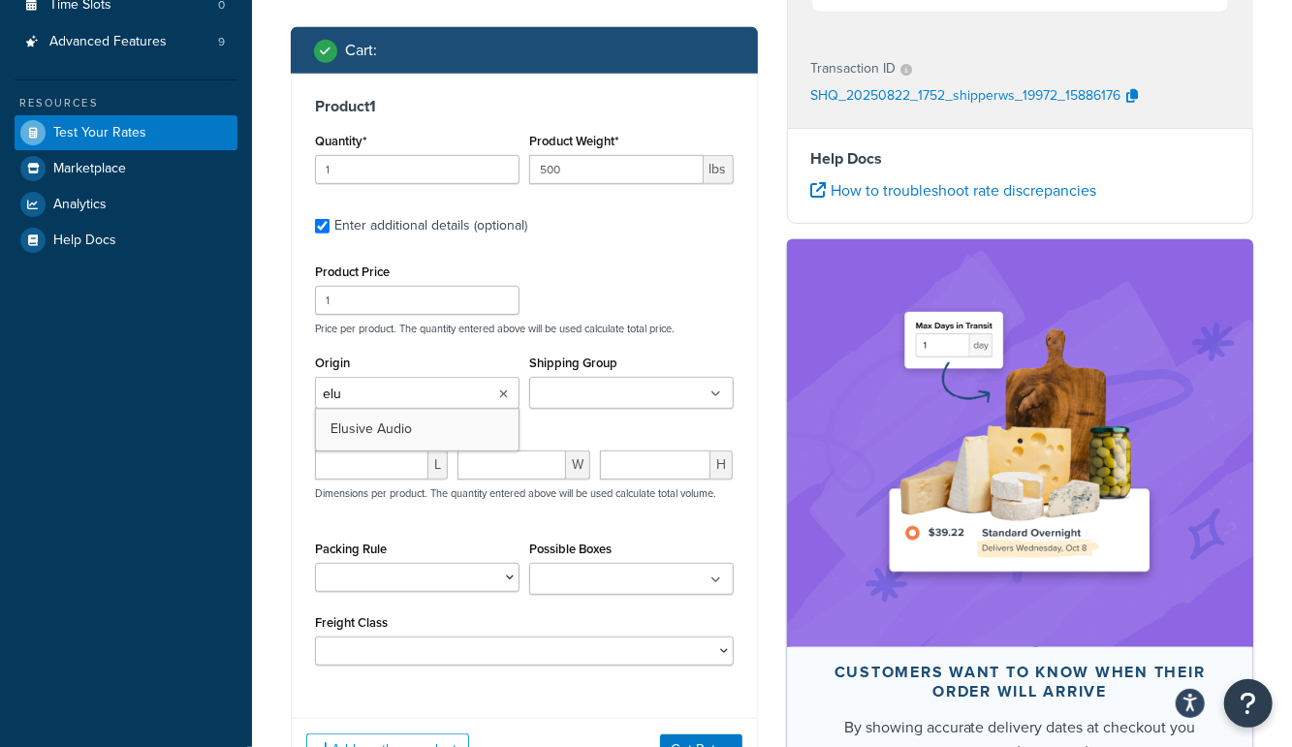
type input "elus"
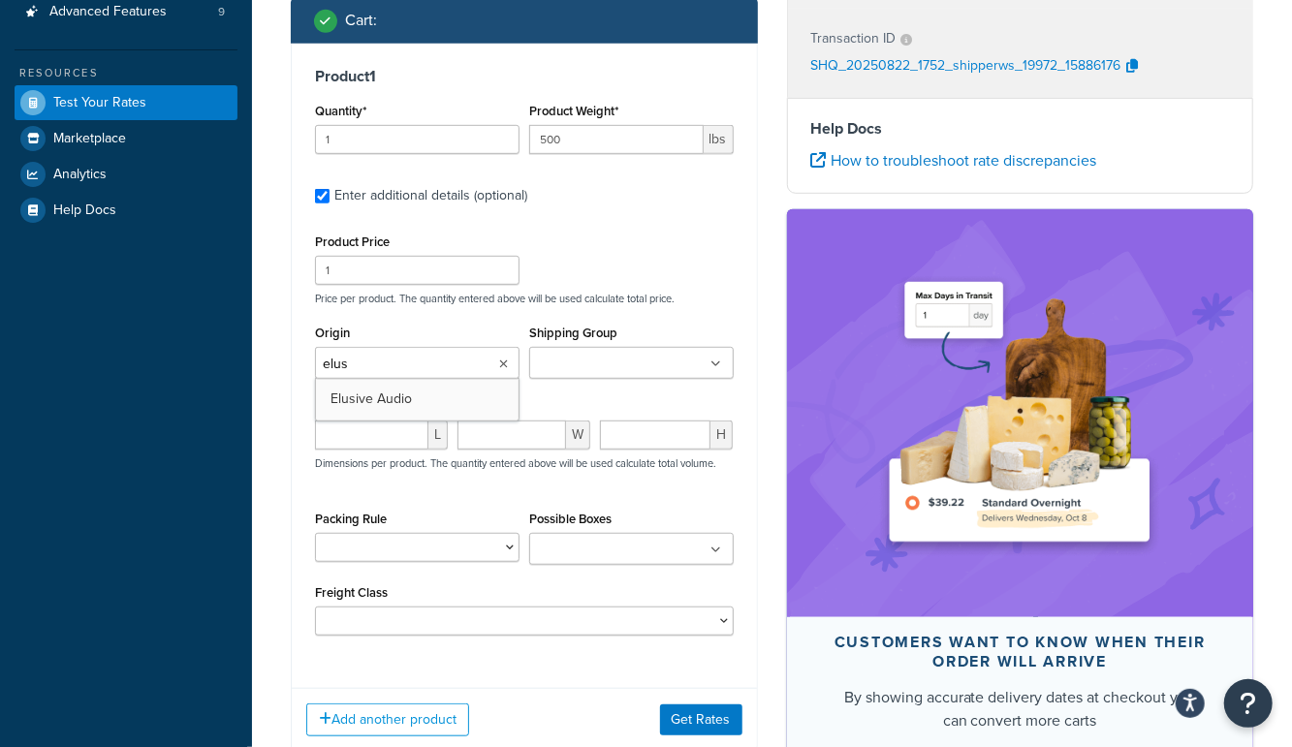
scroll to position [506, 0]
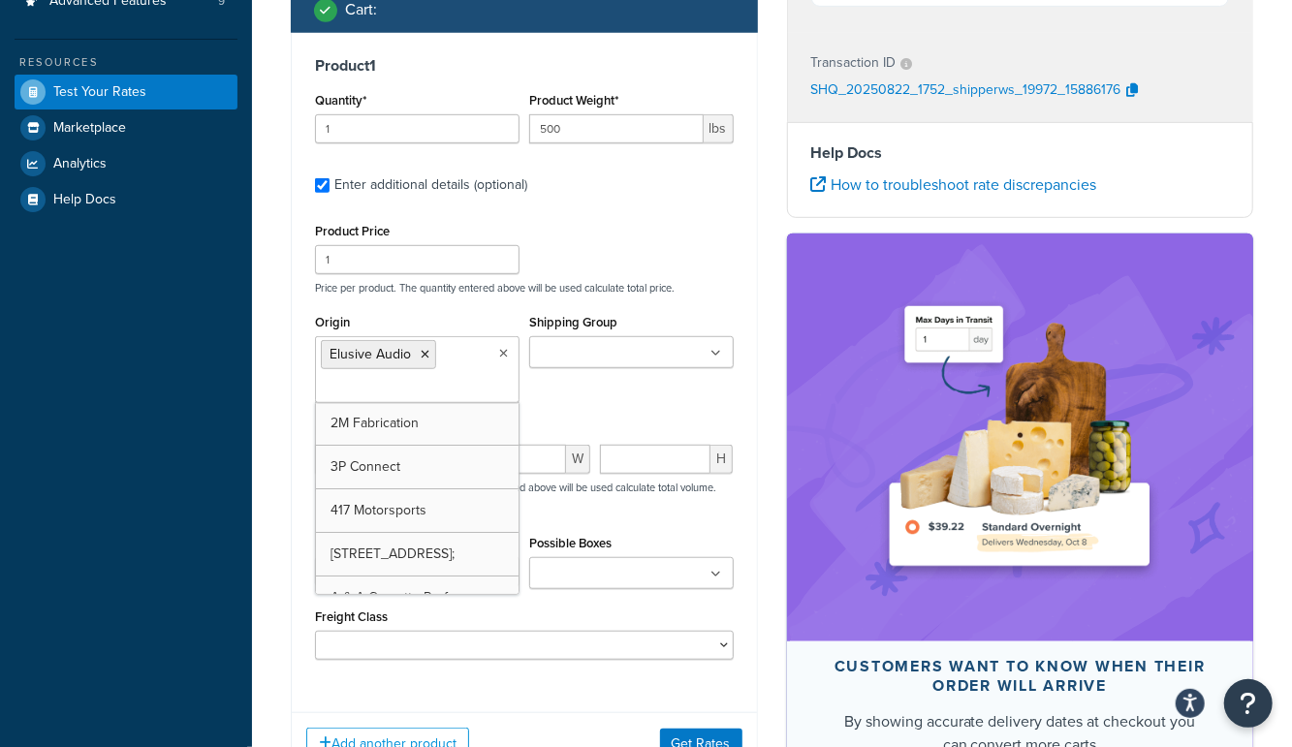
click at [718, 721] on div "Add another product Get Rates" at bounding box center [524, 743] width 465 height 63
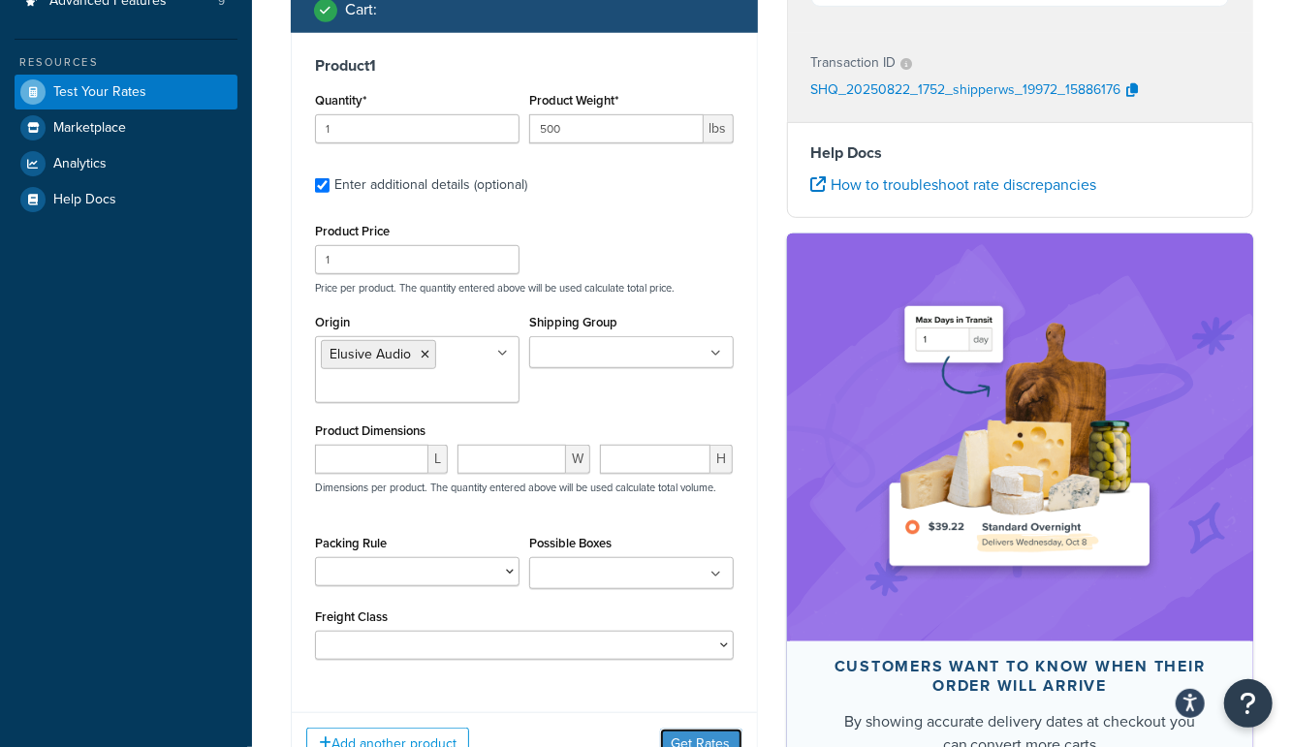
click at [715, 729] on button "Get Rates" at bounding box center [701, 744] width 82 height 31
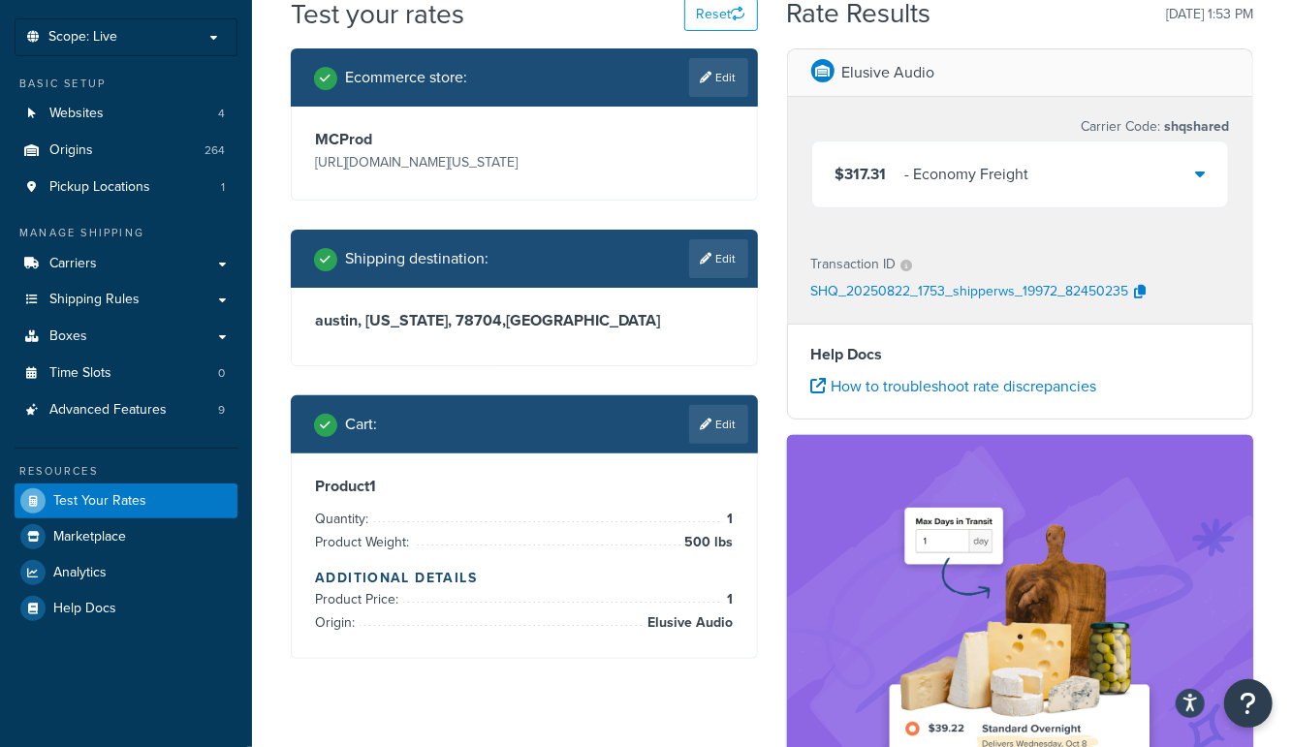
scroll to position [0, 0]
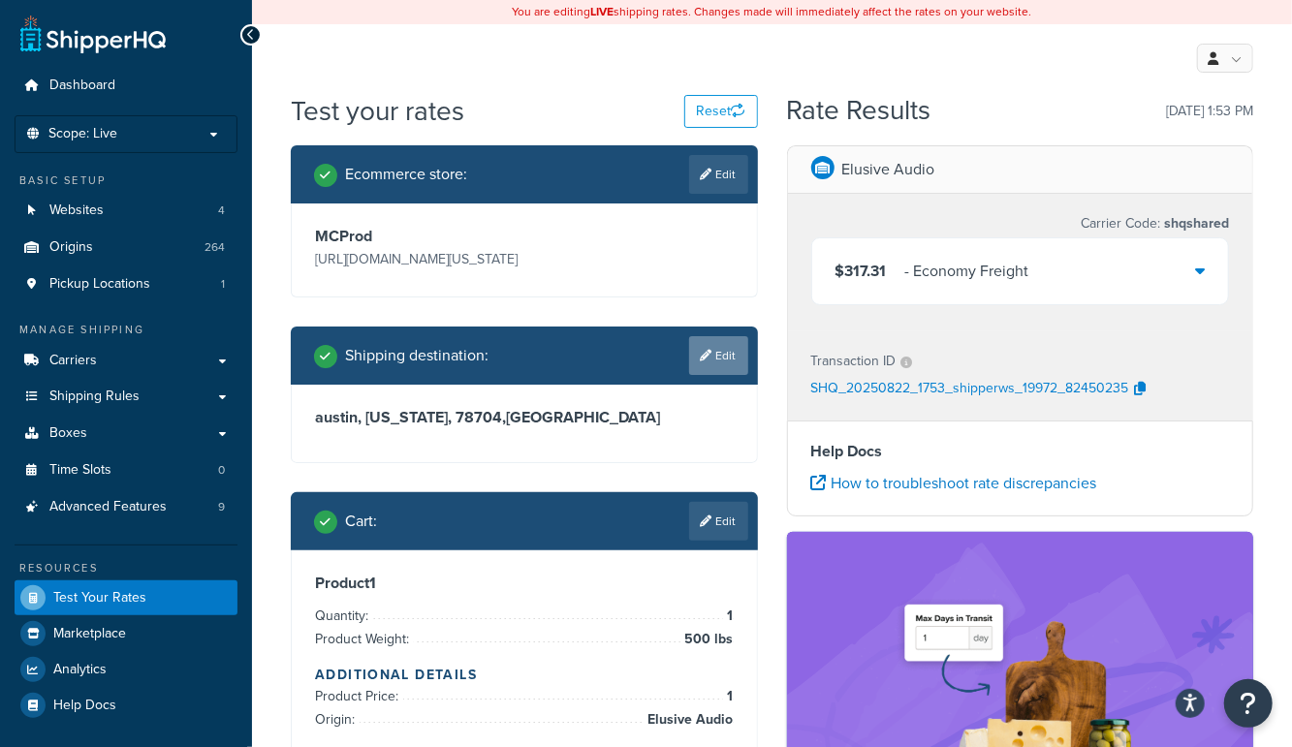
click at [722, 364] on link "Edit" at bounding box center [718, 355] width 59 height 39
select select "[GEOGRAPHIC_DATA]"
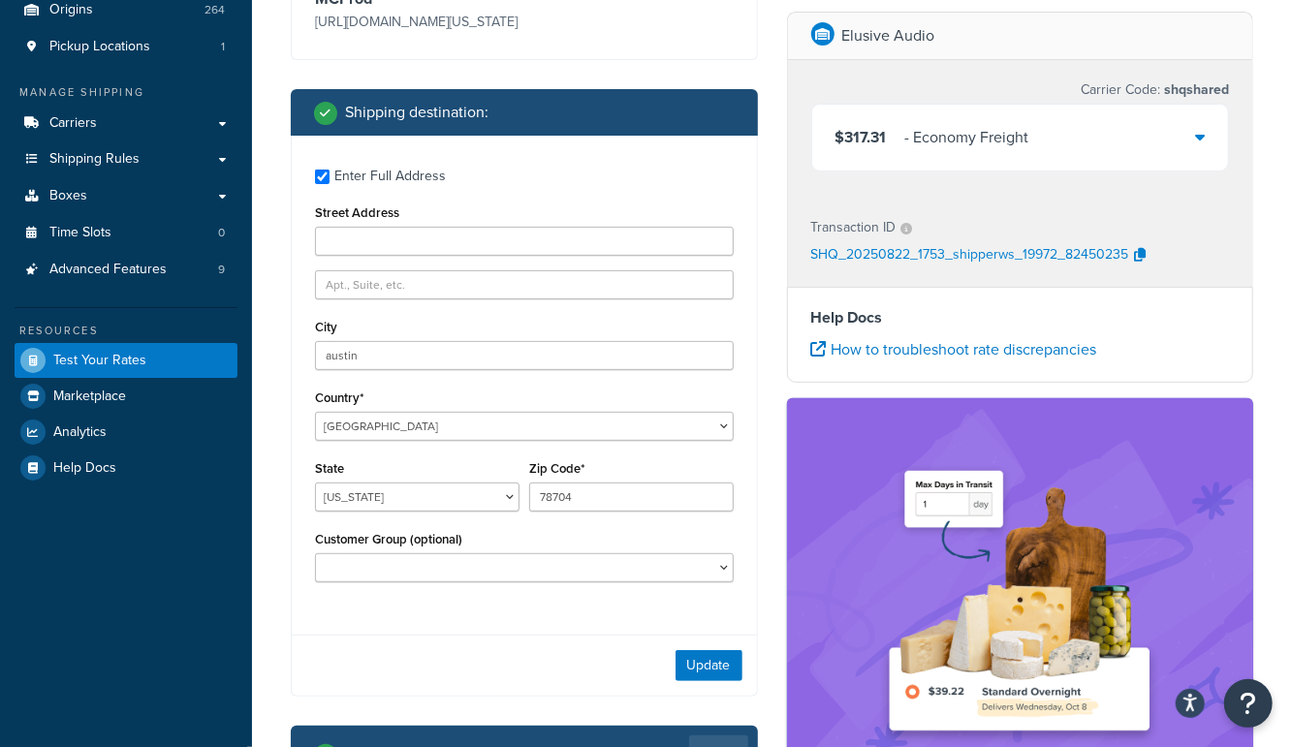
scroll to position [235, 0]
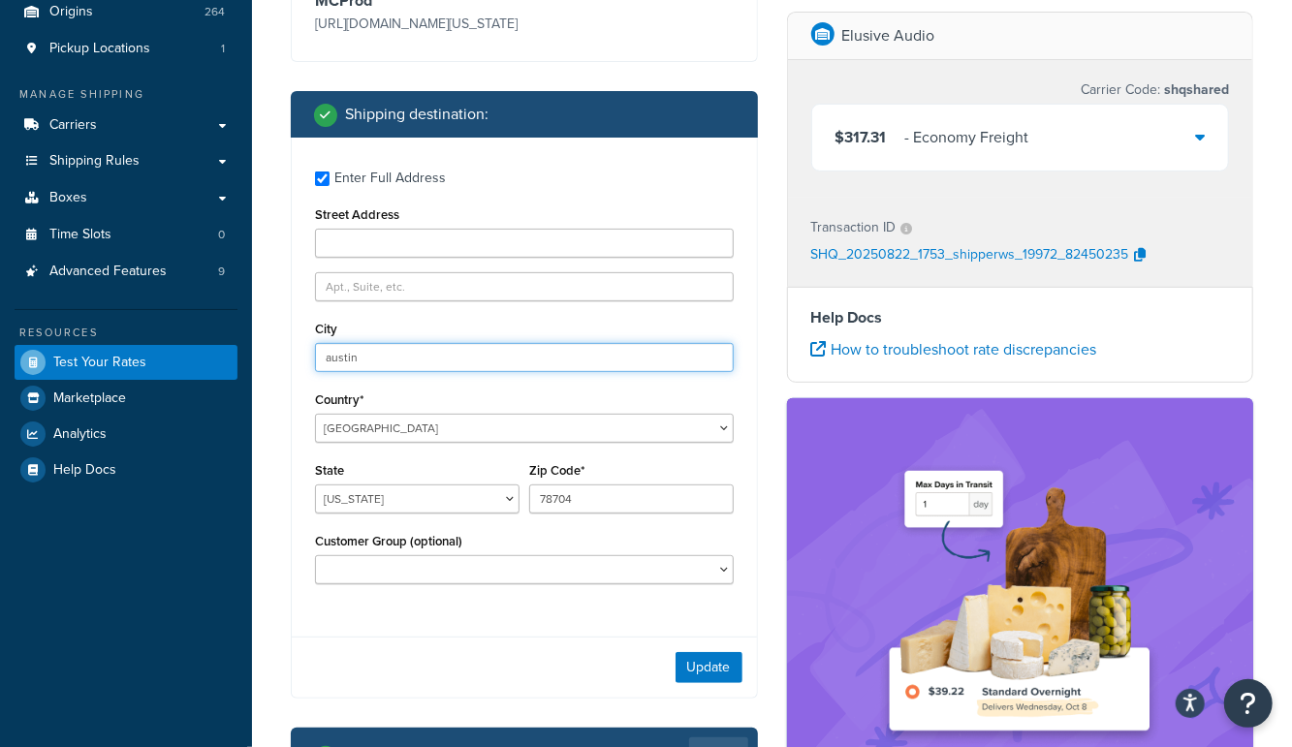
drag, startPoint x: 397, startPoint y: 355, endPoint x: 232, endPoint y: 352, distance: 165.7
click at [232, 352] on div "Dashboard Scope: Live Basic Setup Websites 4 Origins 264 Pickup Locations 1 Man…" at bounding box center [646, 441] width 1292 height 1353
type input "[GEOGRAPHIC_DATA]"
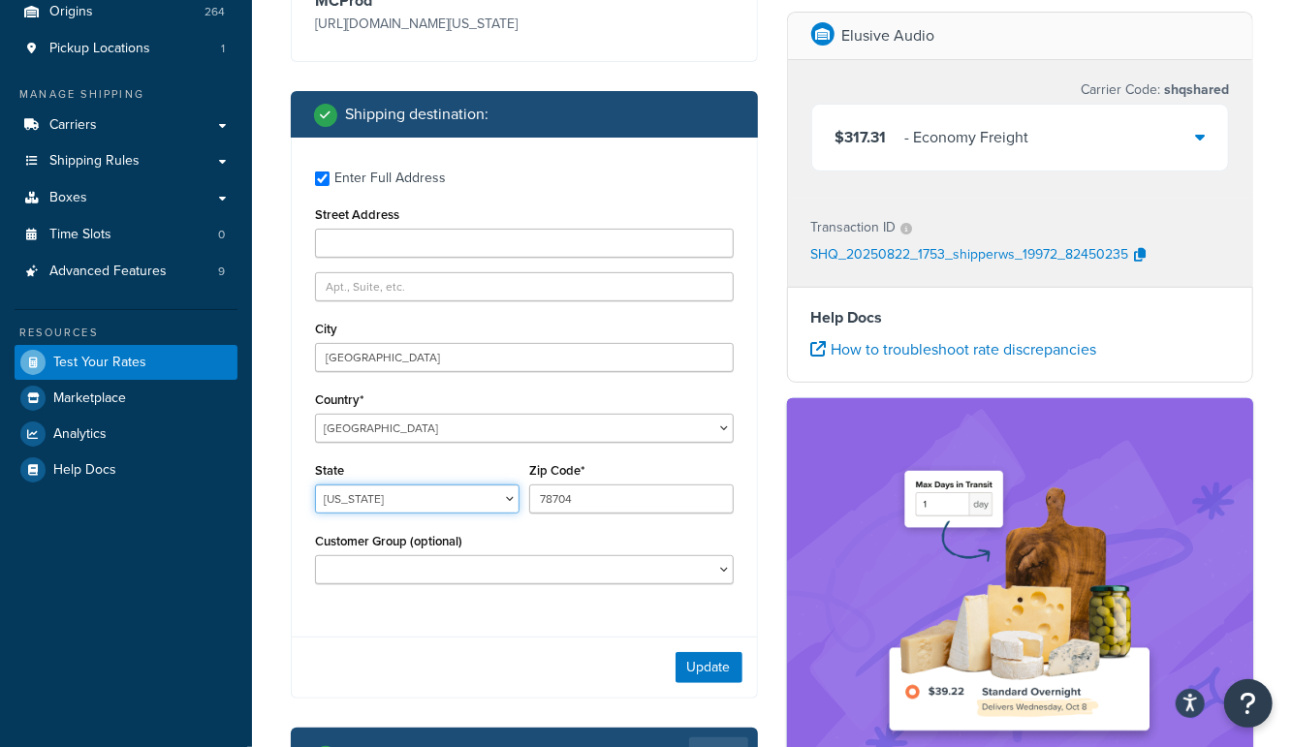
select select "CA"
type input "92108"
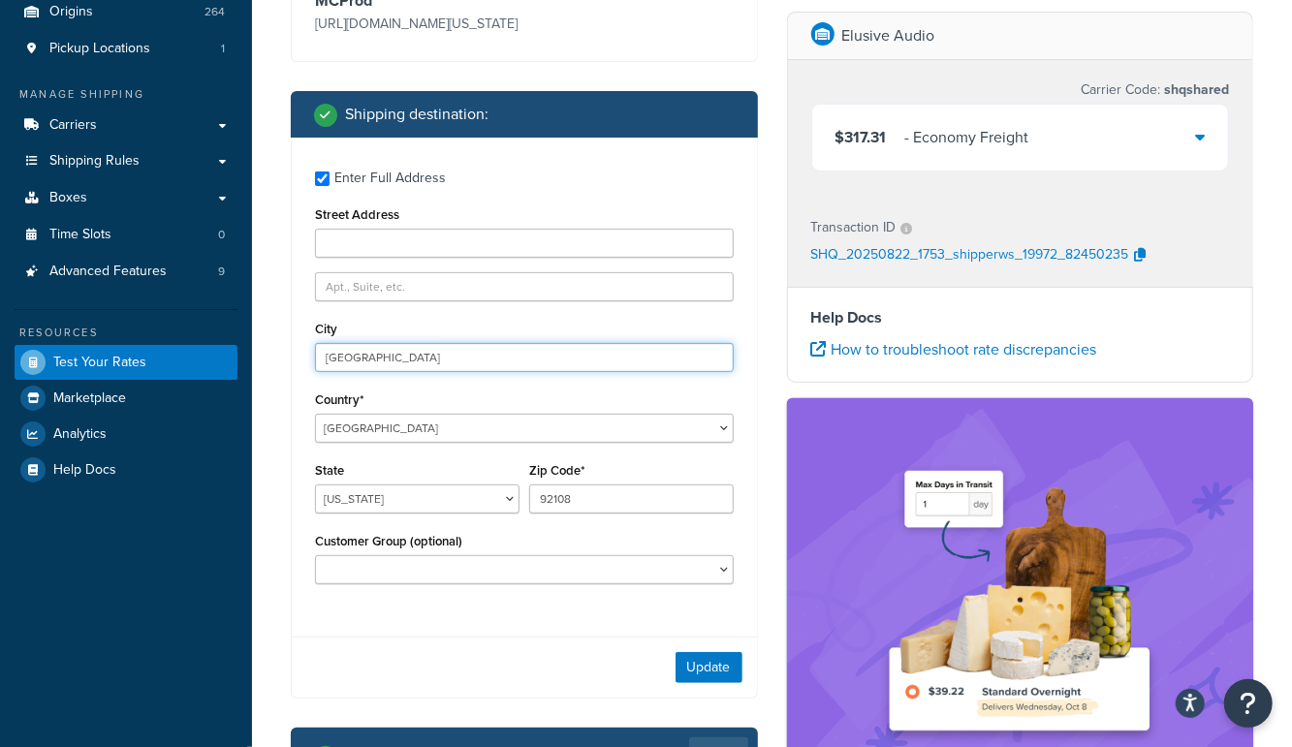
click at [422, 353] on input "[GEOGRAPHIC_DATA]" at bounding box center [524, 357] width 419 height 29
type input "[GEOGRAPHIC_DATA]"
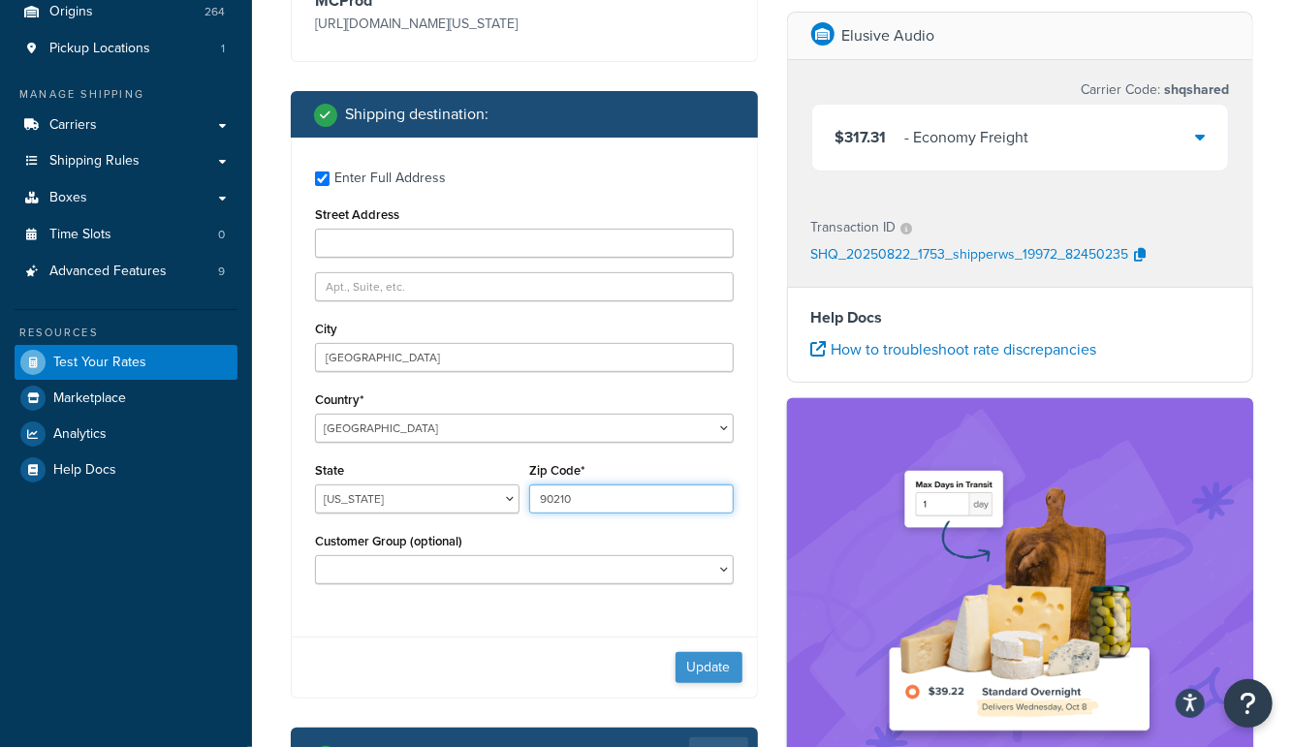
type input "90210"
click at [721, 679] on button "Update" at bounding box center [708, 667] width 67 height 31
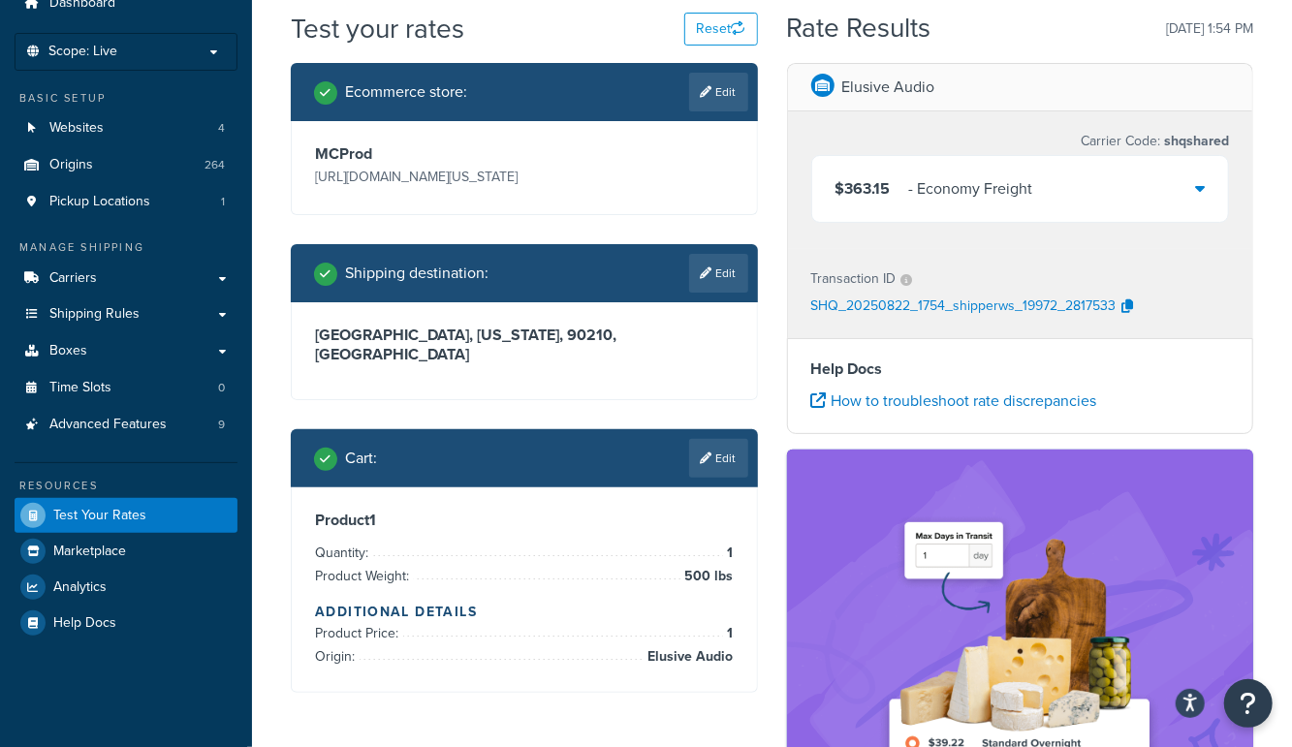
scroll to position [89, 0]
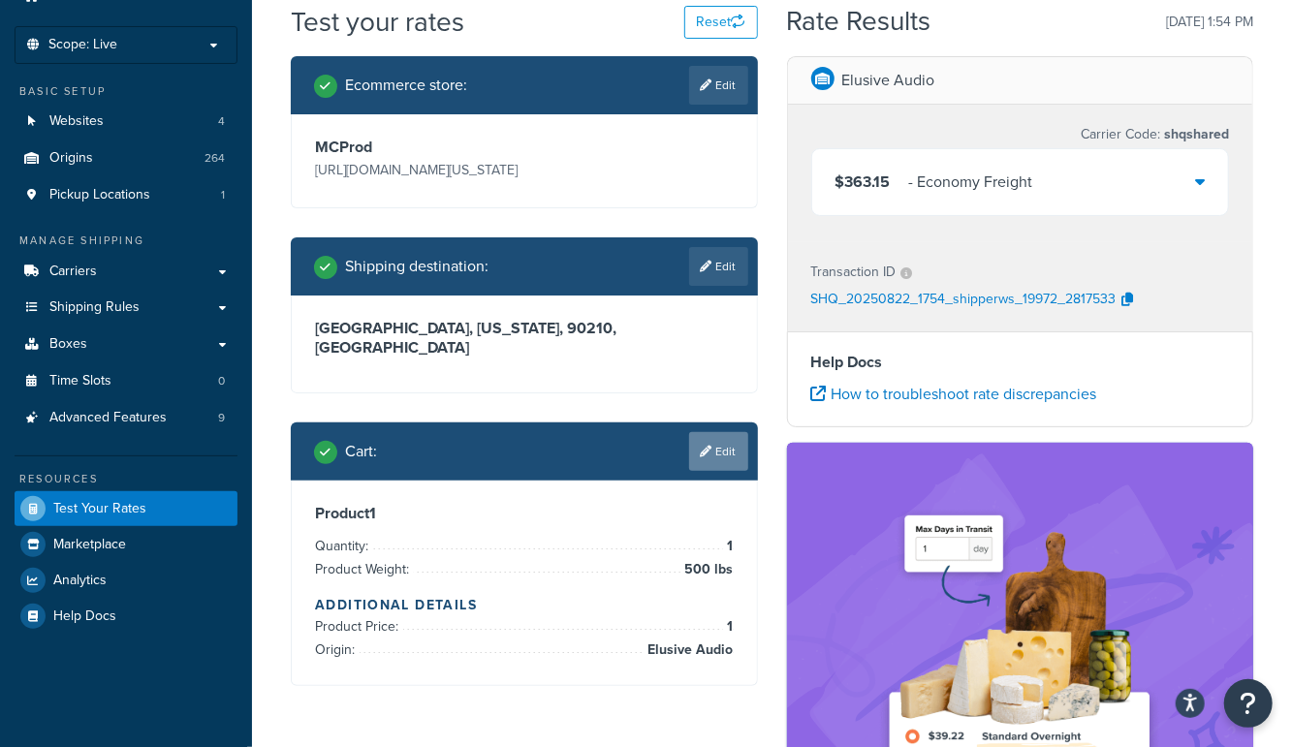
click at [722, 432] on link "Edit" at bounding box center [718, 451] width 59 height 39
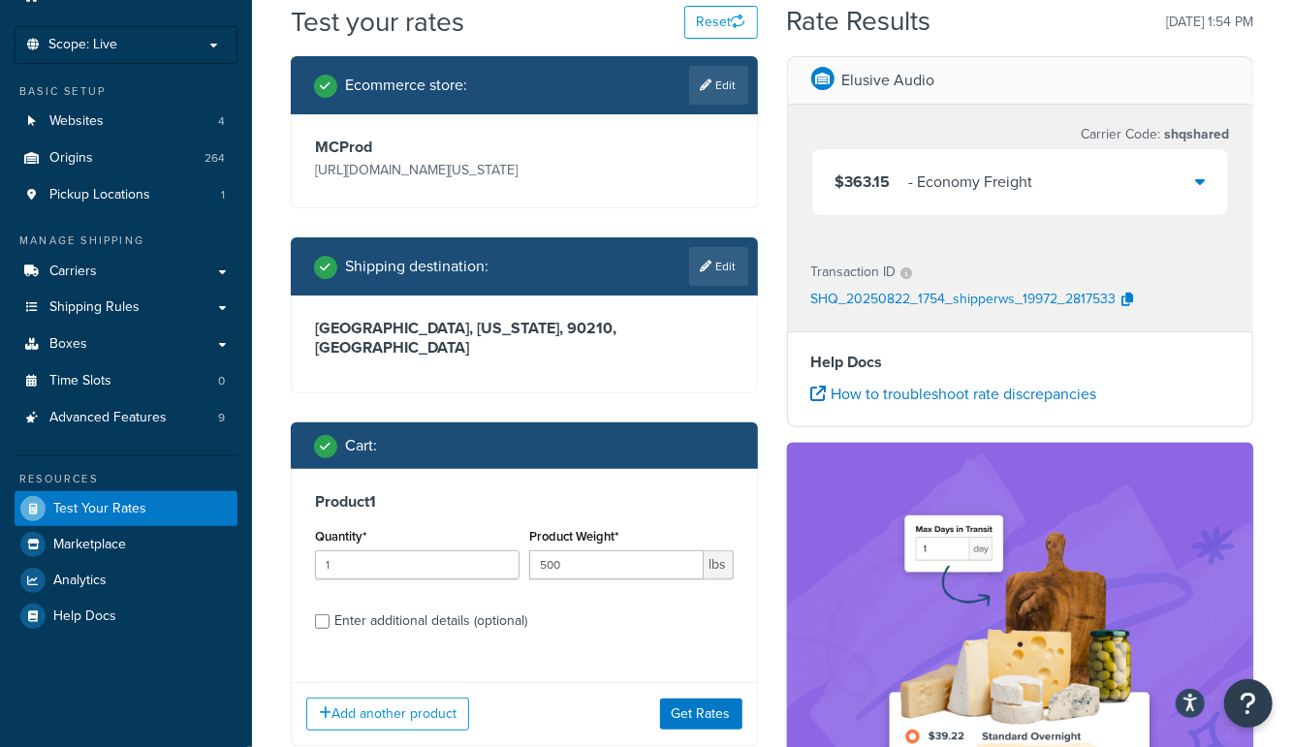
click at [380, 607] on div "Enter additional details (optional)" at bounding box center [430, 620] width 193 height 27
click at [329, 614] on input "Enter additional details (optional)" at bounding box center [322, 621] width 15 height 15
checkbox input "true"
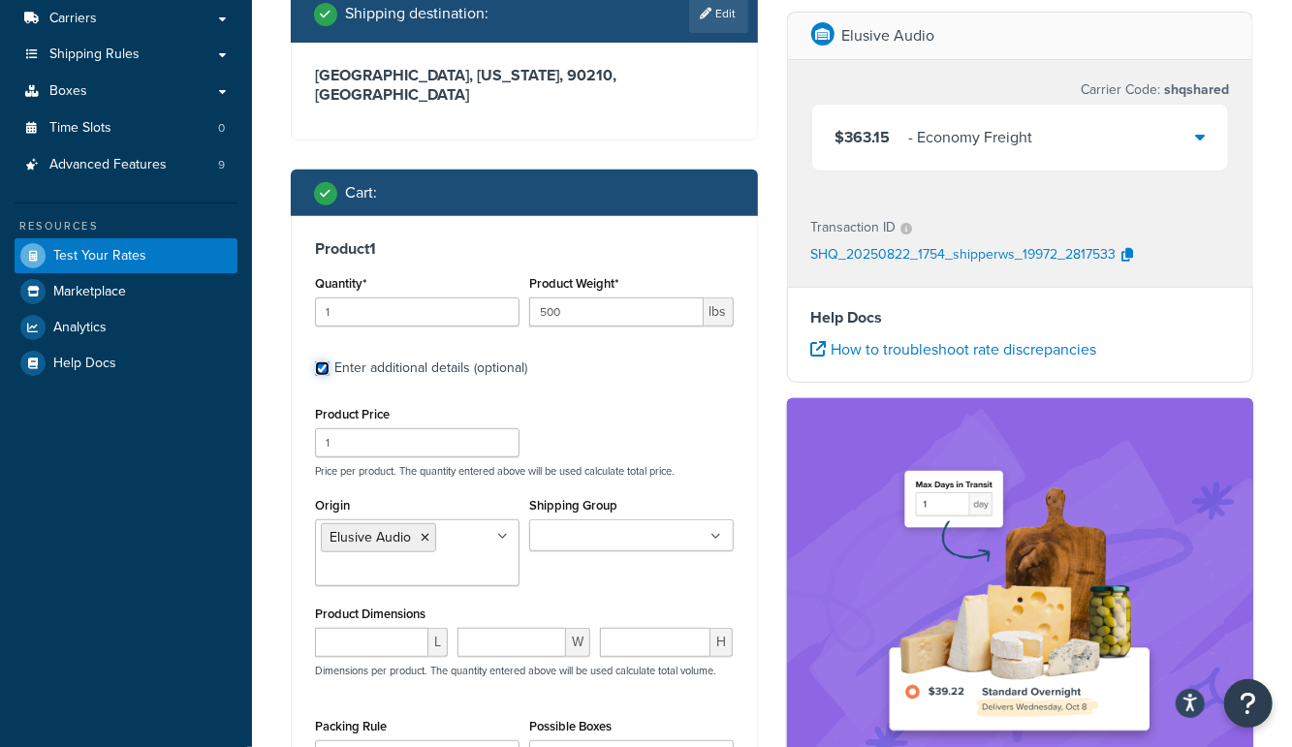
scroll to position [344, 0]
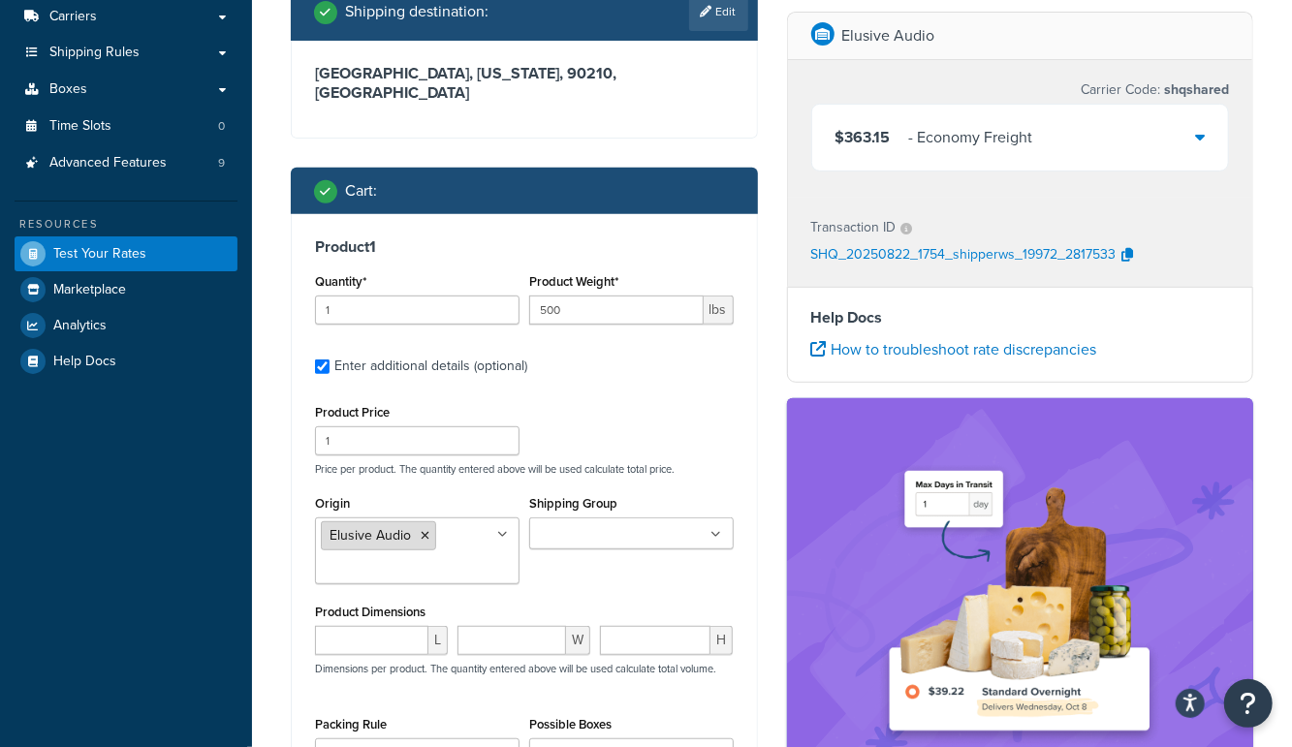
click at [422, 530] on icon at bounding box center [424, 536] width 9 height 12
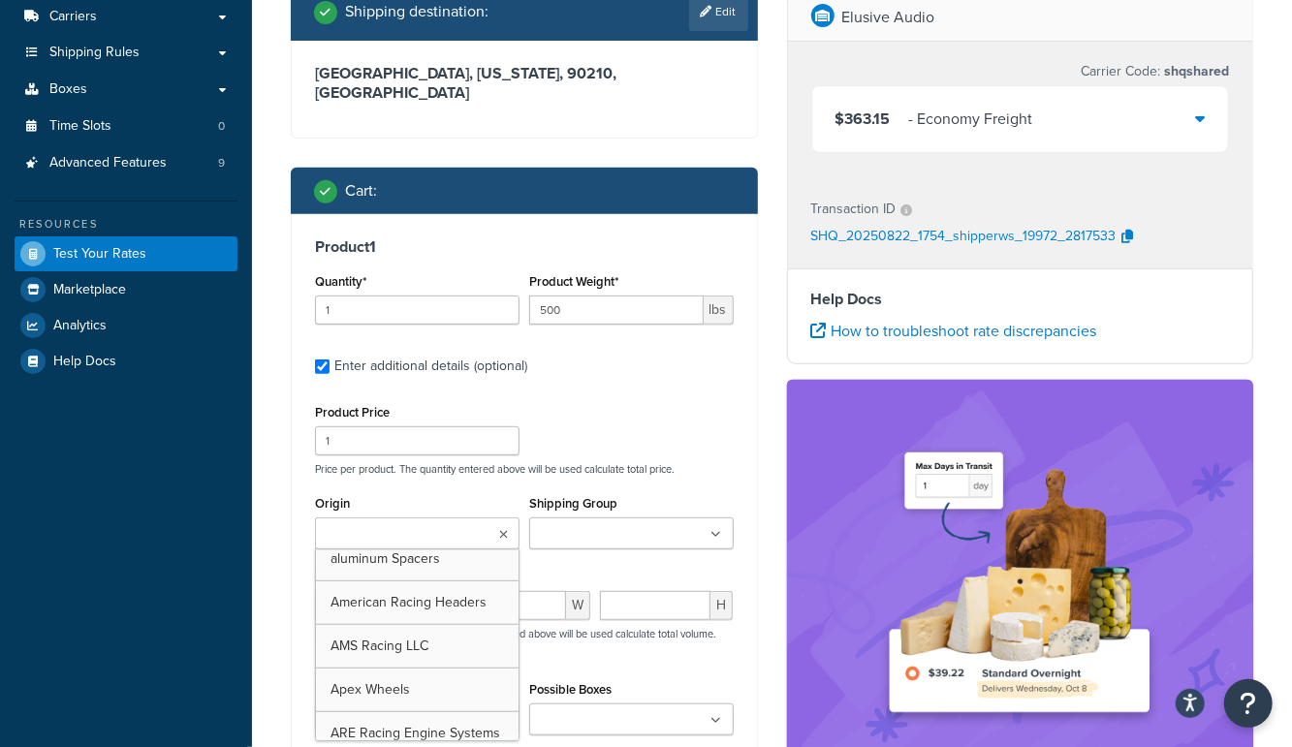
scroll to position [950, 0]
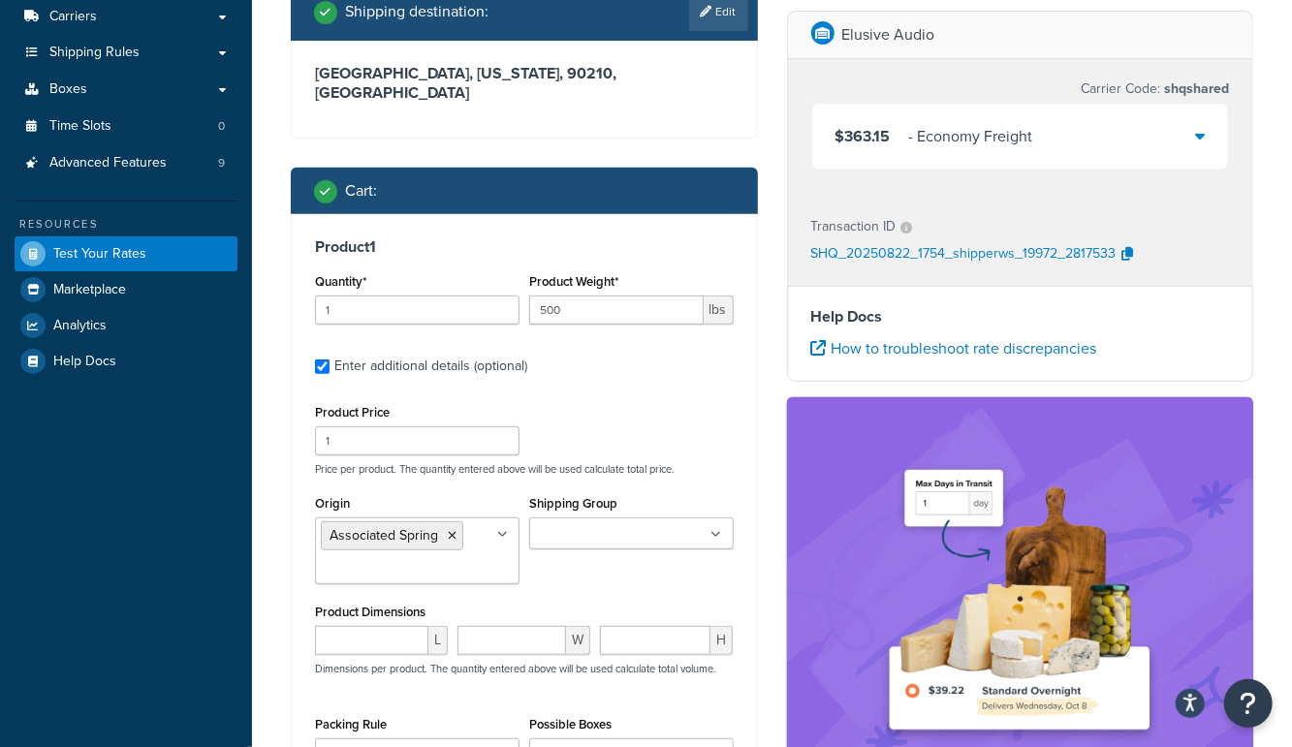
click at [256, 571] on div "Test your rates Reset Rate Results [DATE] 1:54 PM Ecommerce store : Edit MCProd…" at bounding box center [772, 382] width 1040 height 1269
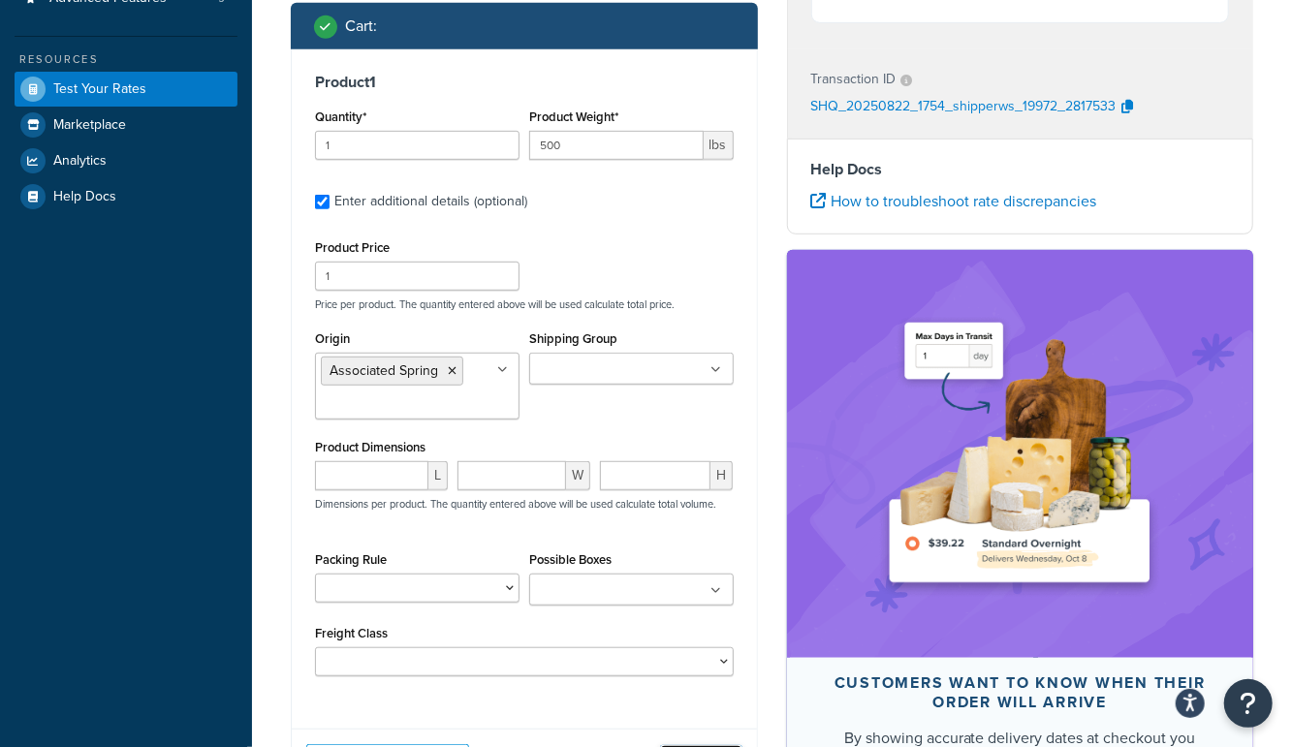
scroll to position [504, 0]
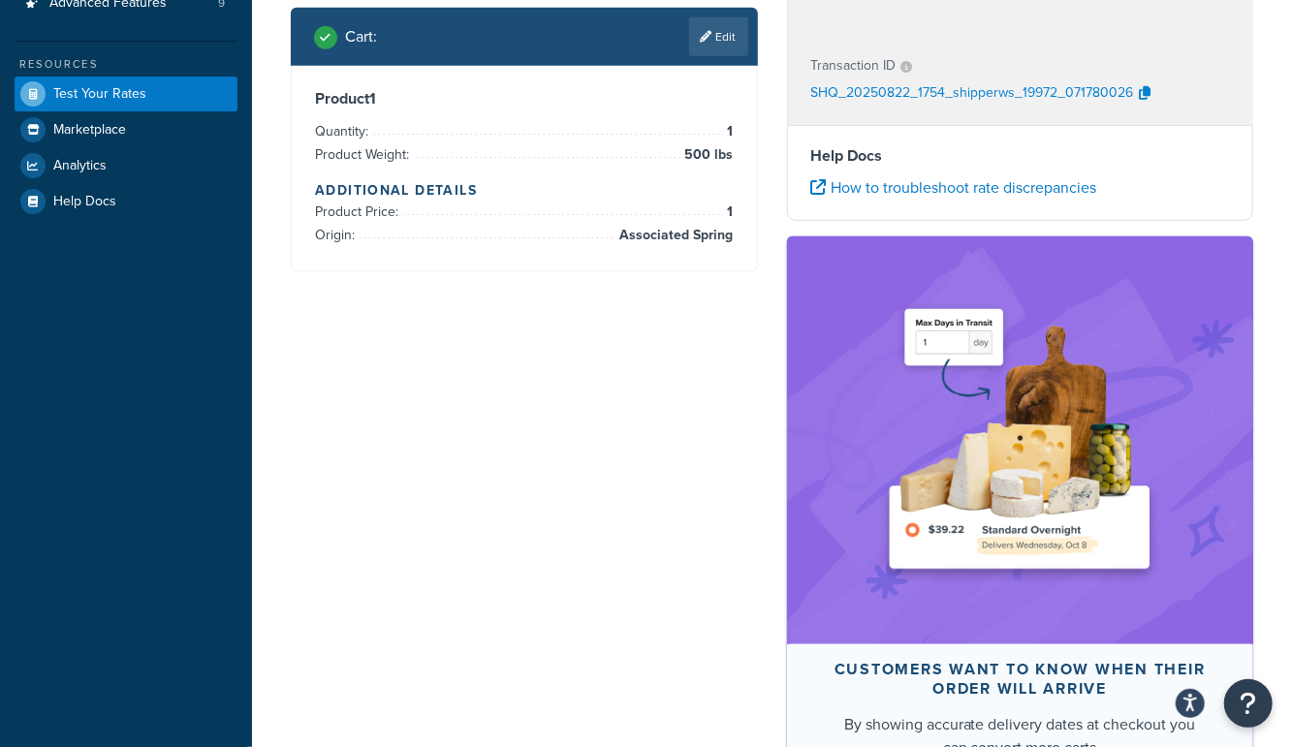
scroll to position [0, 0]
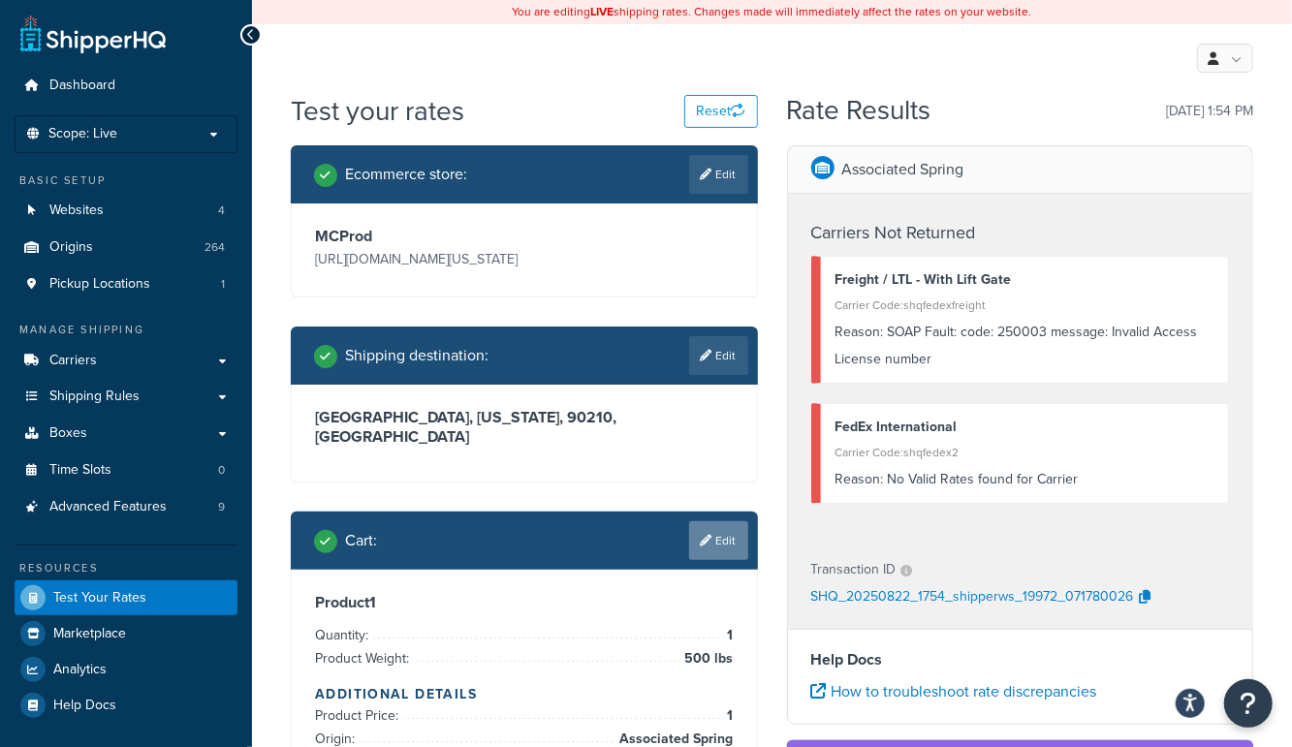
click at [719, 521] on link "Edit" at bounding box center [718, 540] width 59 height 39
